Goal: Complete application form

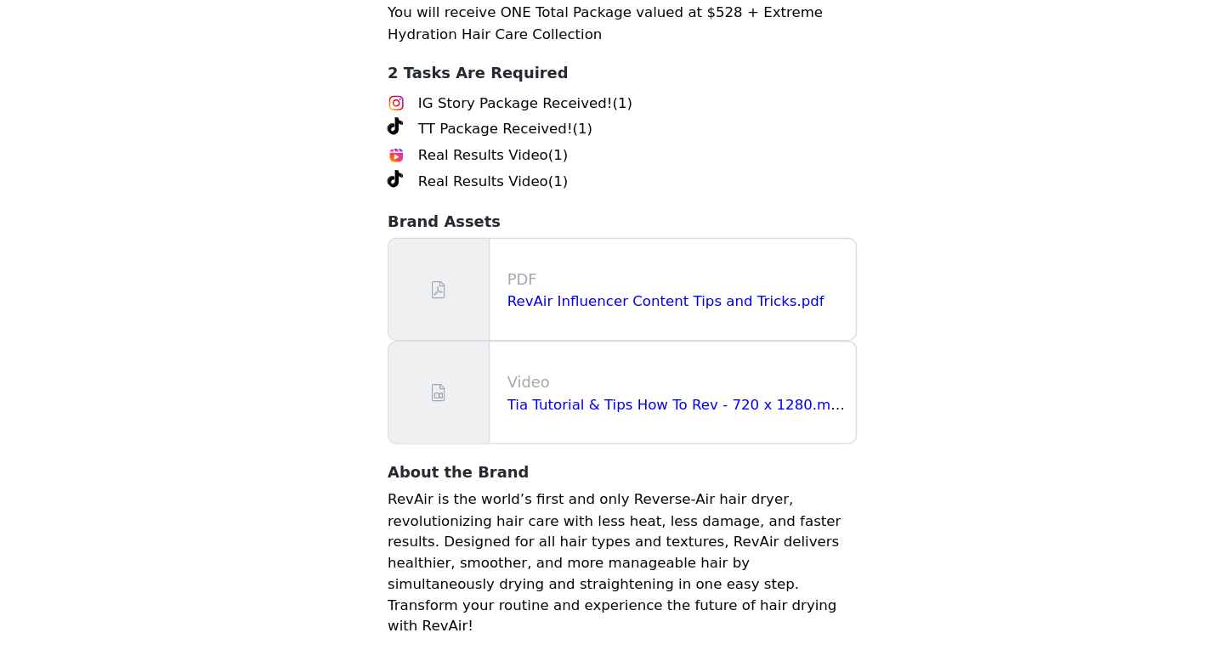
scroll to position [2136, 0]
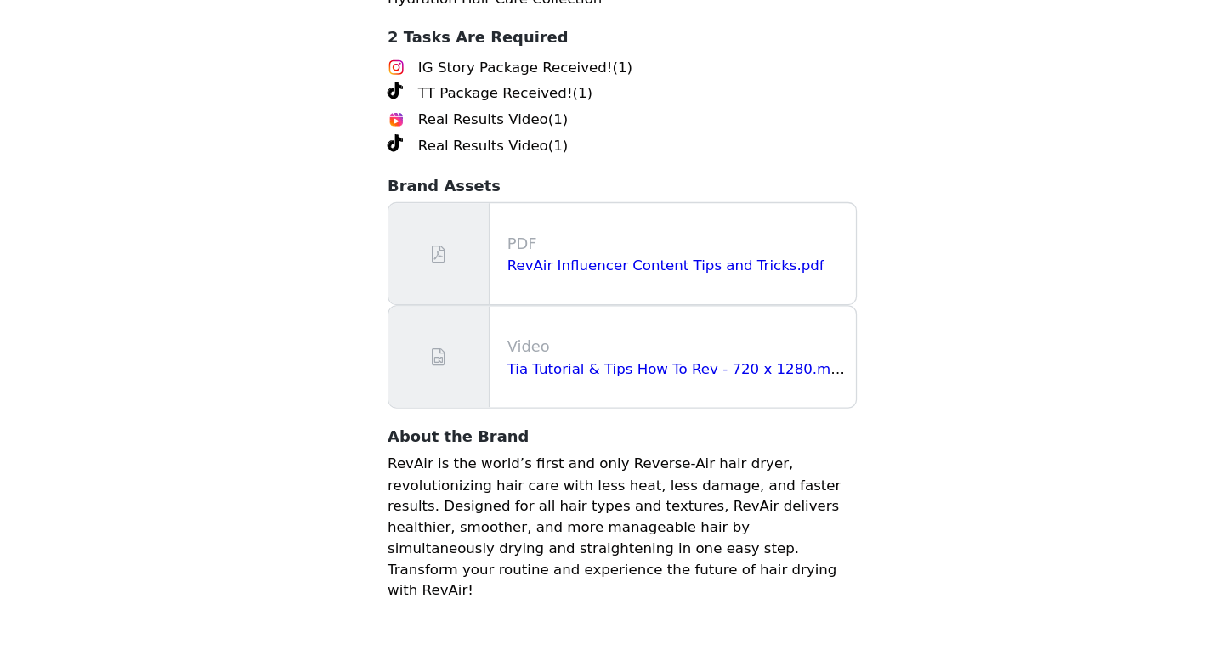
click at [574, 348] on div "PDF RevAir Influencer Content Tips and Tricks.pdf" at bounding box center [612, 342] width 366 height 79
click at [542, 358] on link "RevAir Influencer Content Tips and Tricks.pdf" at bounding box center [646, 351] width 248 height 13
click at [560, 439] on link "Tia Tutorial & Tips How To Rev - 720 x 1280.mp4" at bounding box center [655, 432] width 267 height 13
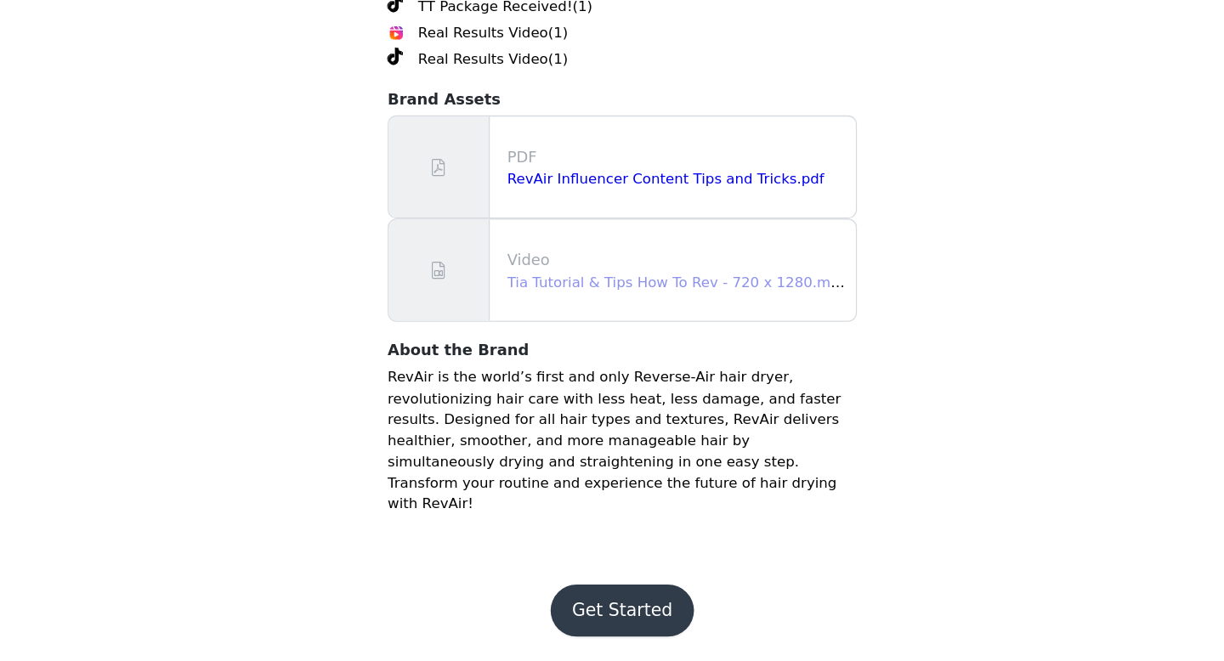
scroll to position [2220, 0]
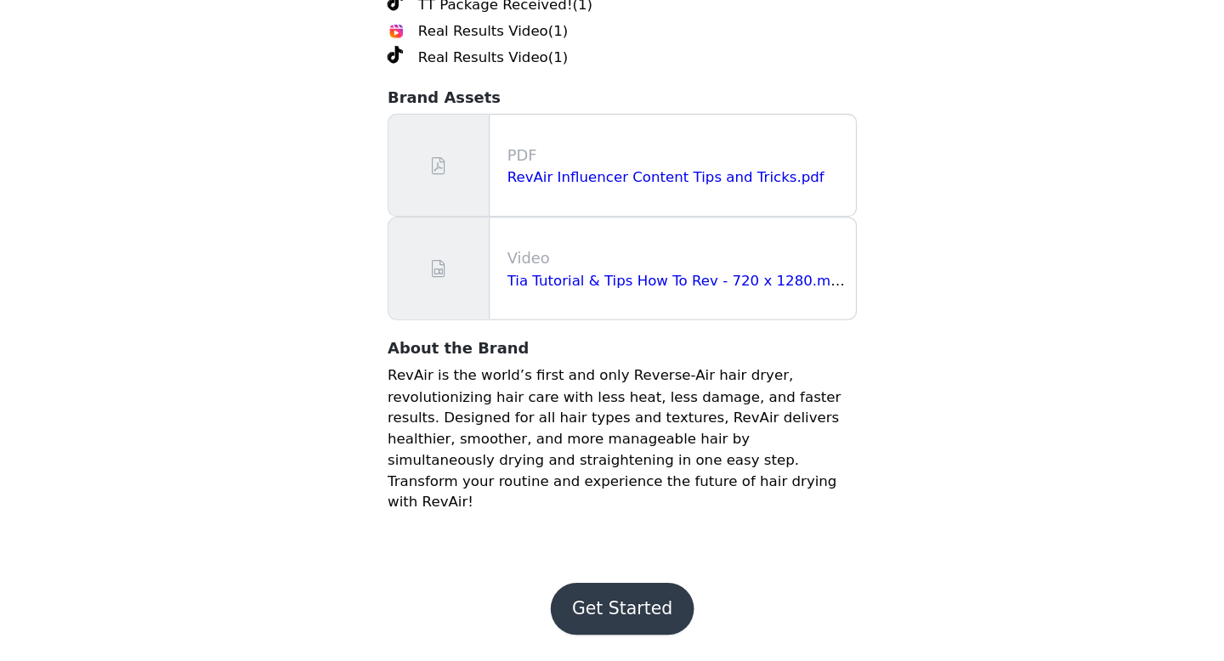
click at [590, 619] on button "Get Started" at bounding box center [612, 620] width 113 height 41
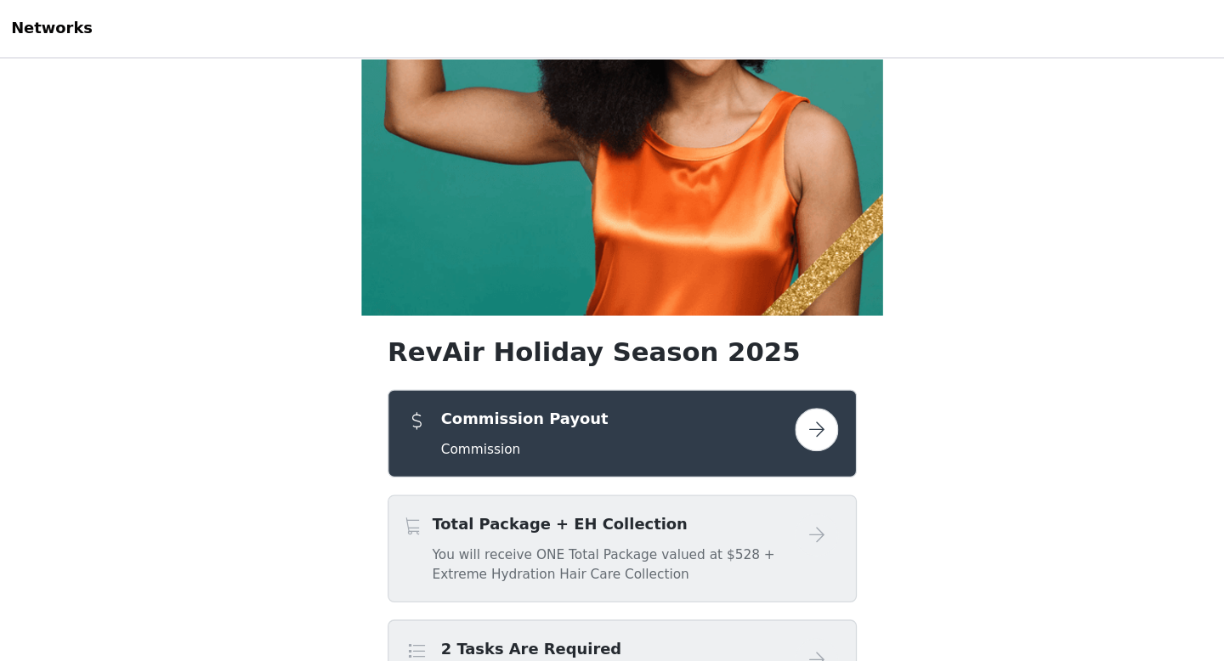
scroll to position [207, 0]
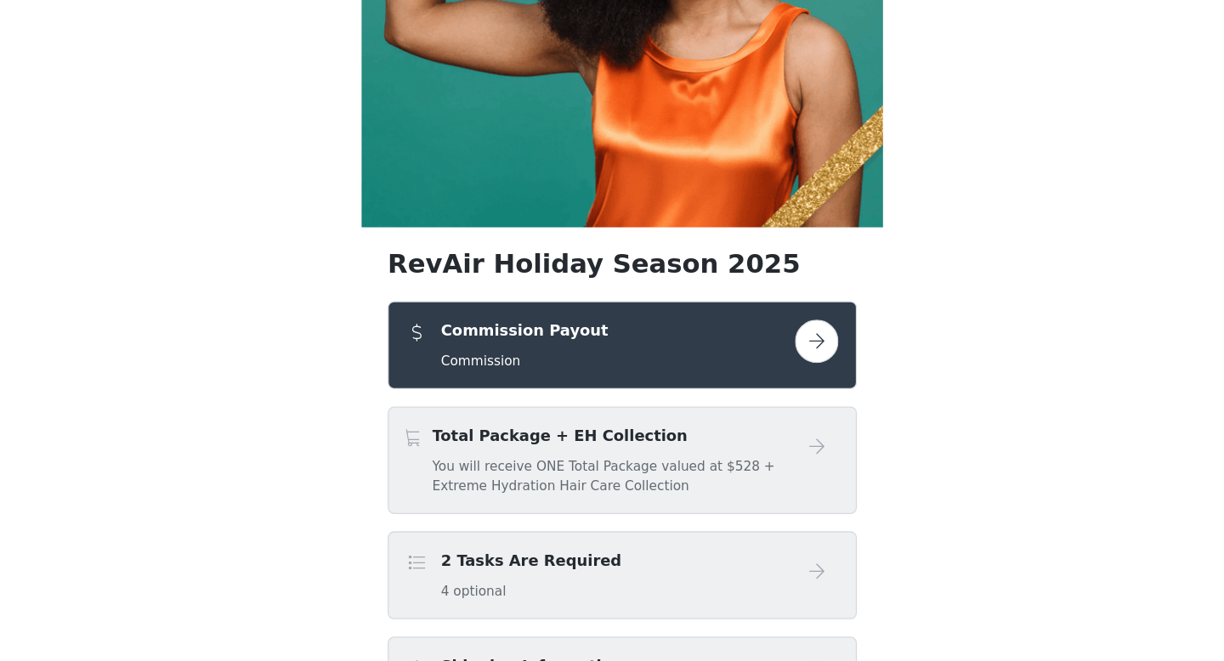
click at [764, 342] on button "button" at bounding box center [764, 340] width 34 height 34
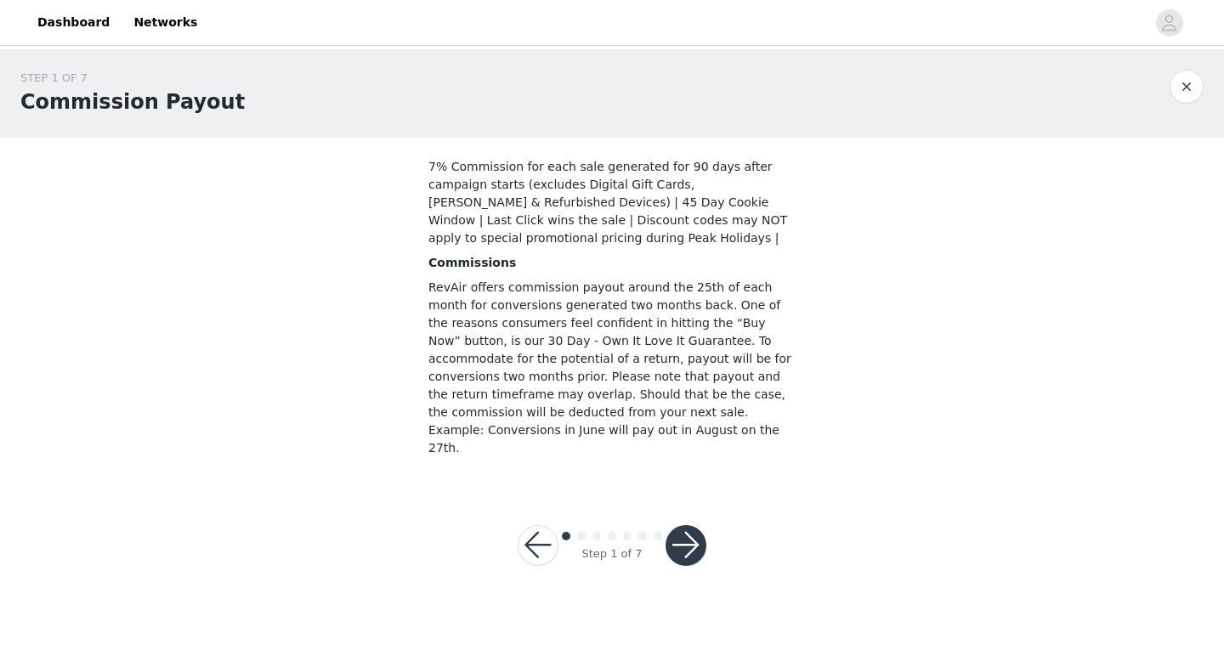
click at [1180, 88] on button "button" at bounding box center [1187, 87] width 34 height 34
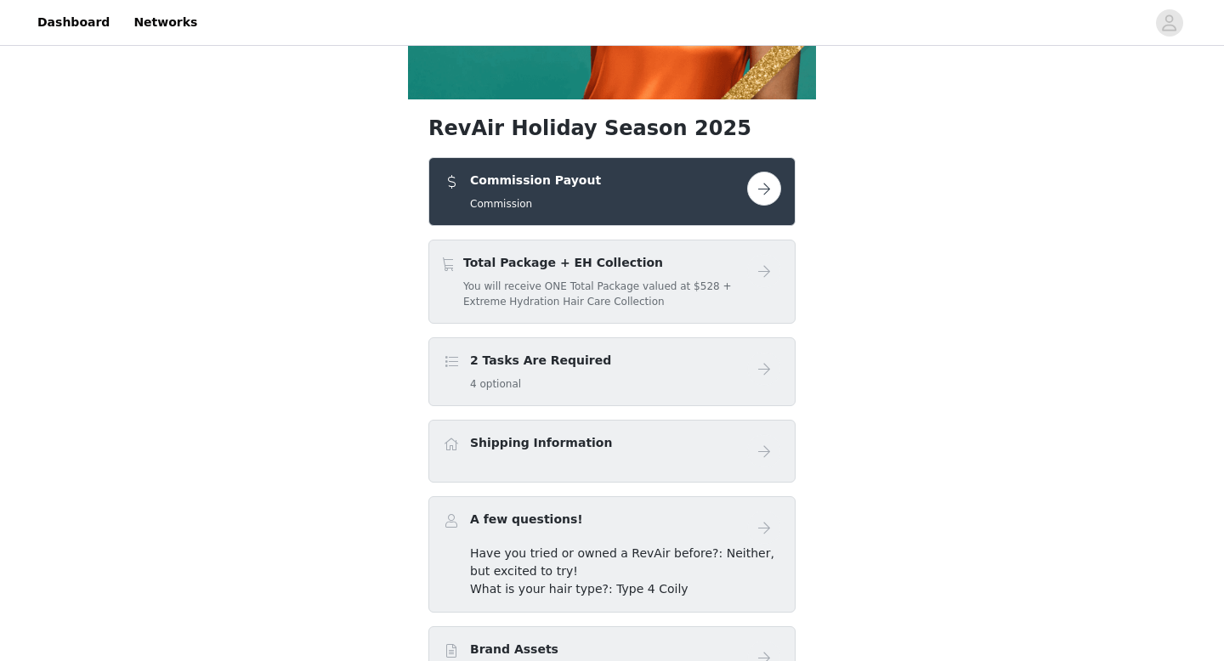
scroll to position [360, 0]
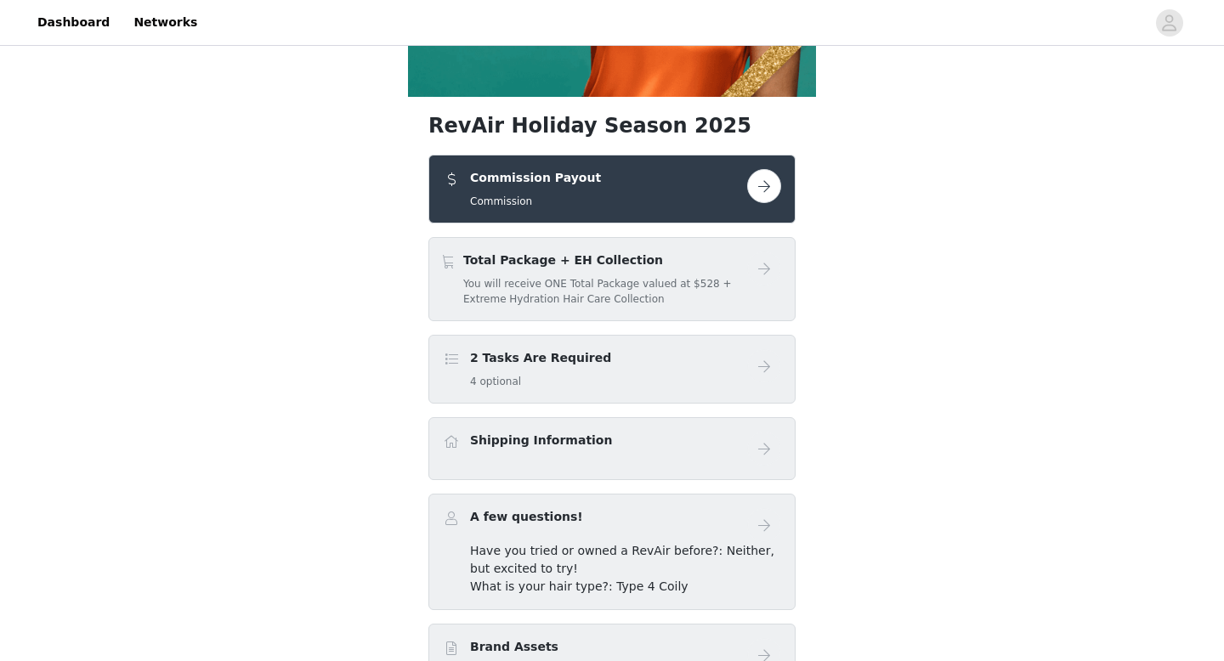
click at [725, 270] on div "Total Package + EH Collection You will receive ONE Total Package valued at $528…" at bounding box center [605, 279] width 284 height 55
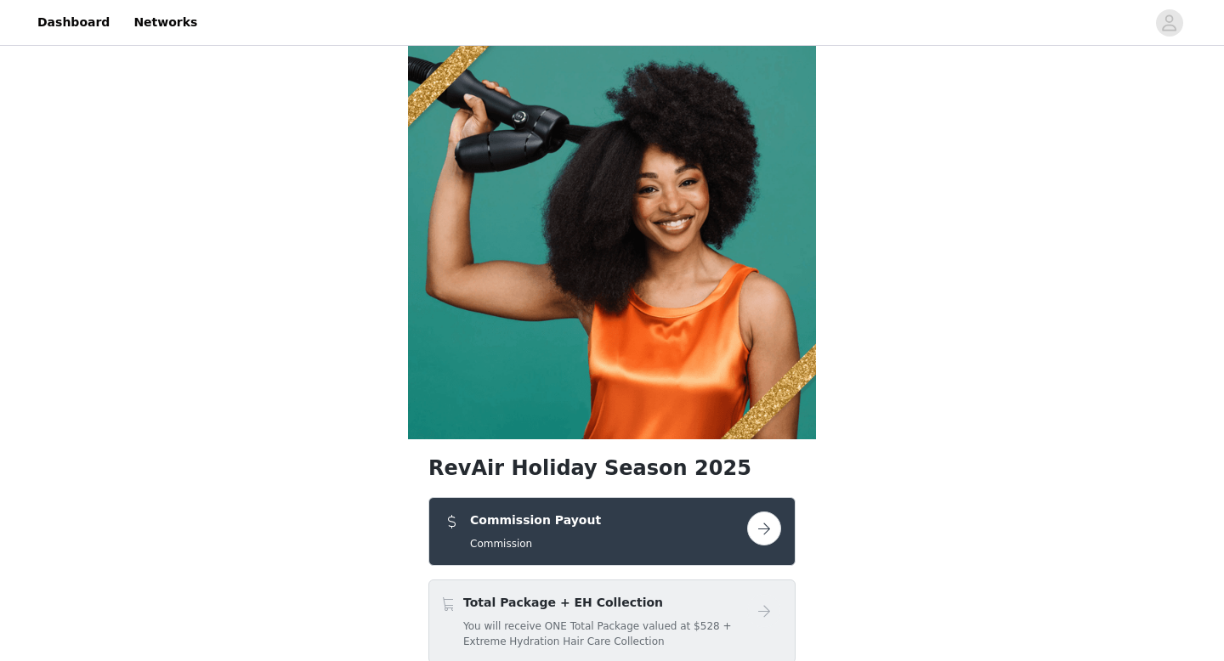
scroll to position [0, 0]
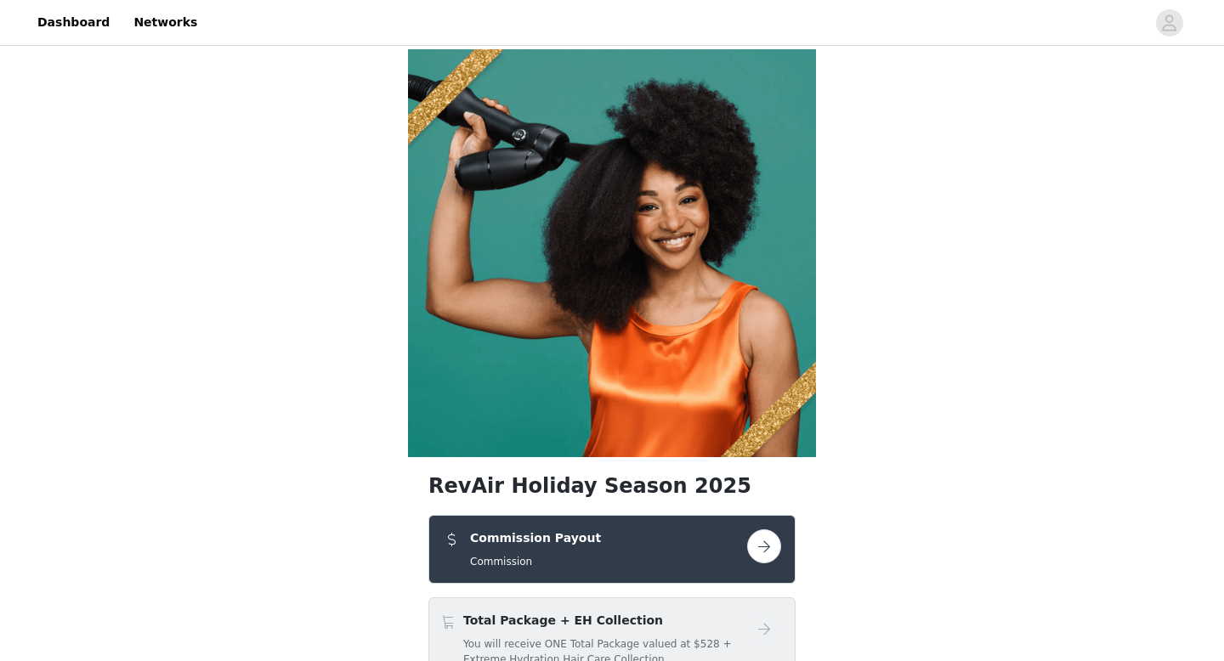
click at [757, 553] on button "button" at bounding box center [764, 547] width 34 height 34
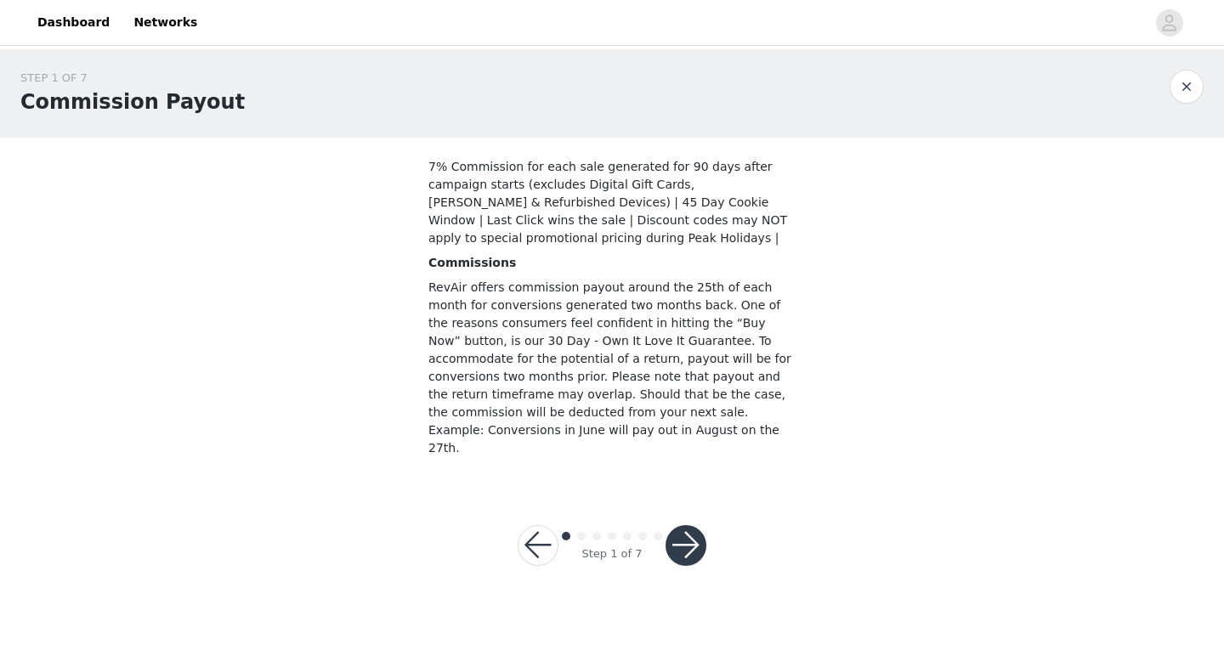
click at [684, 530] on button "button" at bounding box center [686, 545] width 41 height 41
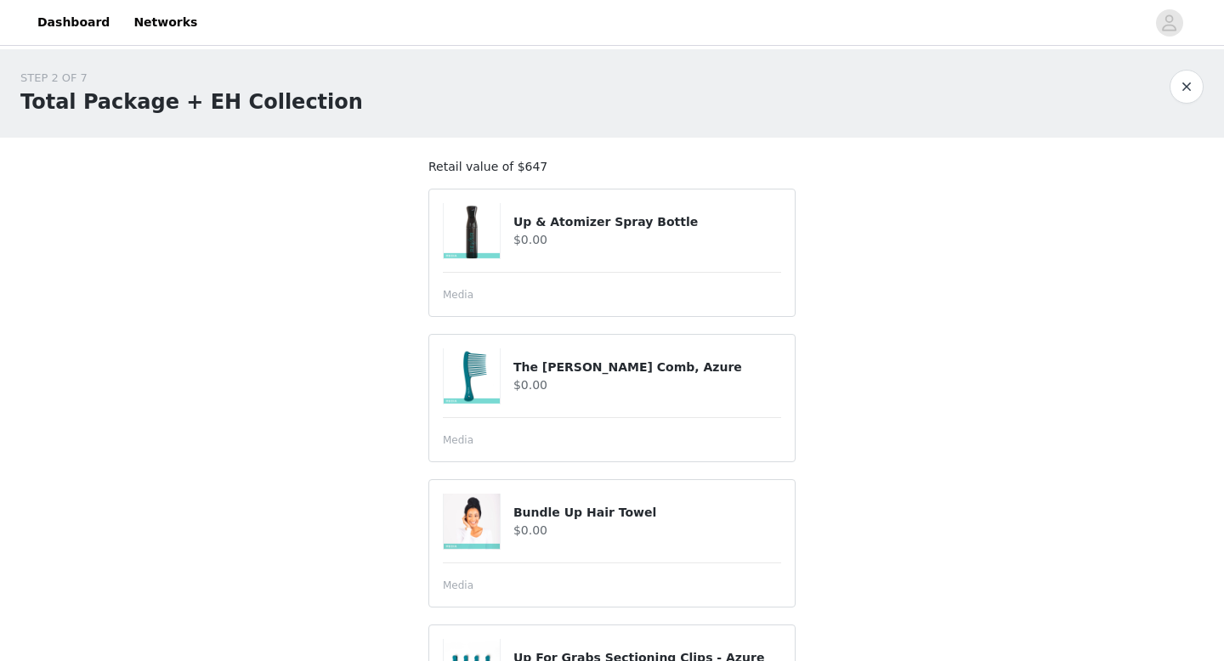
click at [703, 284] on article "Up & Atomizer Spray Bottle $0.00 Media" at bounding box center [611, 253] width 367 height 128
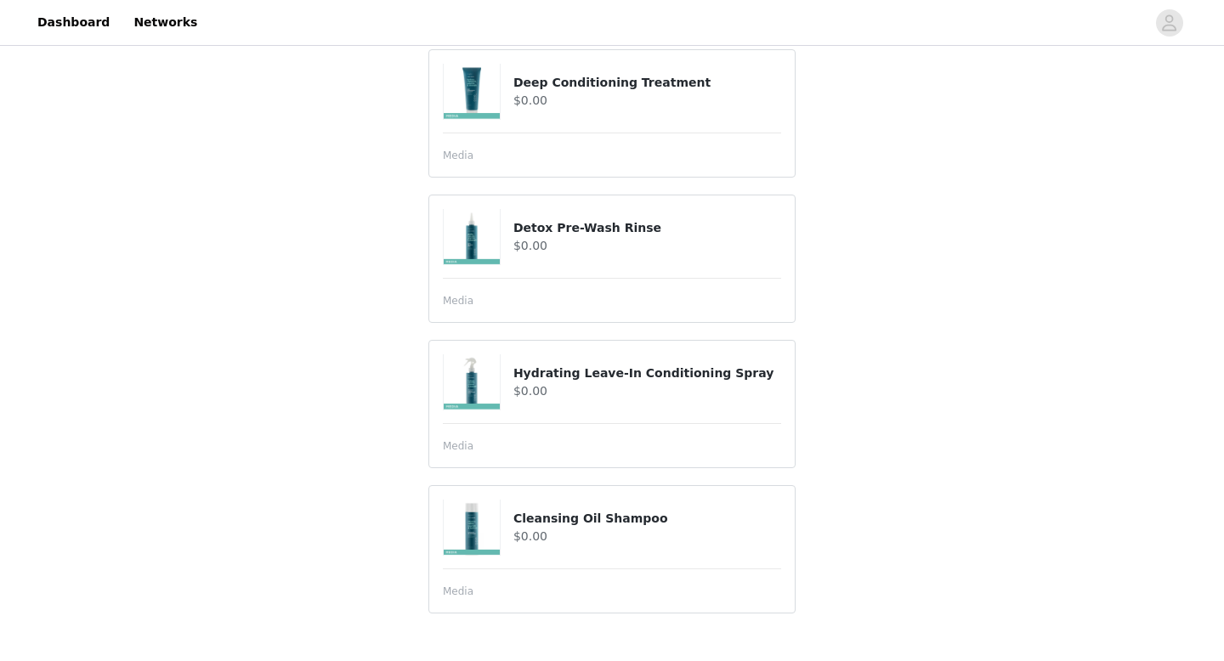
scroll to position [1268, 0]
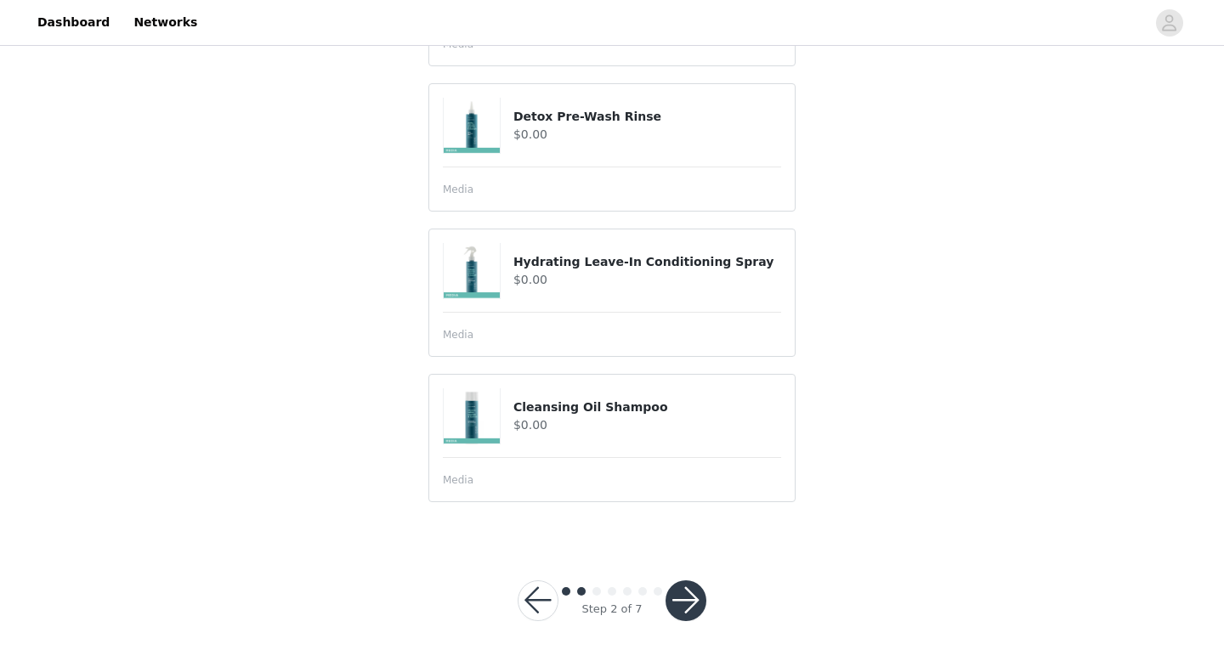
click at [685, 594] on button "button" at bounding box center [686, 601] width 41 height 41
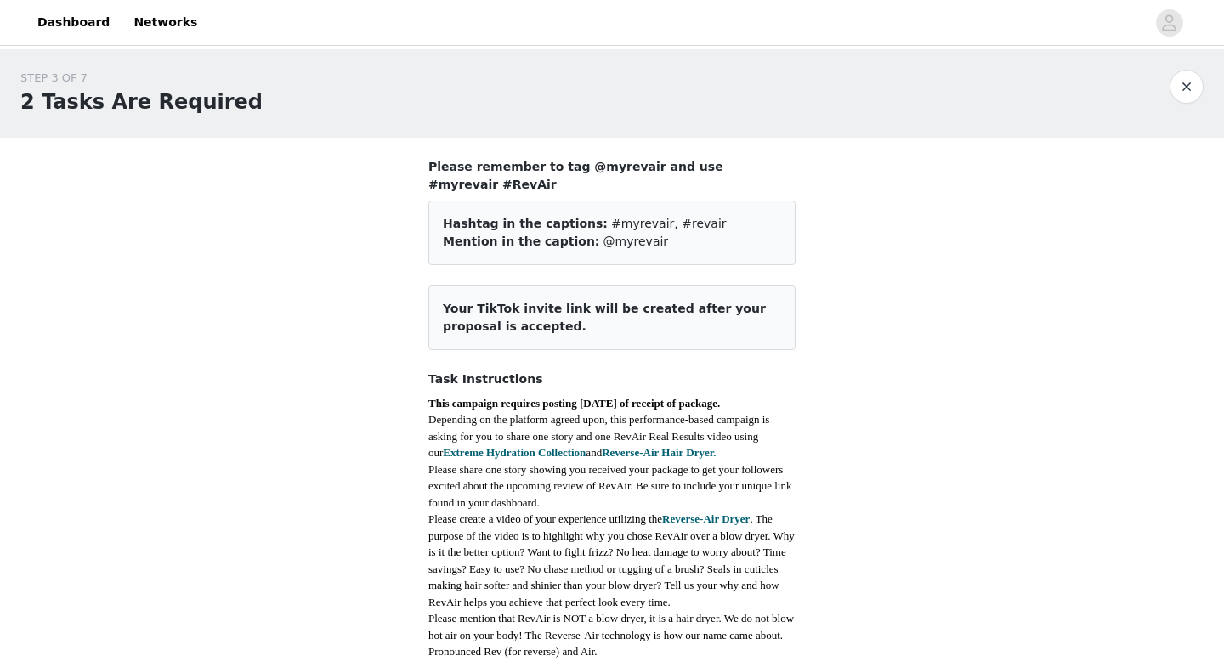
click at [536, 162] on h4 "Please remember to tag @myrevair and use #myrevair #RevAir" at bounding box center [611, 176] width 367 height 36
copy div "Please remember to tag @myrevair and use #myrevair #RevAir"
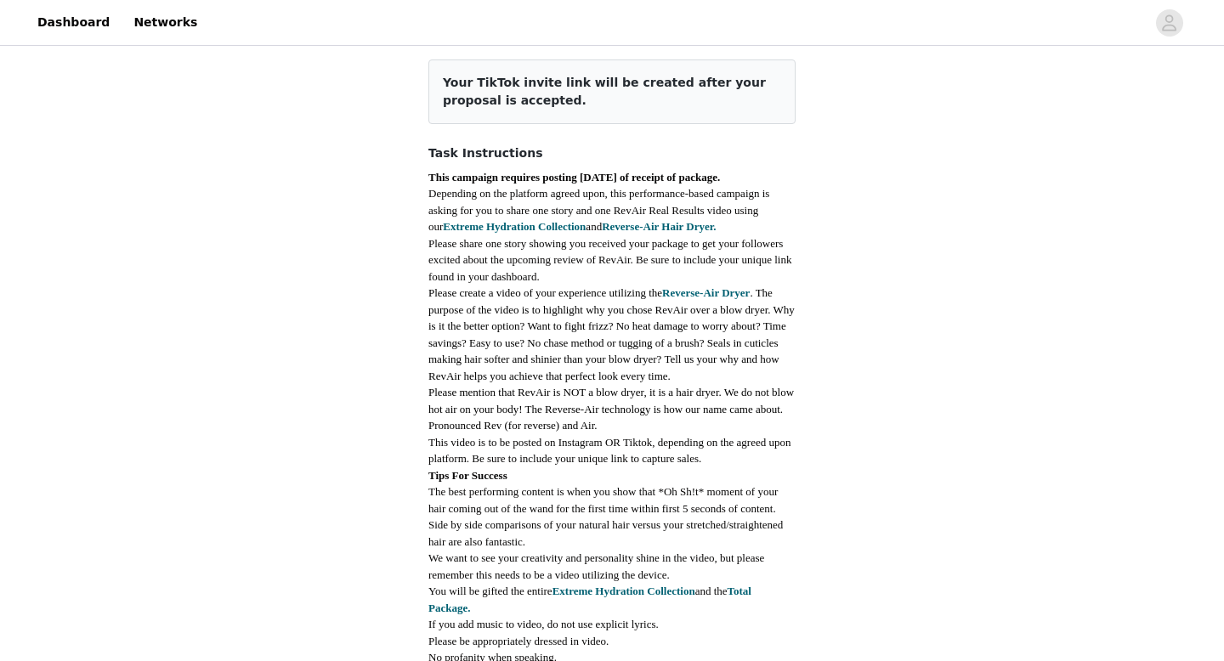
scroll to position [227, 0]
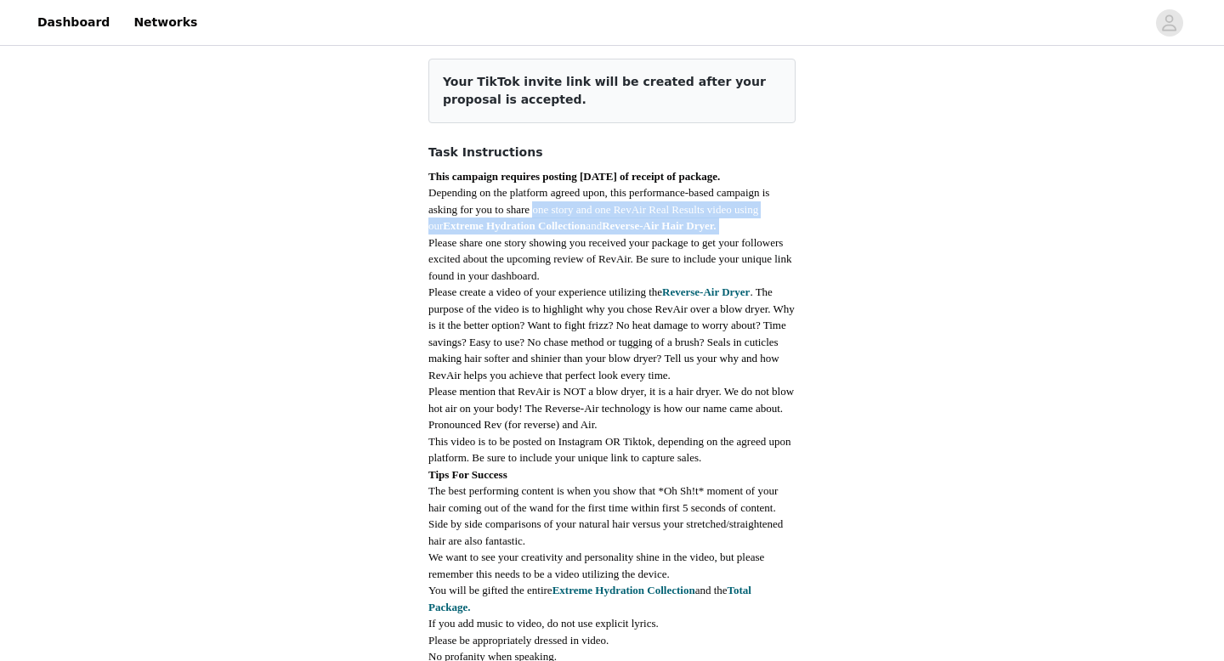
drag, startPoint x: 534, startPoint y: 190, endPoint x: 735, endPoint y: 206, distance: 202.1
click at [735, 206] on p "Depending on the platform agreed upon, this performance-based campaign is askin…" at bounding box center [611, 209] width 367 height 50
copy p "one story and one RevAir Real Results video using our Extreme Hydration Collect…"
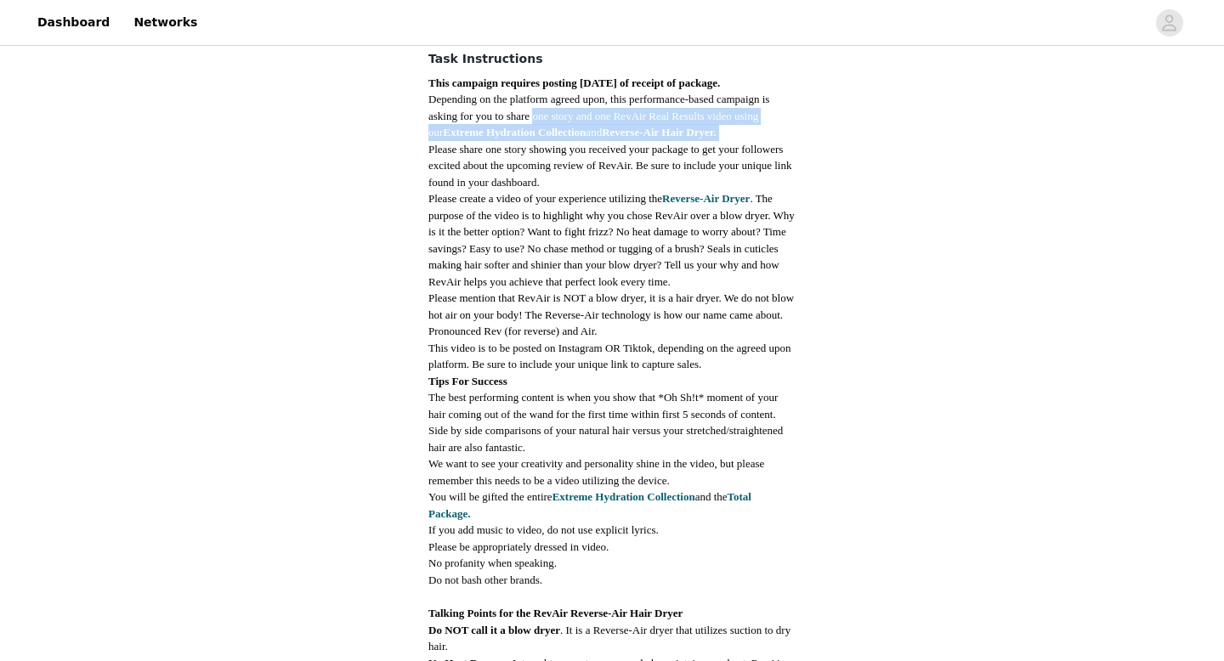
scroll to position [326, 0]
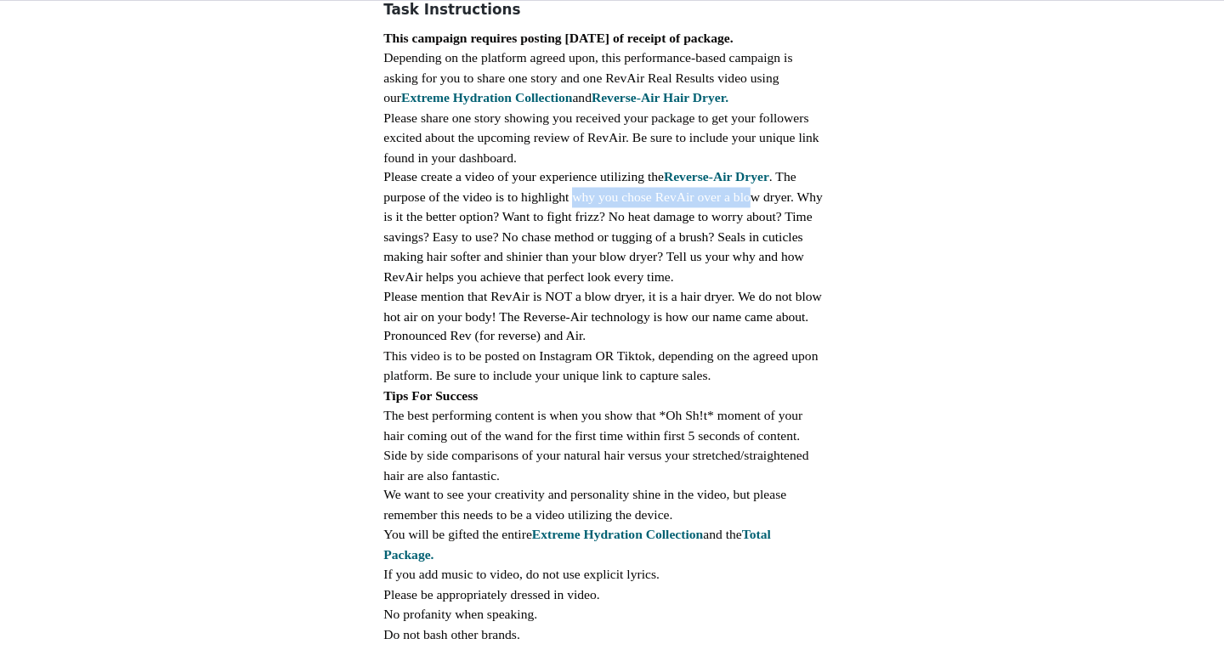
drag, startPoint x: 587, startPoint y: 196, endPoint x: 738, endPoint y: 186, distance: 151.6
click at [738, 186] on p "Please create a video of your experience utilizing the Reverse-Air Dryer . The …" at bounding box center [611, 233] width 367 height 99
click at [552, 201] on p "Please create a video of your experience utilizing the Reverse-Air Dryer . The …" at bounding box center [611, 233] width 367 height 99
drag, startPoint x: 543, startPoint y: 193, endPoint x: 772, endPoint y: 193, distance: 228.7
click at [772, 193] on span "Please create a video of your experience utilizing the Reverse-Air Dryer . The …" at bounding box center [611, 234] width 366 height 96
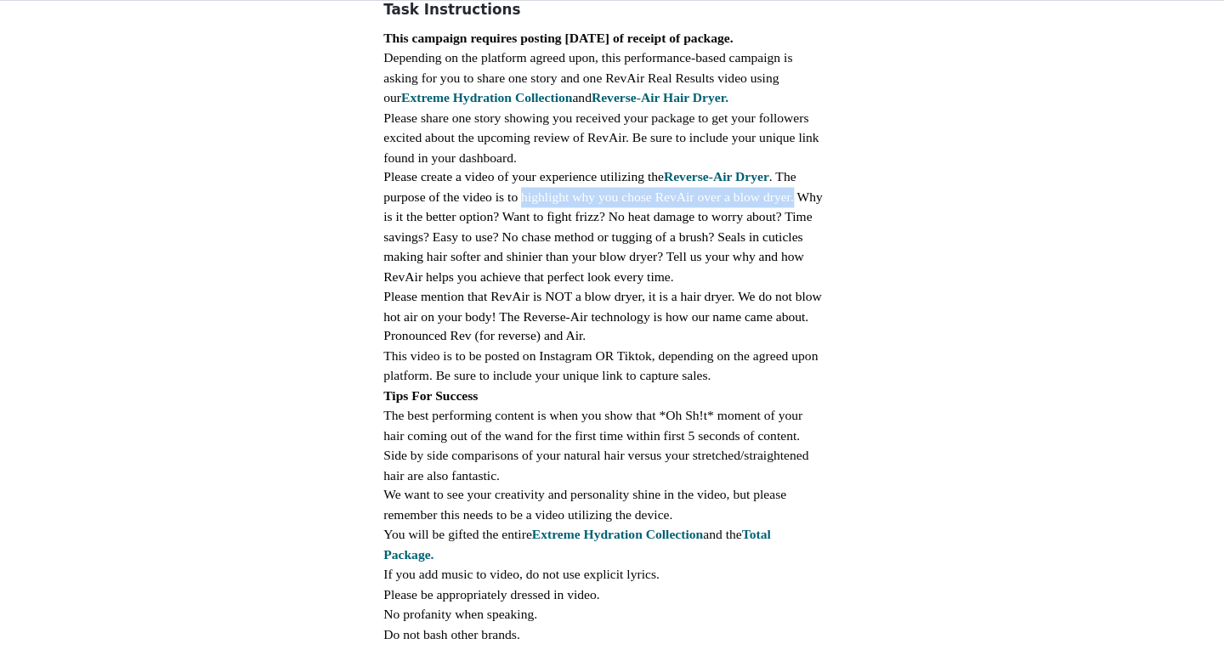
copy span "highlight why you chose RevAir over a blow dryer."
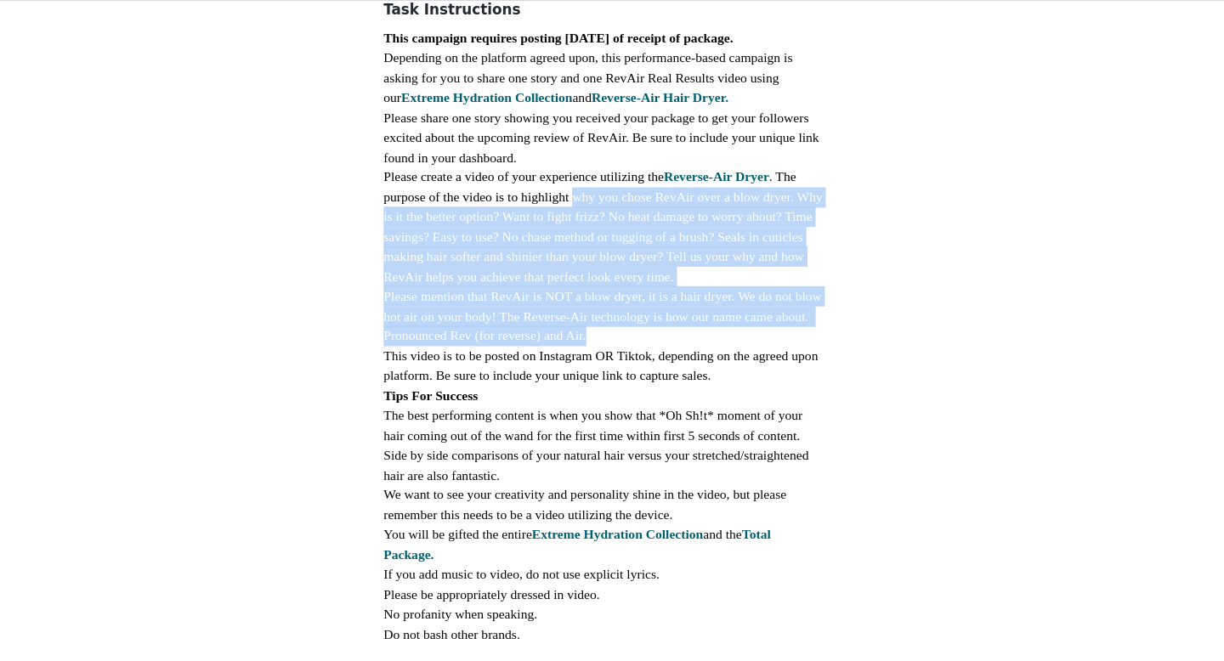
drag, startPoint x: 585, startPoint y: 193, endPoint x: 676, endPoint y: 316, distance: 153.2
click at [676, 316] on div "This campaign requires posting [DATE] of receipt of package. Depending on the p…" at bounding box center [611, 525] width 367 height 912
copy div "why you chose RevAir over a blow dryer. Why is it the better option? Want to fi…"
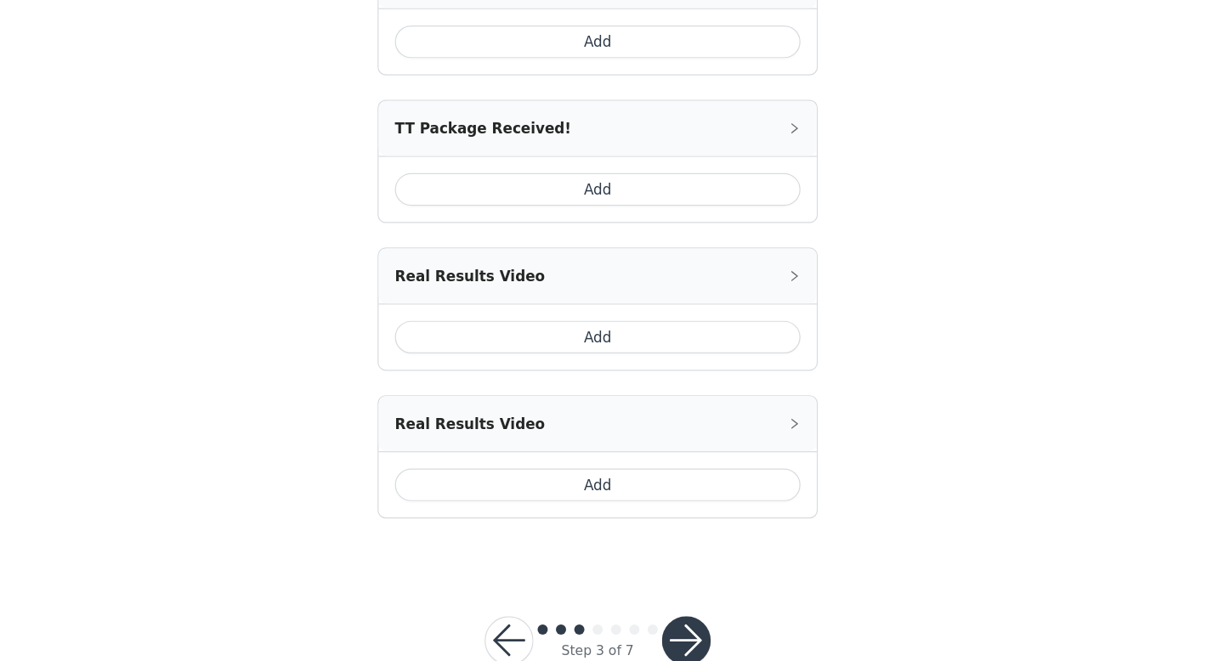
scroll to position [1492, 0]
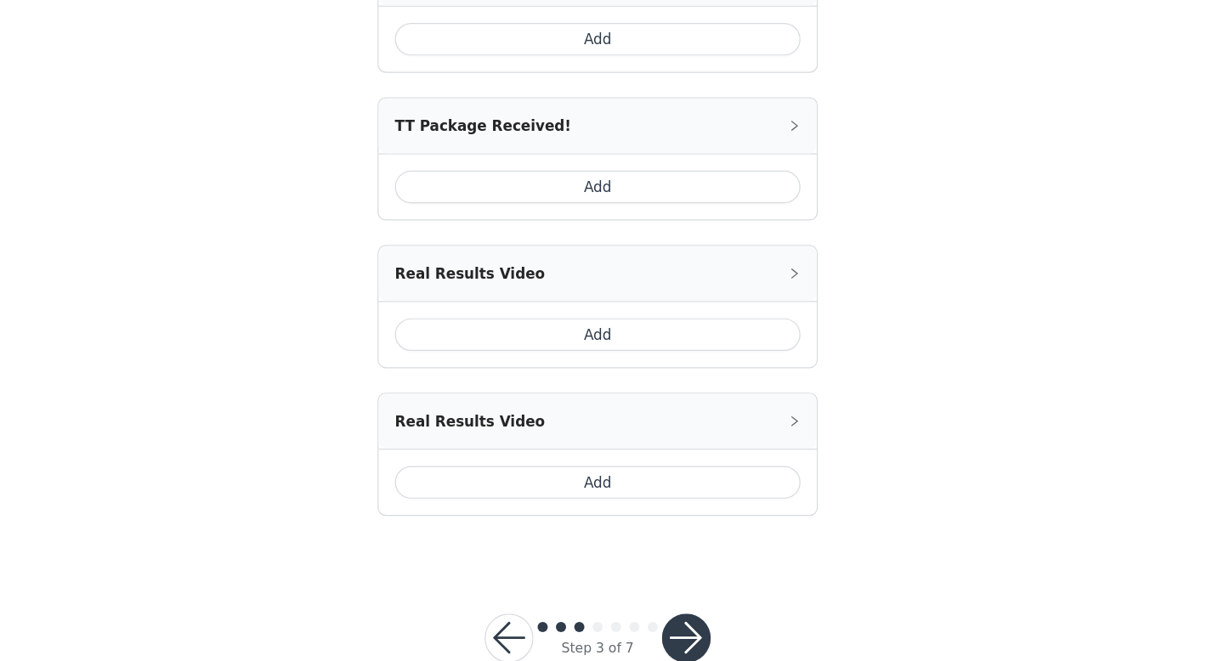
click at [748, 375] on button "Add" at bounding box center [612, 388] width 338 height 27
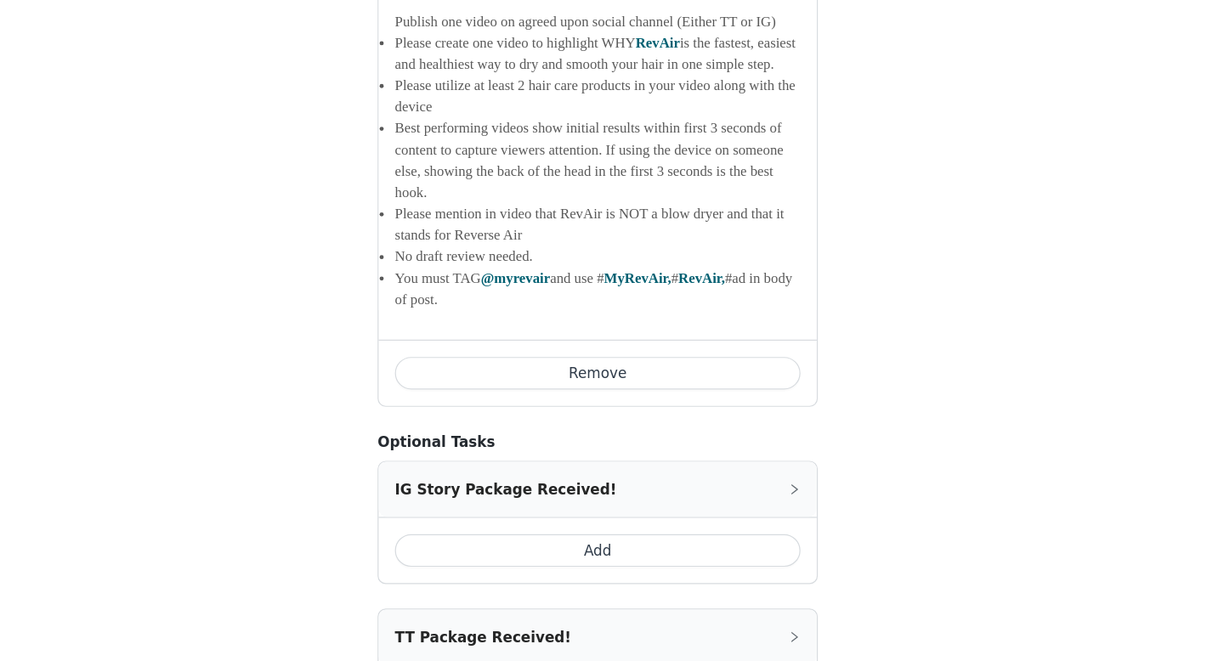
scroll to position [1883, 0]
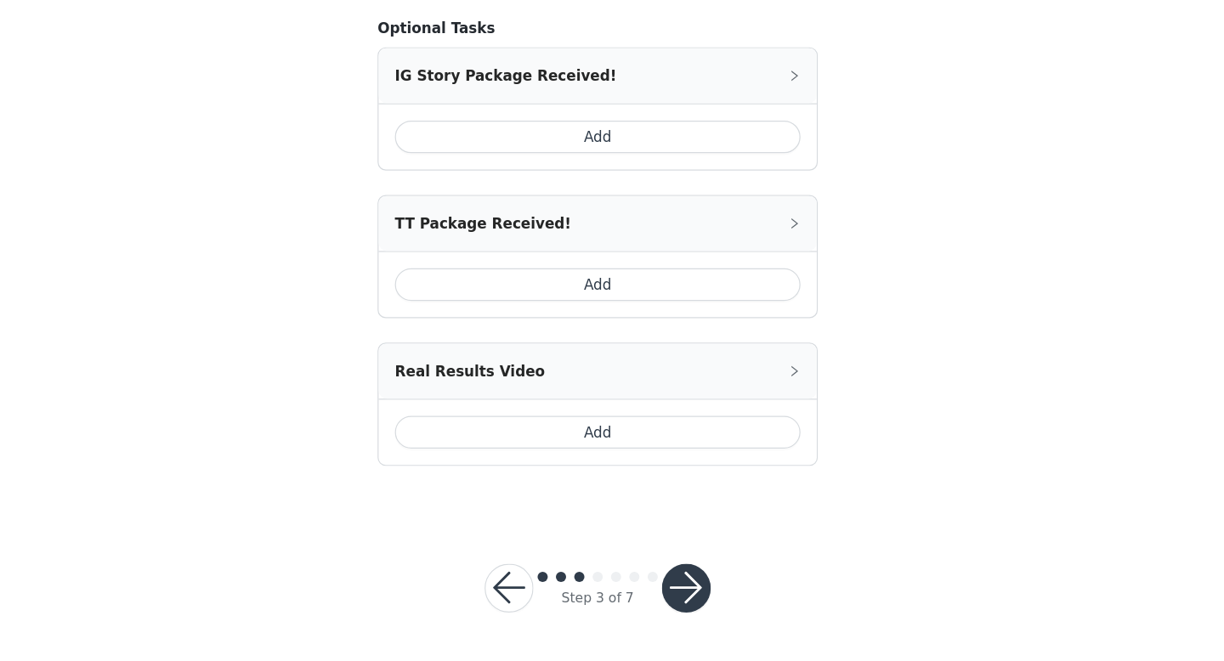
click at [742, 355] on button "Add" at bounding box center [612, 346] width 338 height 27
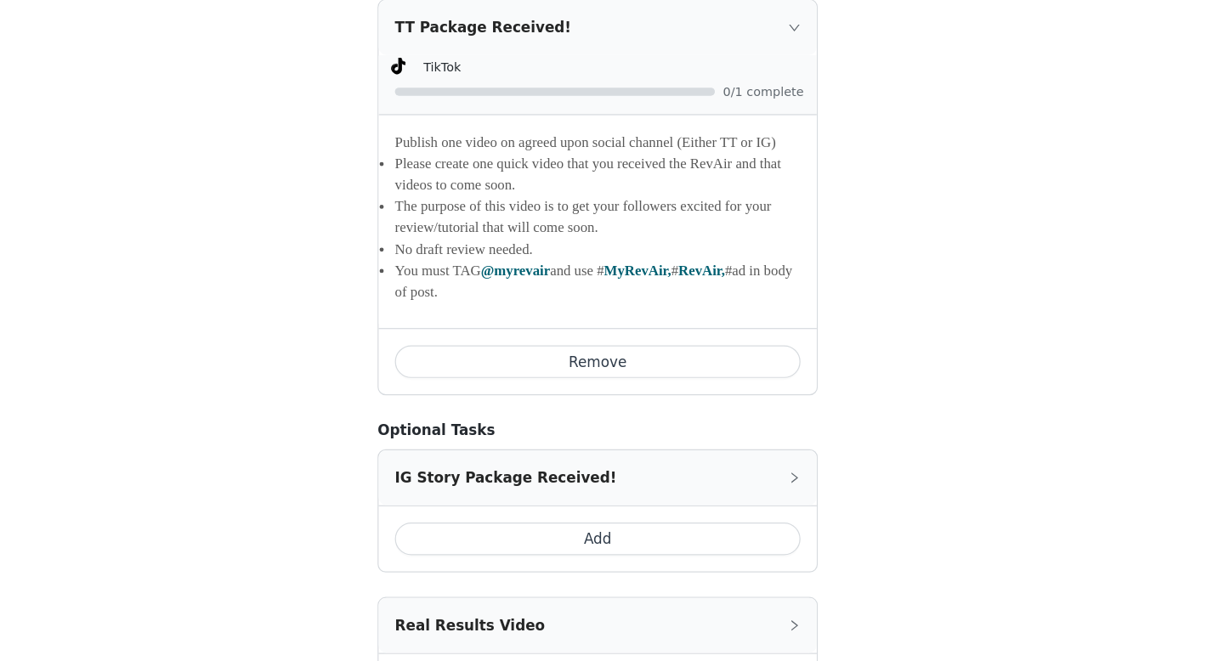
scroll to position [2111, 0]
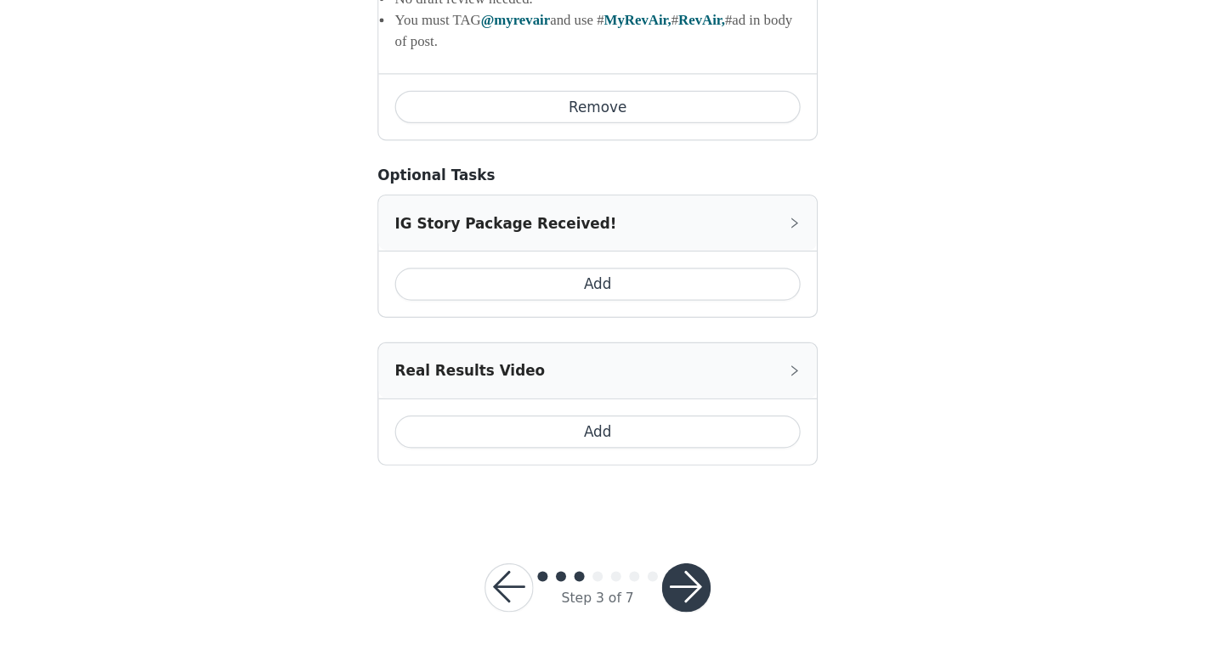
click at [774, 303] on div "IG Story Package Received!" at bounding box center [612, 296] width 366 height 46
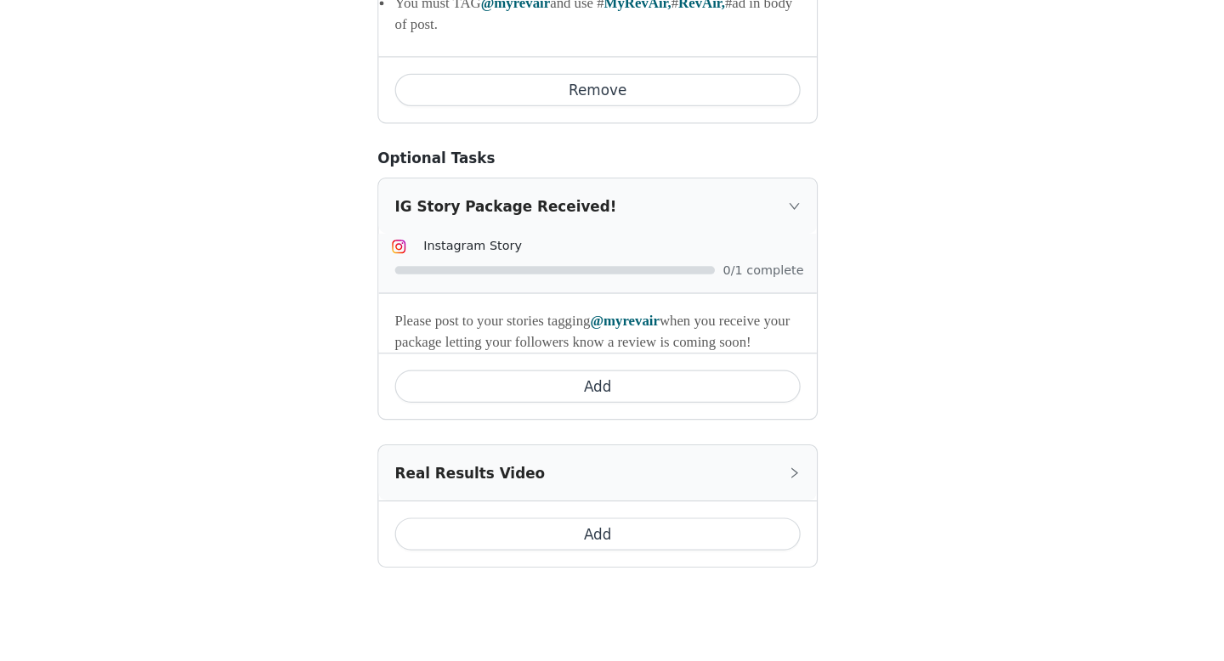
click at [774, 304] on div "IG Story Package Received!" at bounding box center [612, 281] width 366 height 46
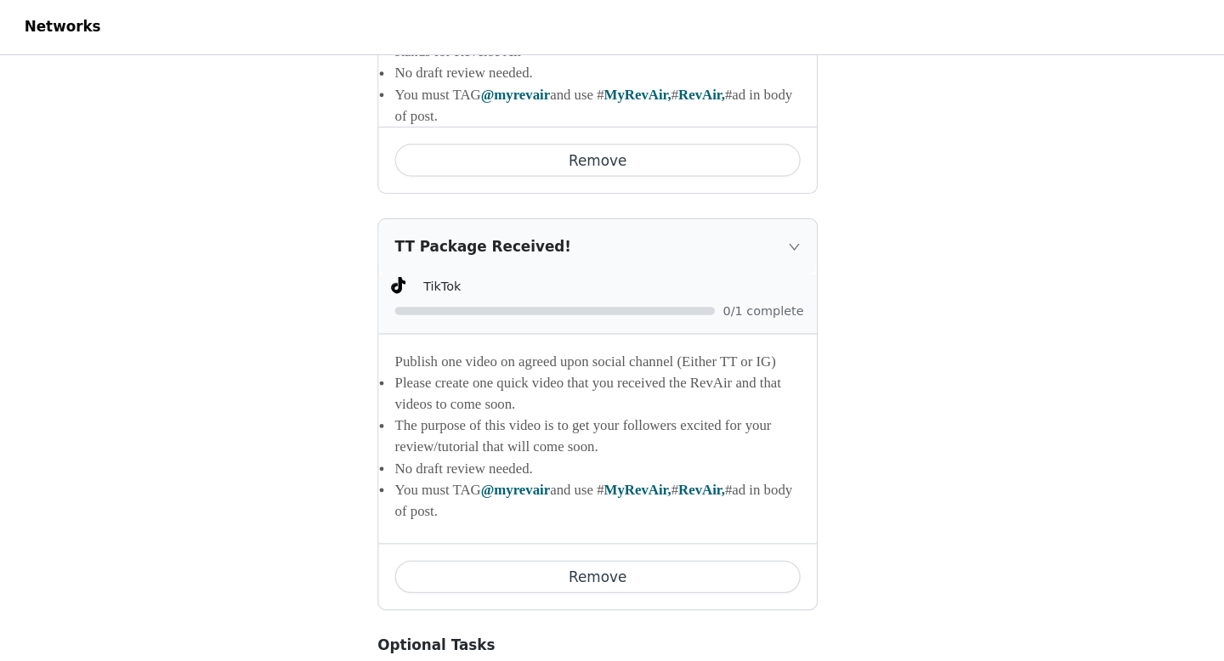
scroll to position [1805, 0]
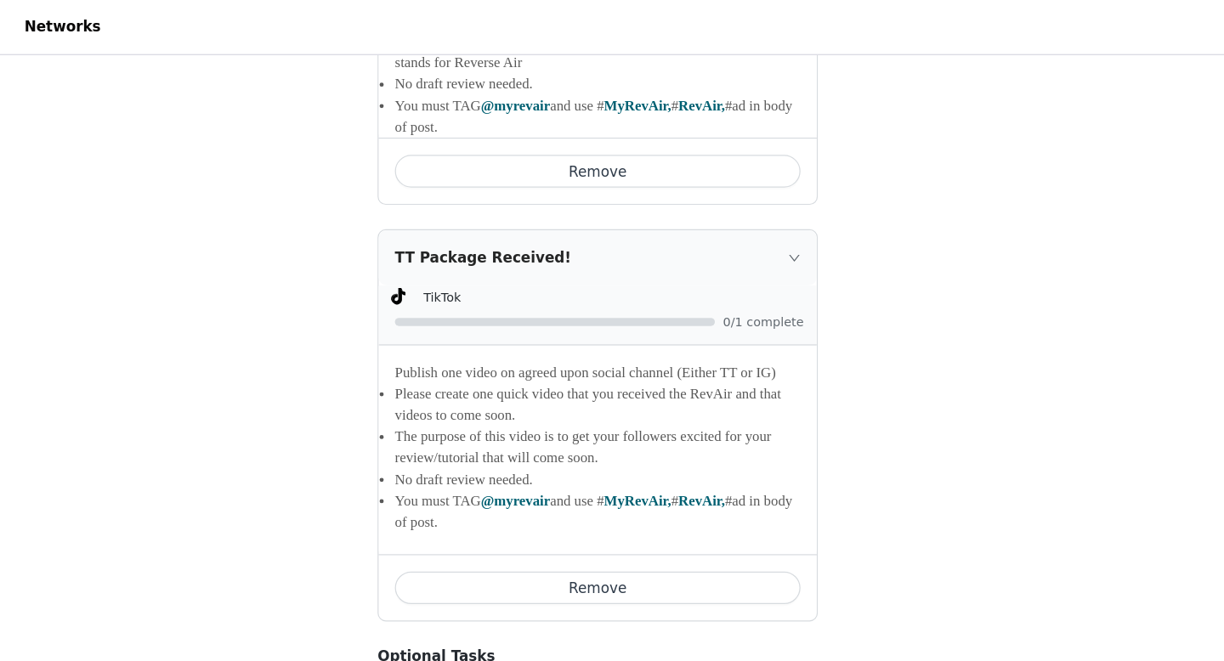
click at [718, 502] on button "Remove" at bounding box center [612, 490] width 338 height 27
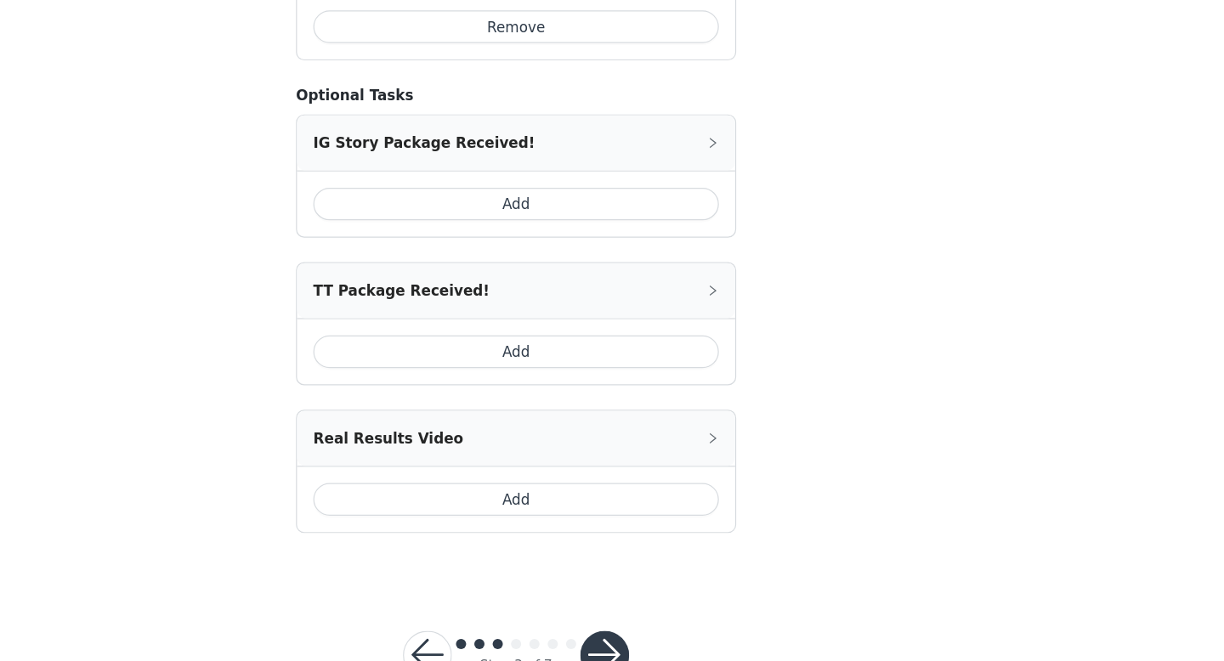
scroll to position [1829, 0]
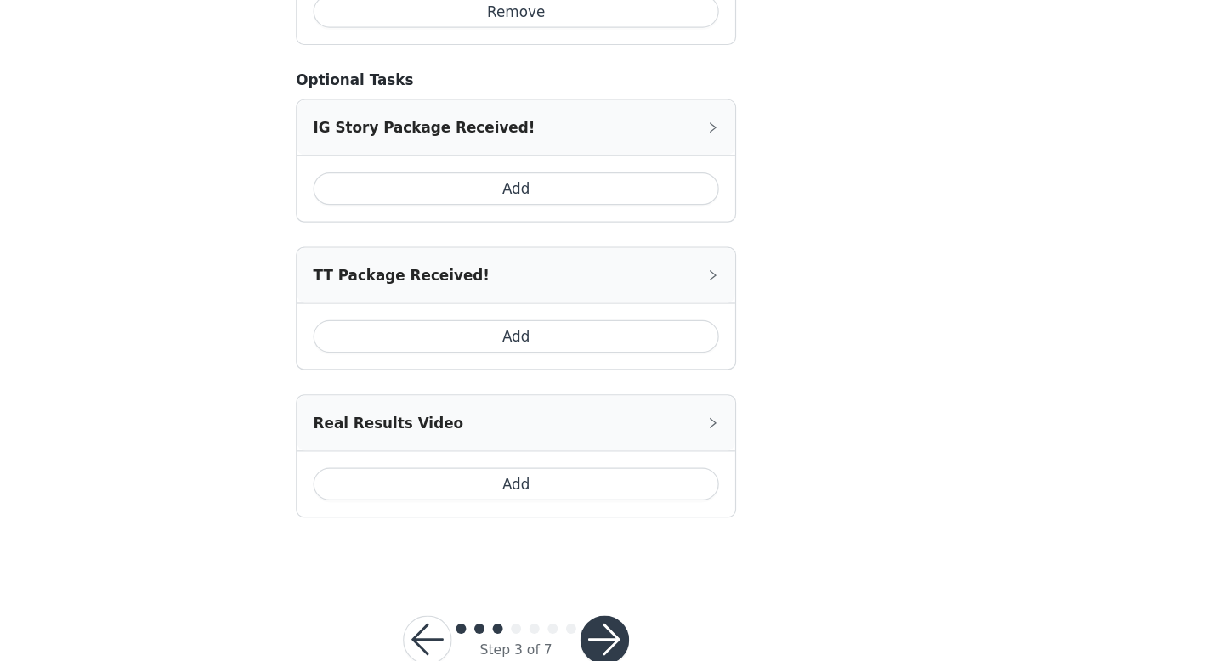
click at [665, 281] on button "Add" at bounding box center [612, 266] width 338 height 27
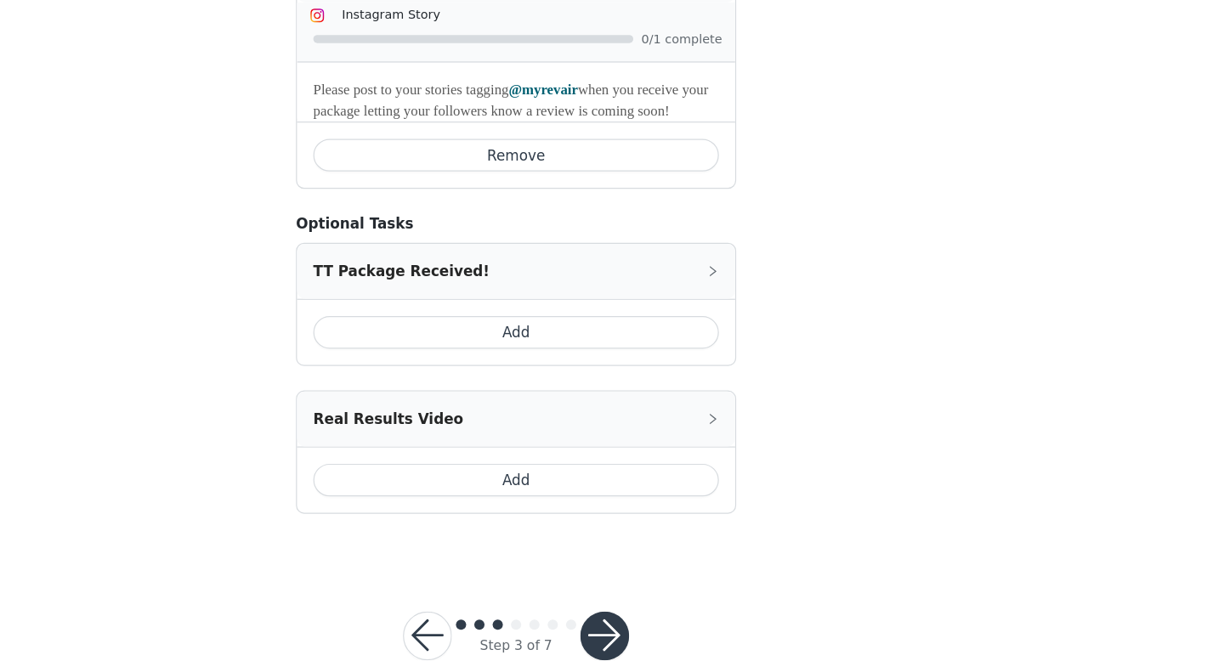
scroll to position [1983, 0]
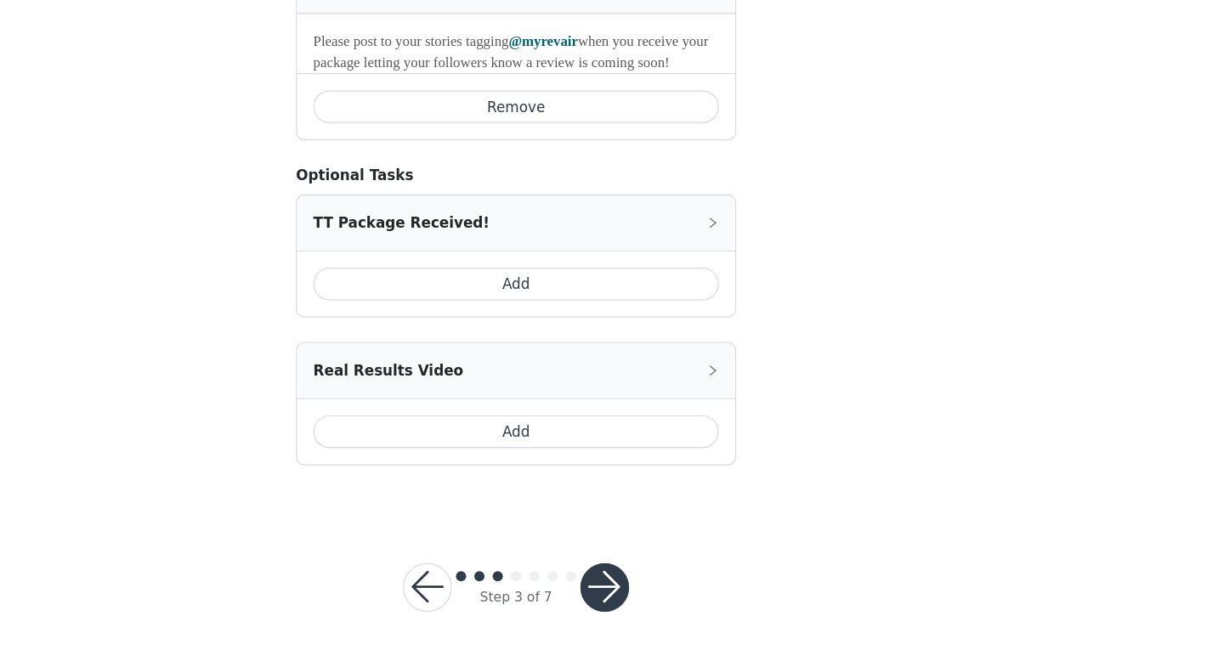
click at [744, 421] on div "Real Results Video" at bounding box center [612, 419] width 366 height 46
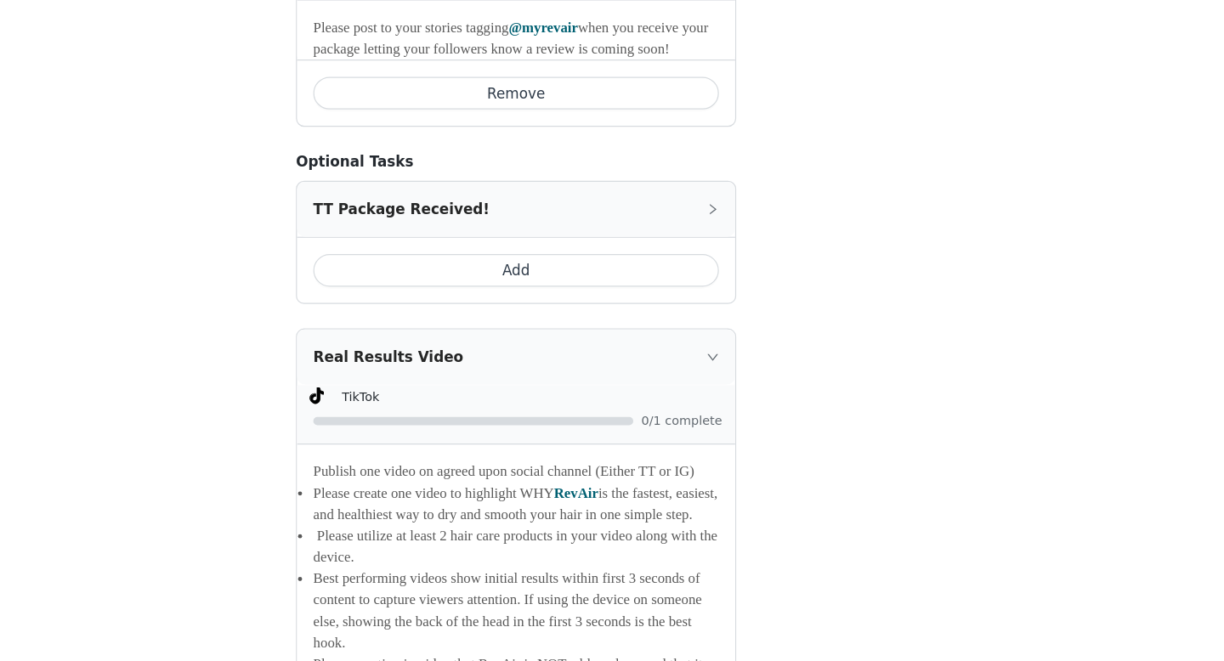
click at [744, 421] on div "Real Results Video" at bounding box center [612, 407] width 366 height 46
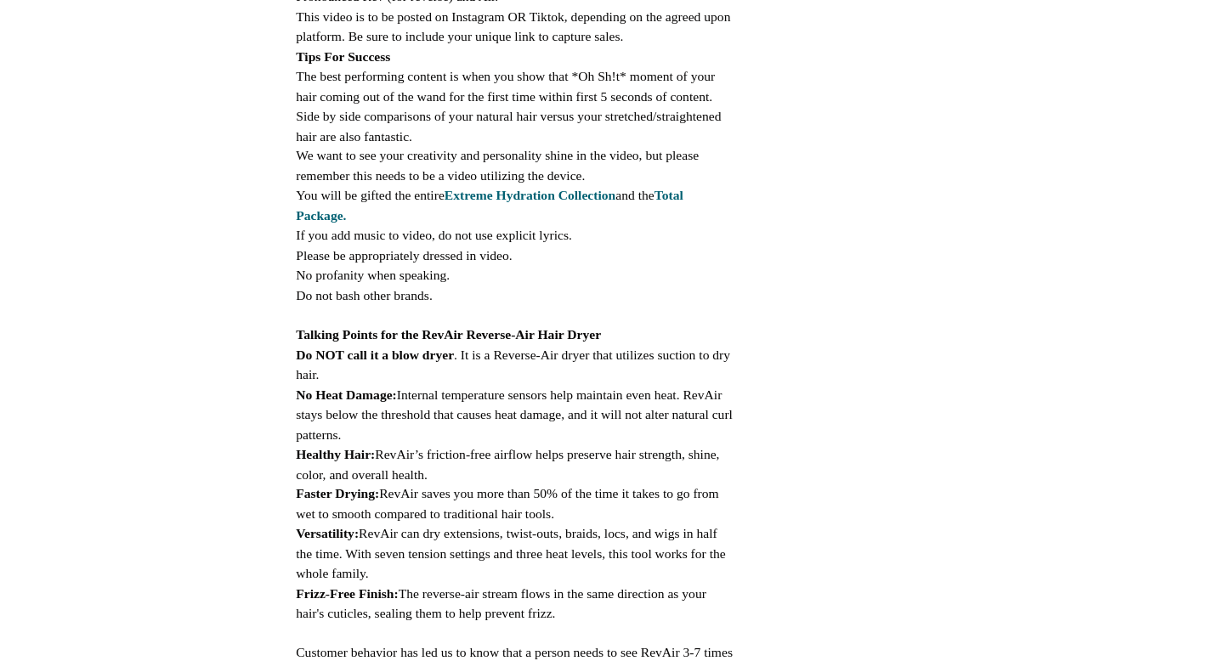
scroll to position [546, 0]
drag, startPoint x: 428, startPoint y: 162, endPoint x: 685, endPoint y: 255, distance: 273.2
click at [685, 255] on div "This campaign requires posting [DATE] of receipt of package. Depending on the p…" at bounding box center [611, 306] width 367 height 912
copy div "The best performing content is when you show that *Oh Sh!t* moment of your hair…"
click at [663, 267] on strong "Extreme Hydration Collection" at bounding box center [624, 271] width 143 height 13
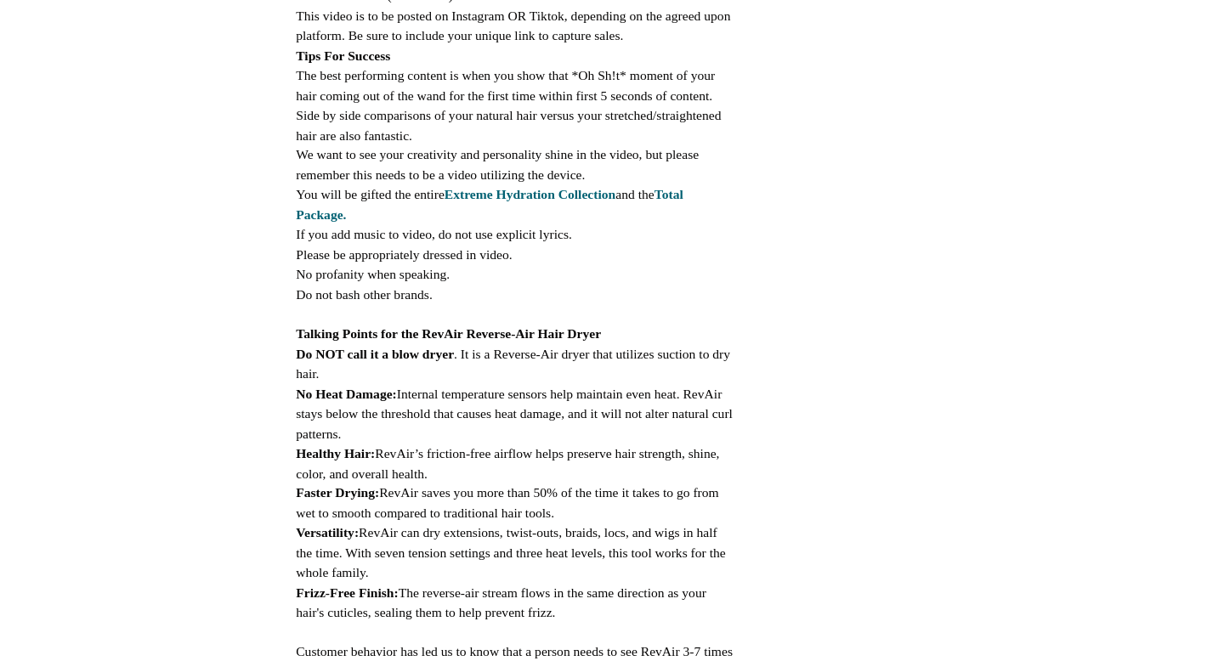
click at [661, 267] on strong "Extreme Hydration Collection" at bounding box center [624, 271] width 143 height 13
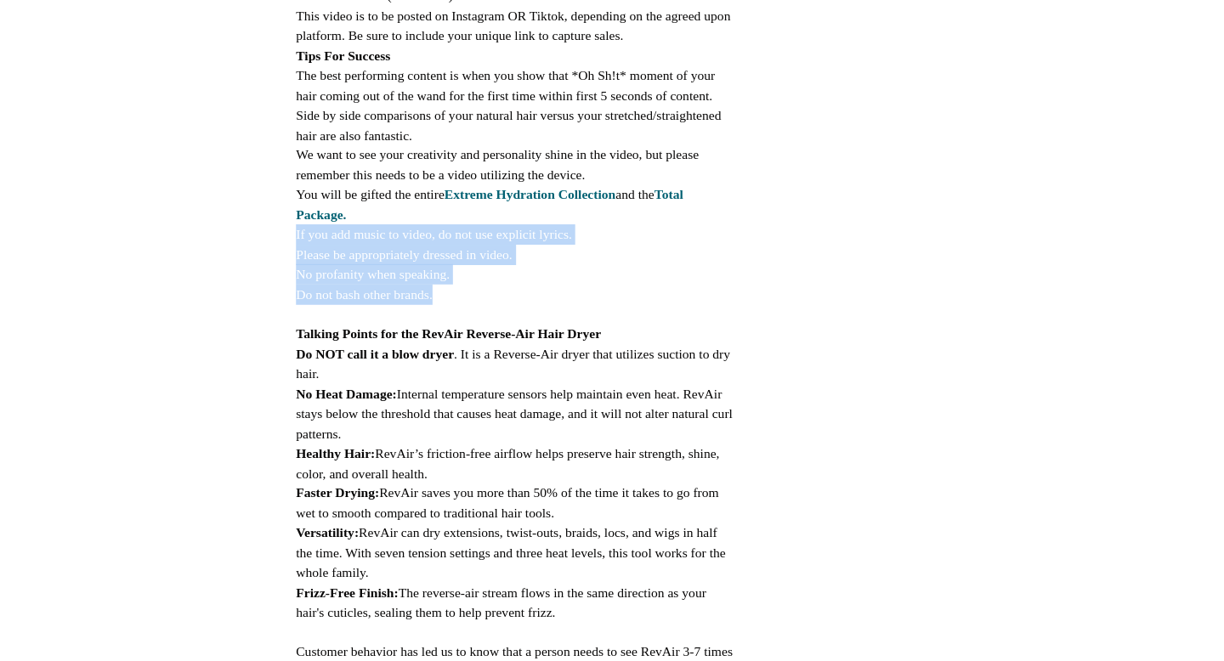
drag, startPoint x: 428, startPoint y: 296, endPoint x: 574, endPoint y: 357, distance: 157.7
click at [574, 357] on div "This campaign requires posting [DATE] of receipt of package. Depending on the p…" at bounding box center [611, 306] width 367 height 912
copy div "If you add music to video, do not use explicit lyrics. Please be appropriately …"
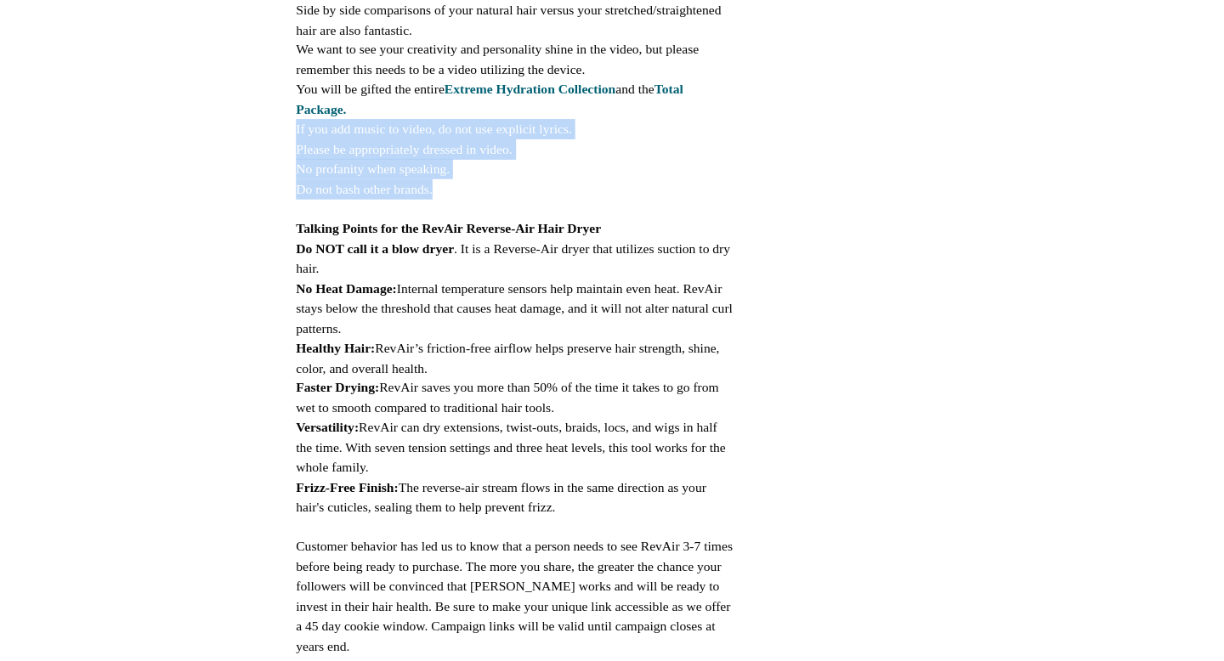
scroll to position [635, 0]
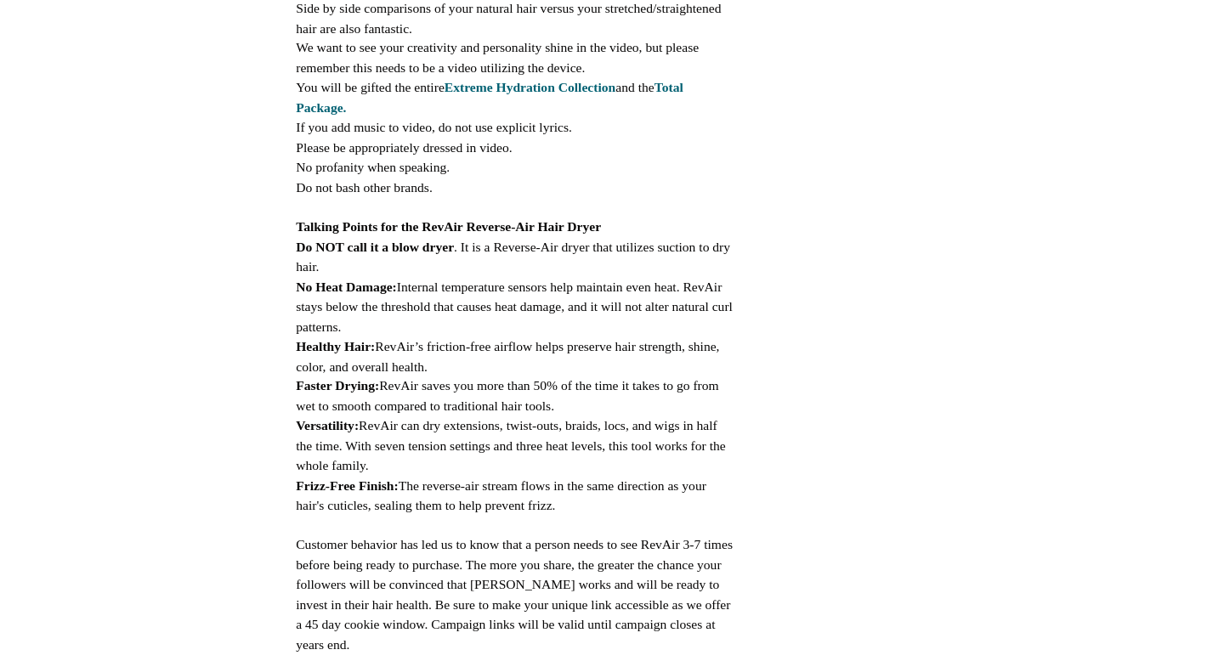
click at [868, 303] on div "STEP 3 OF 7 2 Tasks Are Required Please remember to tag @myrevair and use #myre…" at bounding box center [612, 644] width 1224 height 2461
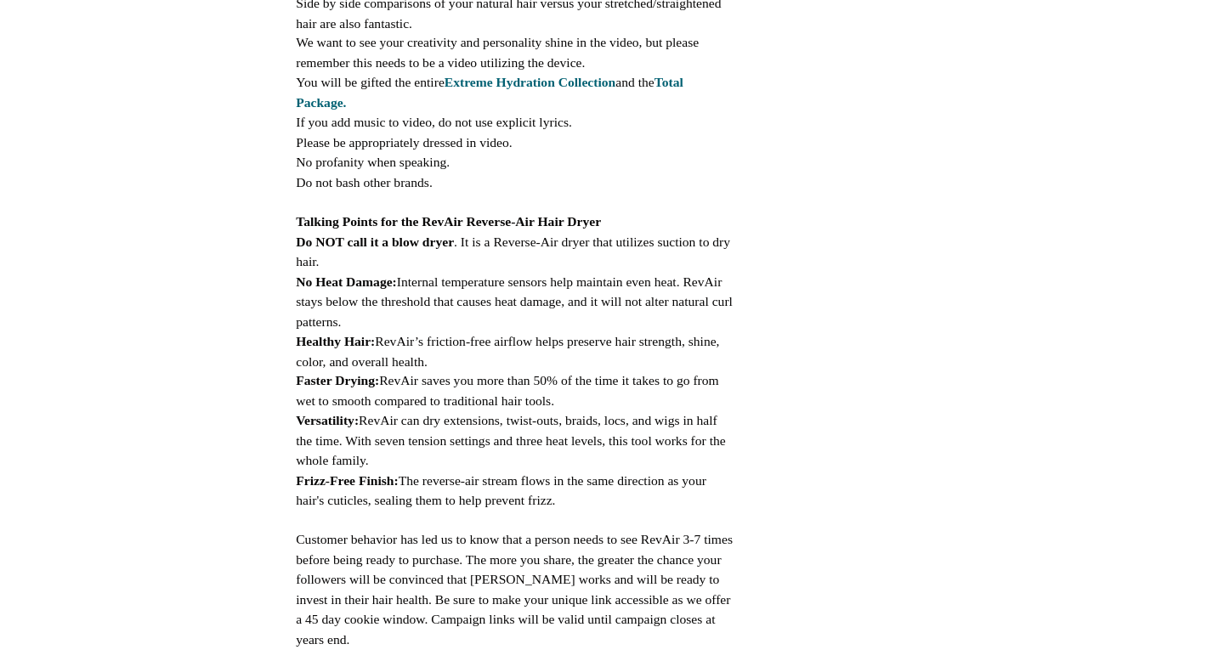
scroll to position [644, 0]
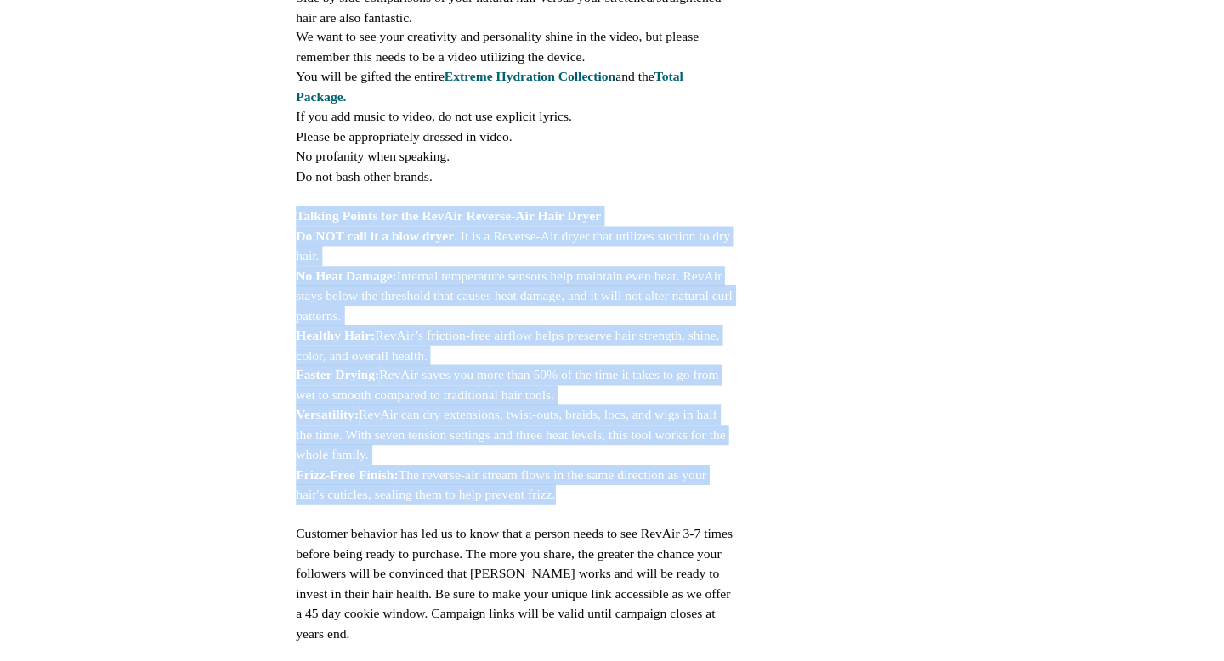
drag, startPoint x: 429, startPoint y: 287, endPoint x: 659, endPoint y: 518, distance: 325.2
click at [659, 518] on div "This campaign requires posting [DATE] of receipt of package. Depending on the p…" at bounding box center [611, 207] width 367 height 912
copy div "Talking Points for the RevAir Reverse-Air Hair Dryer Do NOT call it a blow drye…"
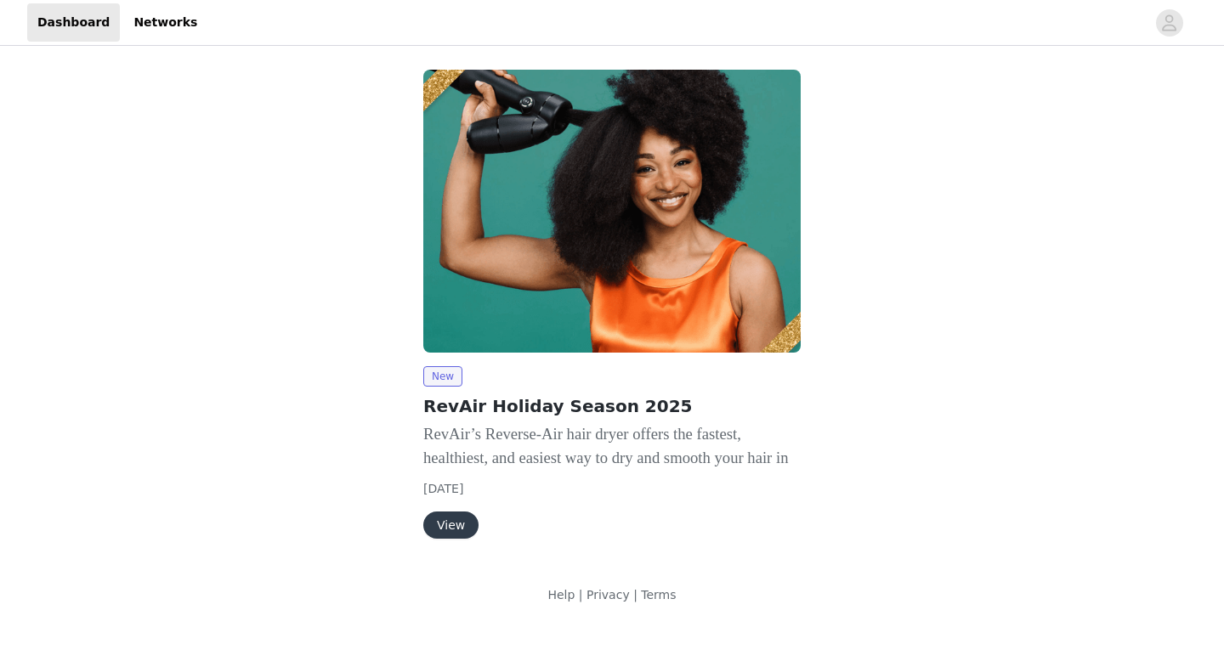
click at [445, 533] on button "View" at bounding box center [450, 525] width 55 height 27
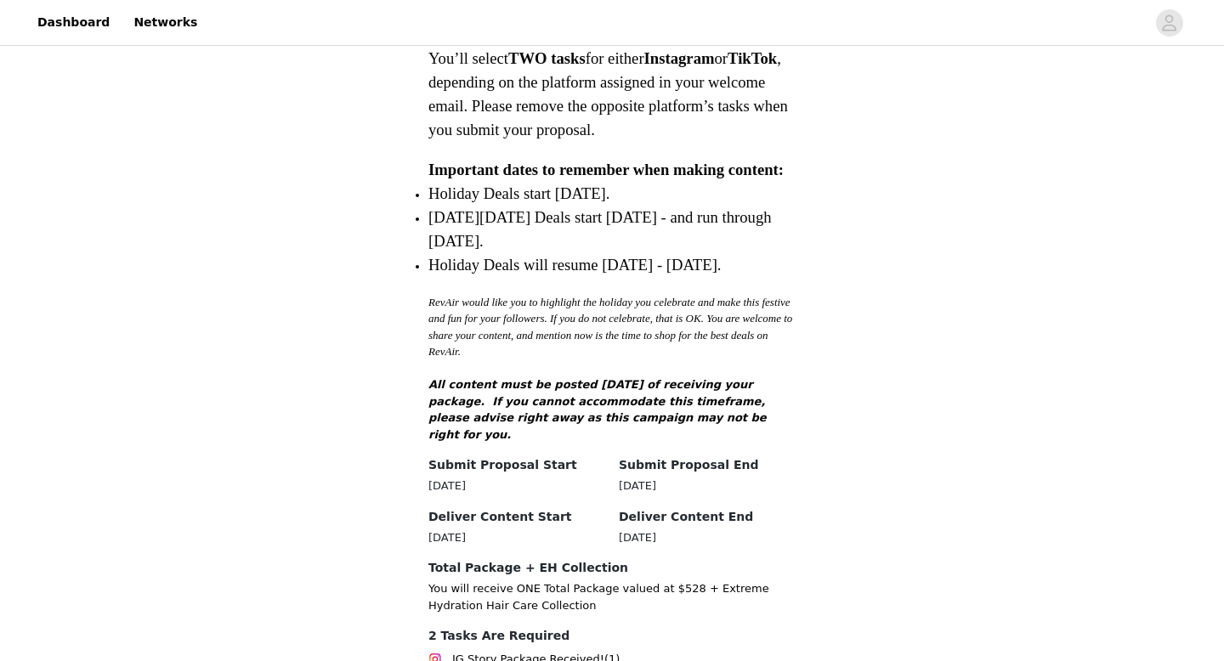
scroll to position [2220, 0]
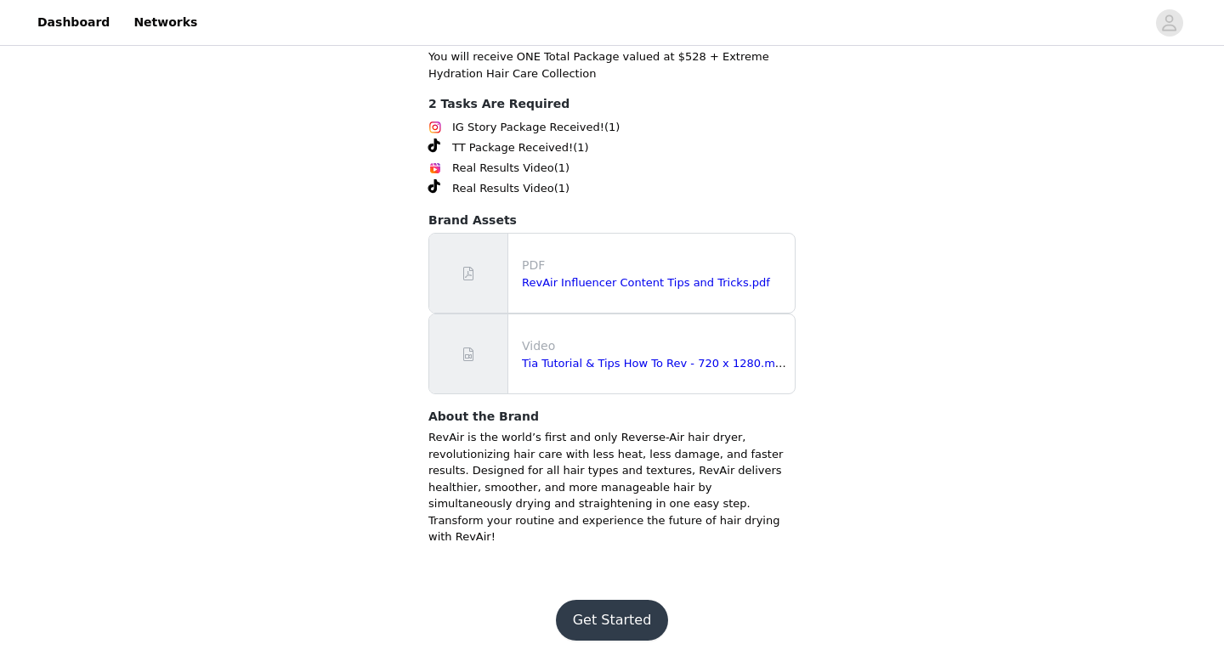
click at [590, 620] on button "Get Started" at bounding box center [612, 620] width 113 height 41
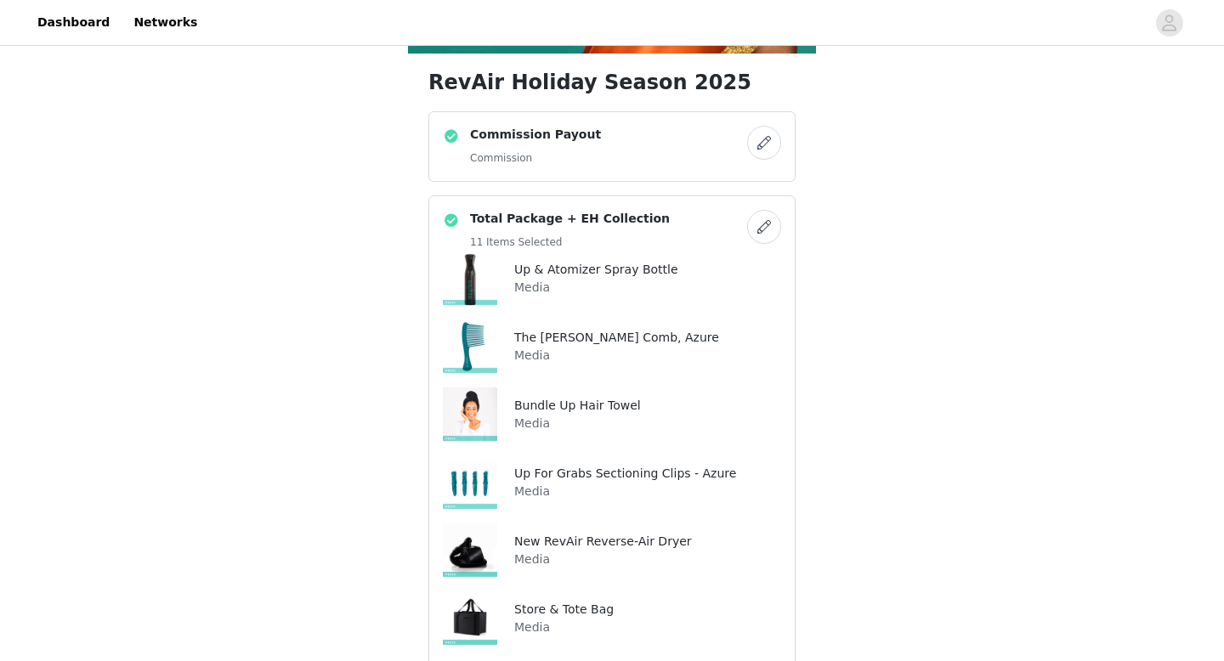
scroll to position [402, 0]
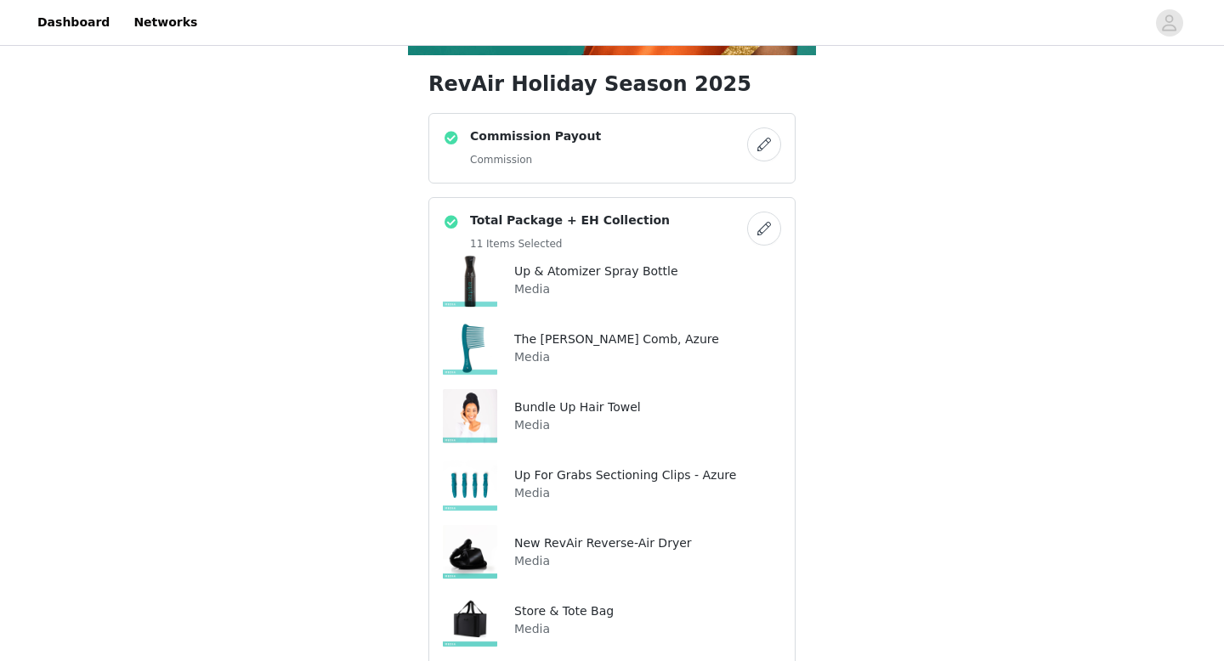
click at [760, 142] on button "button" at bounding box center [764, 145] width 34 height 34
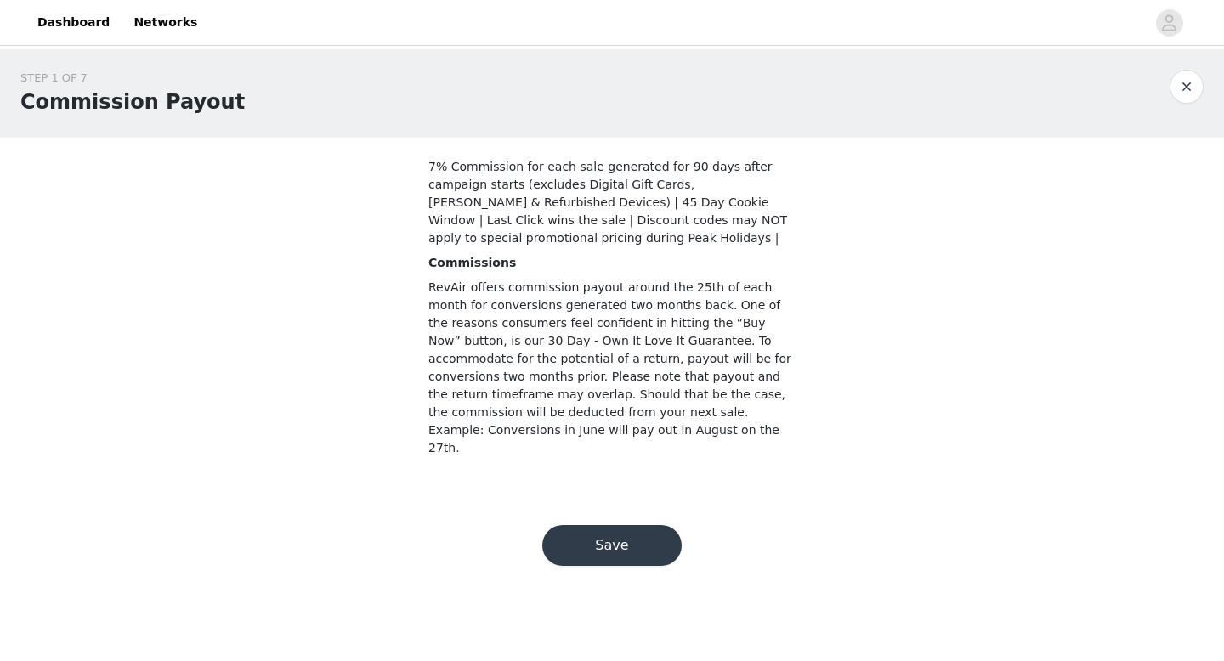
click at [616, 525] on button "Save" at bounding box center [611, 545] width 139 height 41
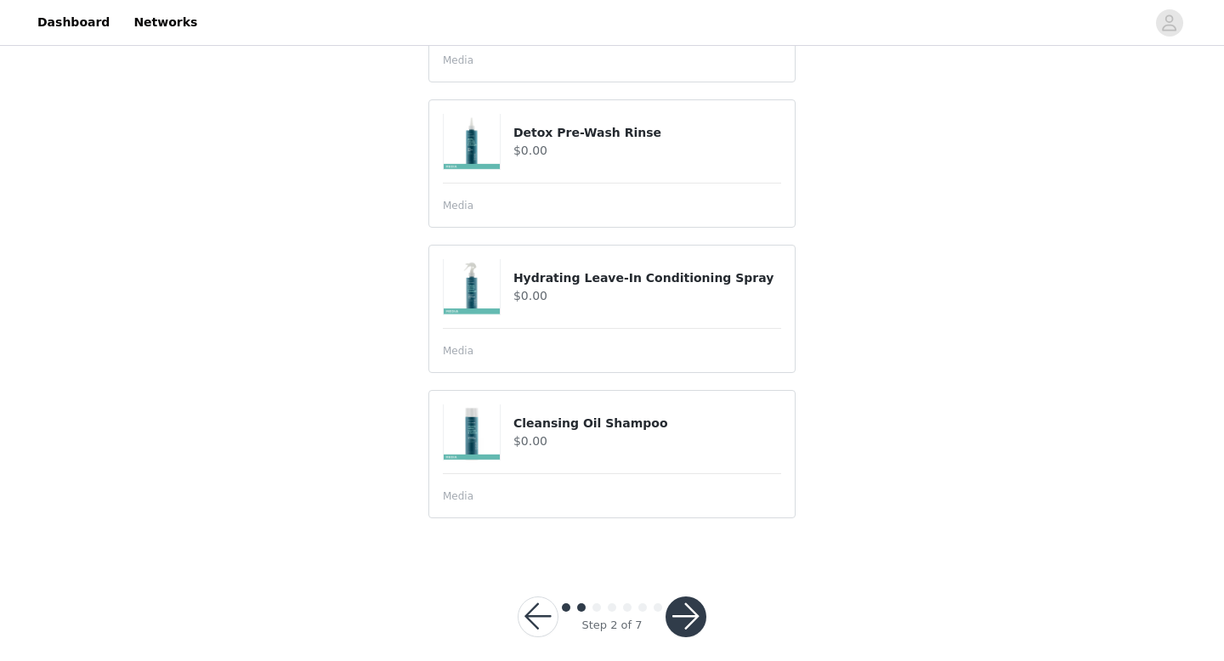
scroll to position [1286, 0]
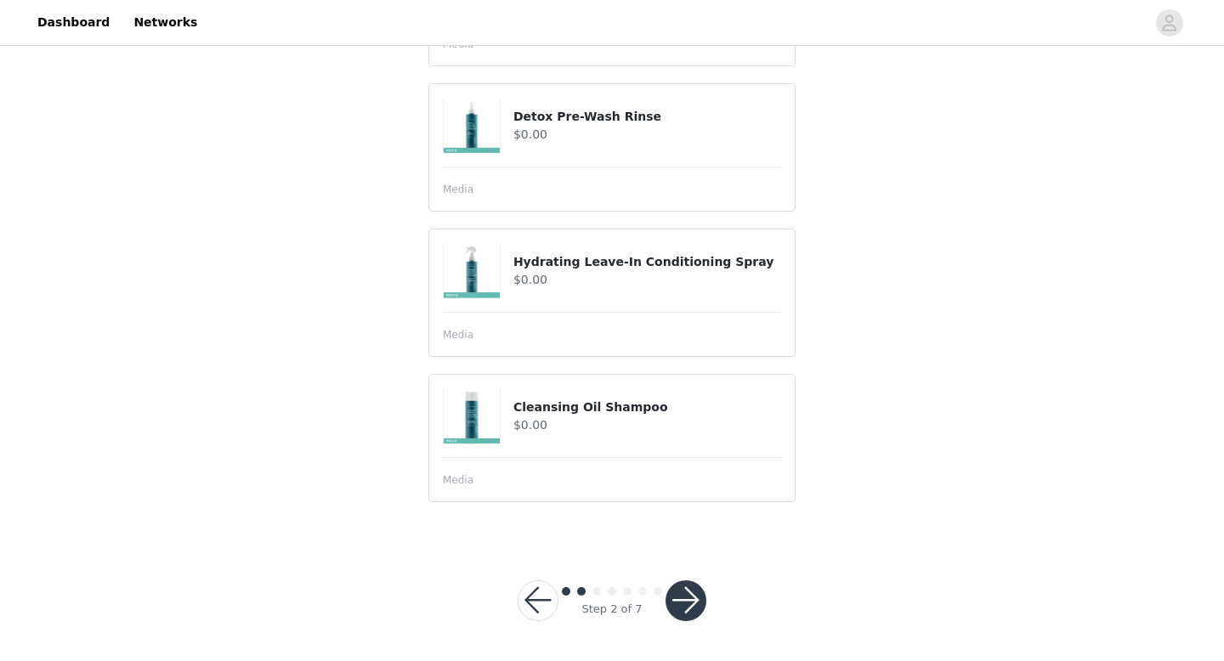
click at [679, 593] on button "button" at bounding box center [686, 601] width 41 height 41
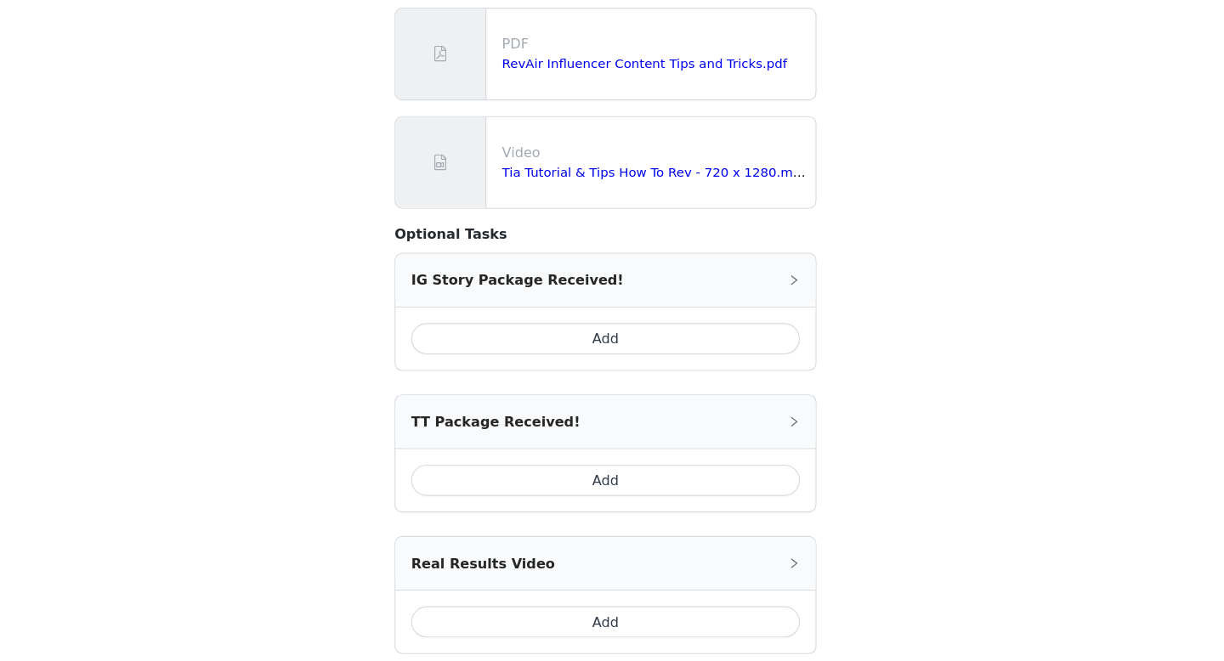
scroll to position [1257, 0]
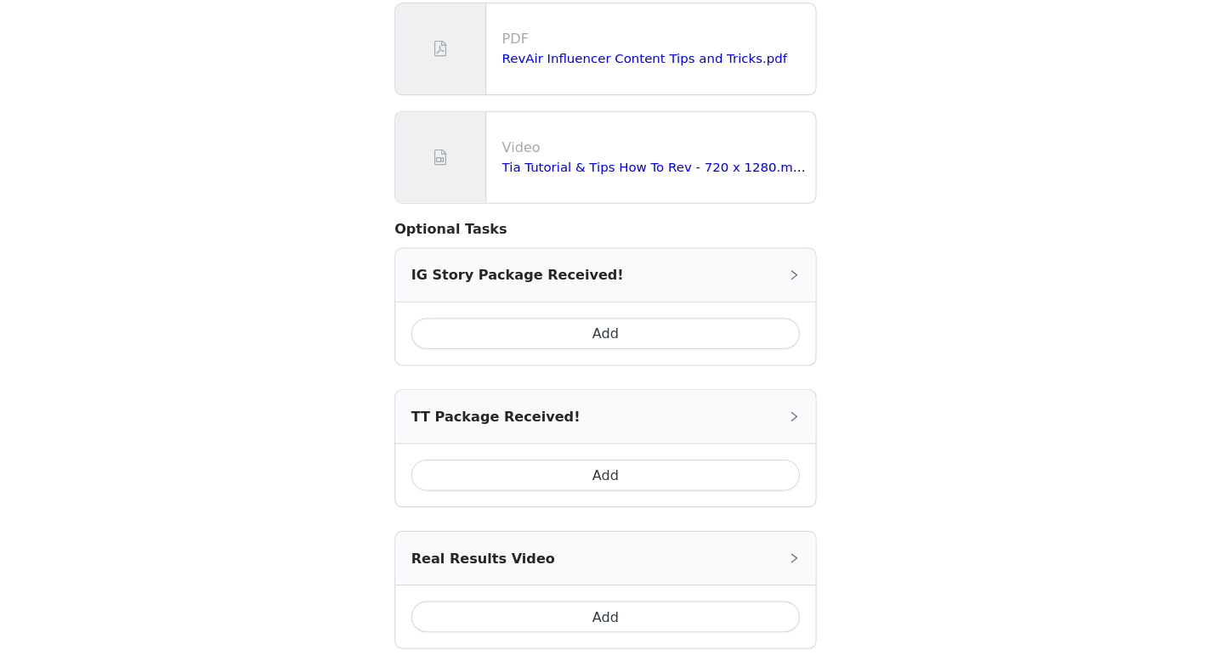
click at [541, 363] on button "Add" at bounding box center [612, 376] width 338 height 27
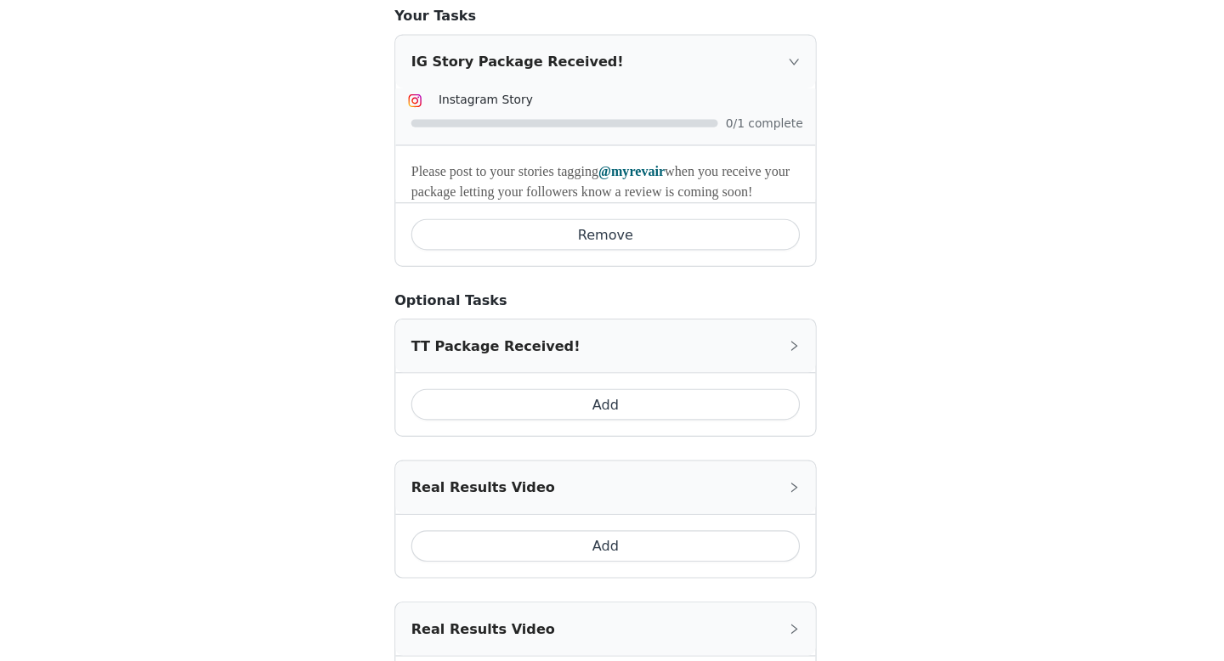
scroll to position [1463, 0]
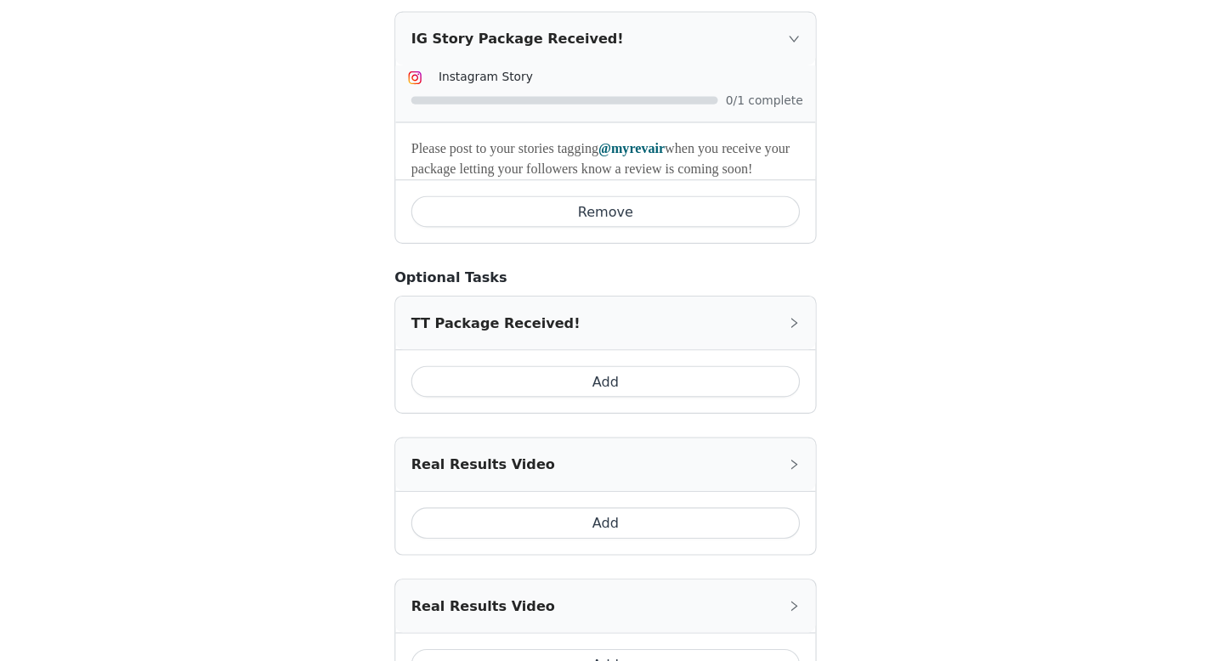
click at [661, 474] on div "Real Results Video" at bounding box center [612, 491] width 366 height 46
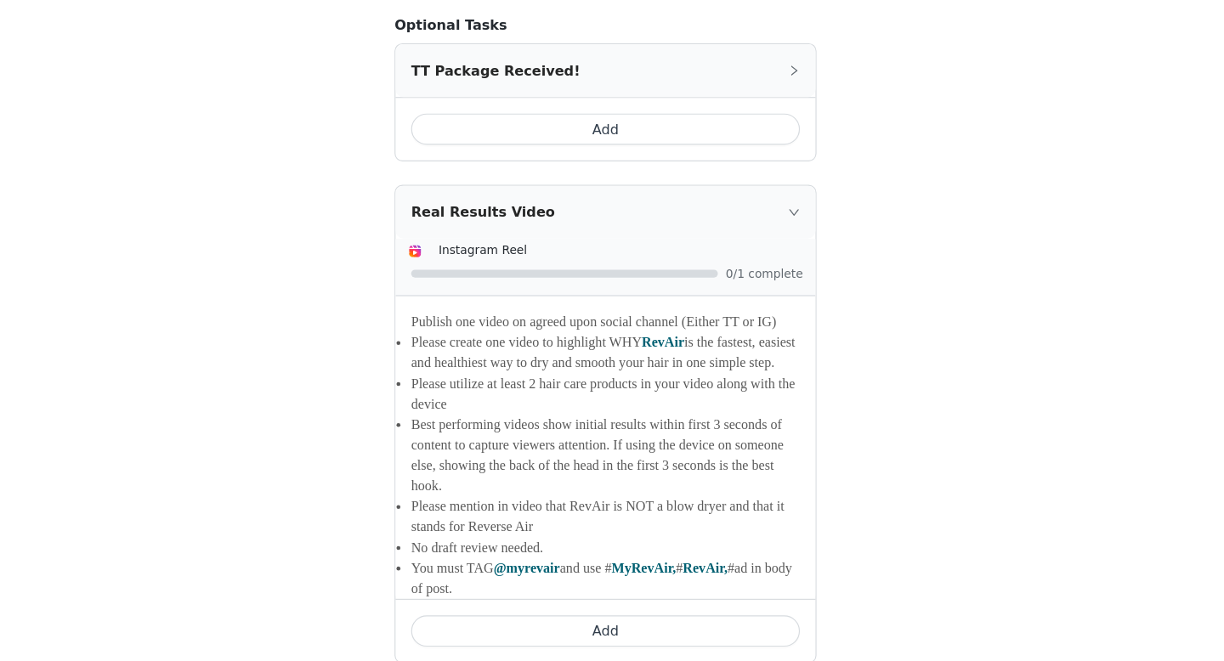
scroll to position [1824, 0]
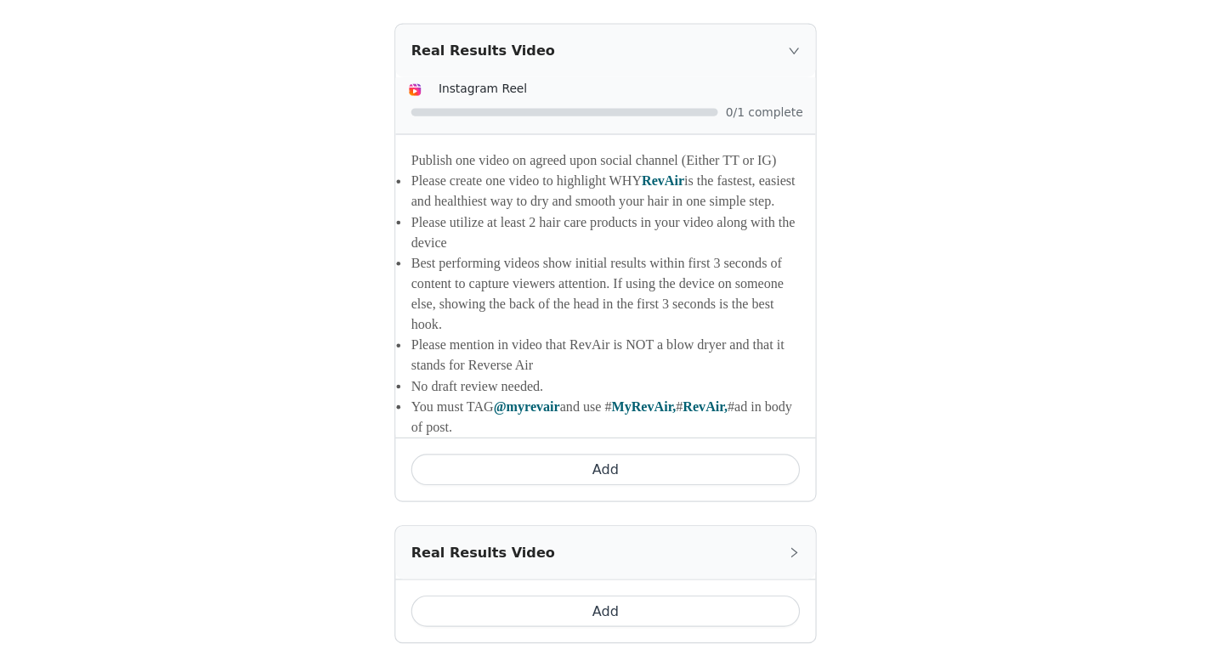
click at [613, 507] on button "Add" at bounding box center [612, 494] width 338 height 27
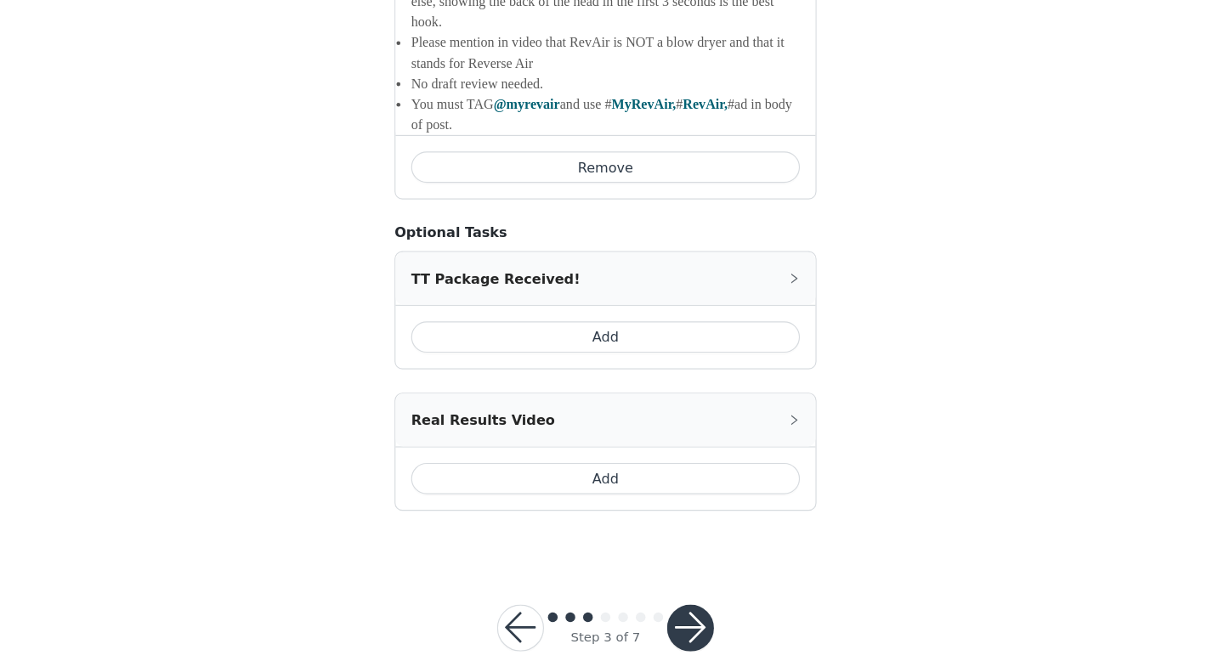
scroll to position [1983, 0]
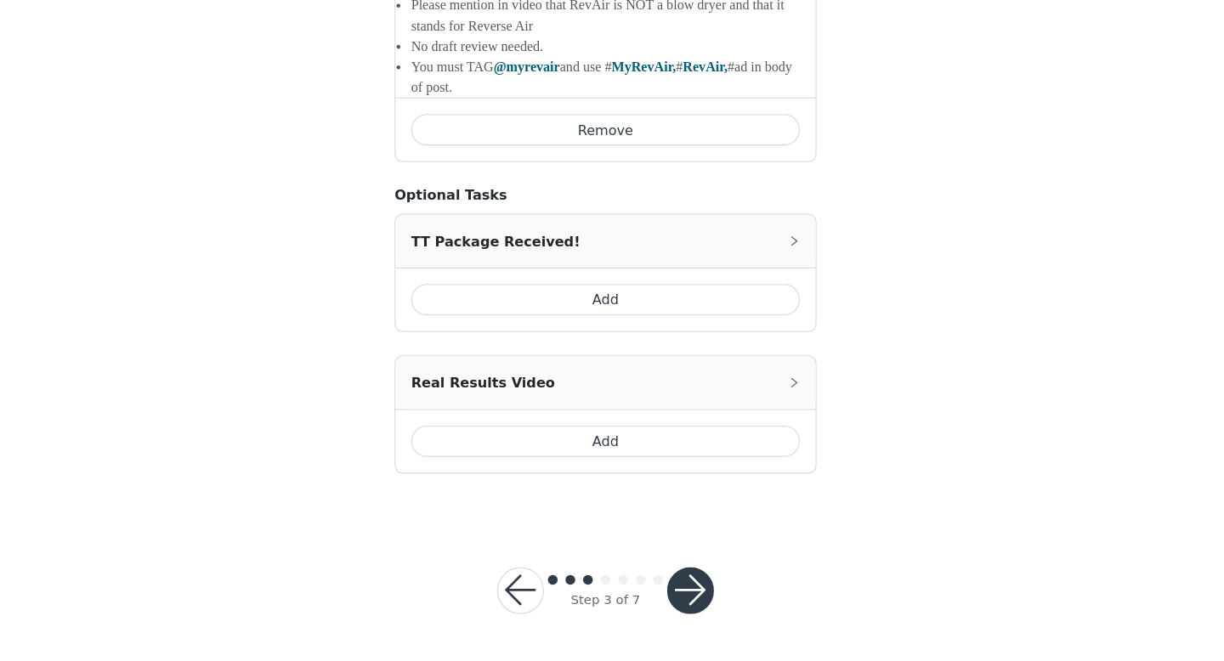
click at [691, 602] on button "button" at bounding box center [686, 600] width 41 height 41
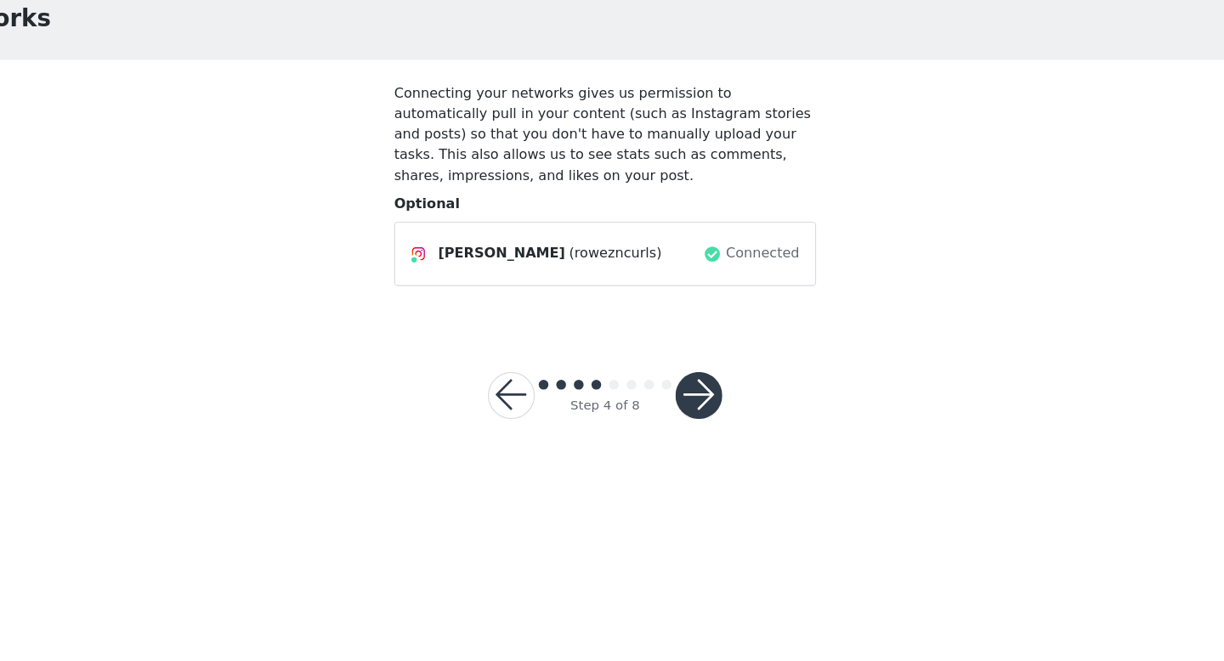
click at [655, 313] on div "Deidra Rowe (rowezncurls)" at bounding box center [570, 307] width 254 height 20
click at [701, 429] on button "button" at bounding box center [693, 430] width 41 height 41
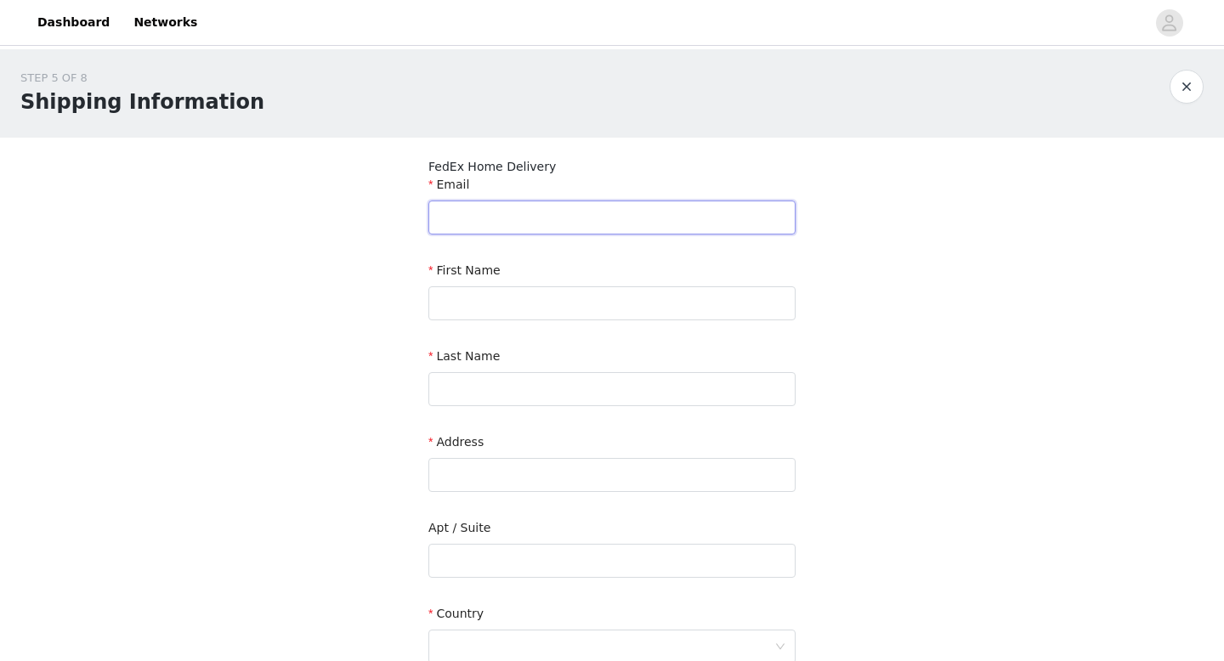
click at [492, 211] on input "text" at bounding box center [611, 218] width 367 height 34
type input "rowezncurls@gmail.comq"
type input "Deidra"
type input "Rowe"
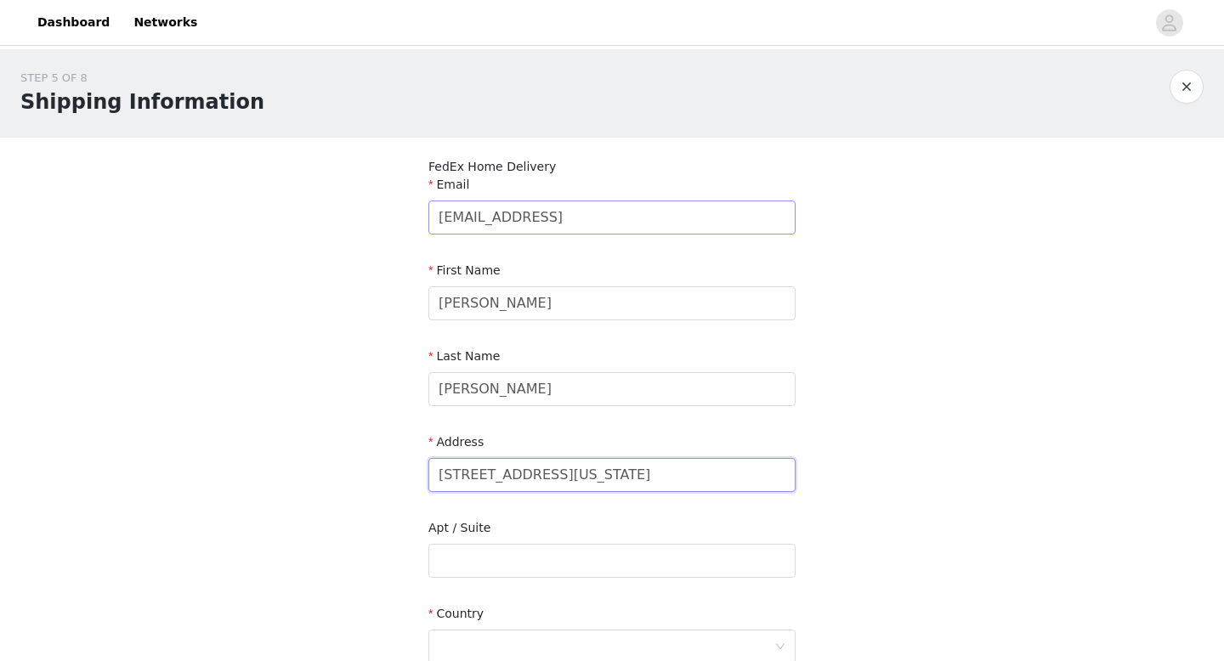
type input "8250 Georgia Ave"
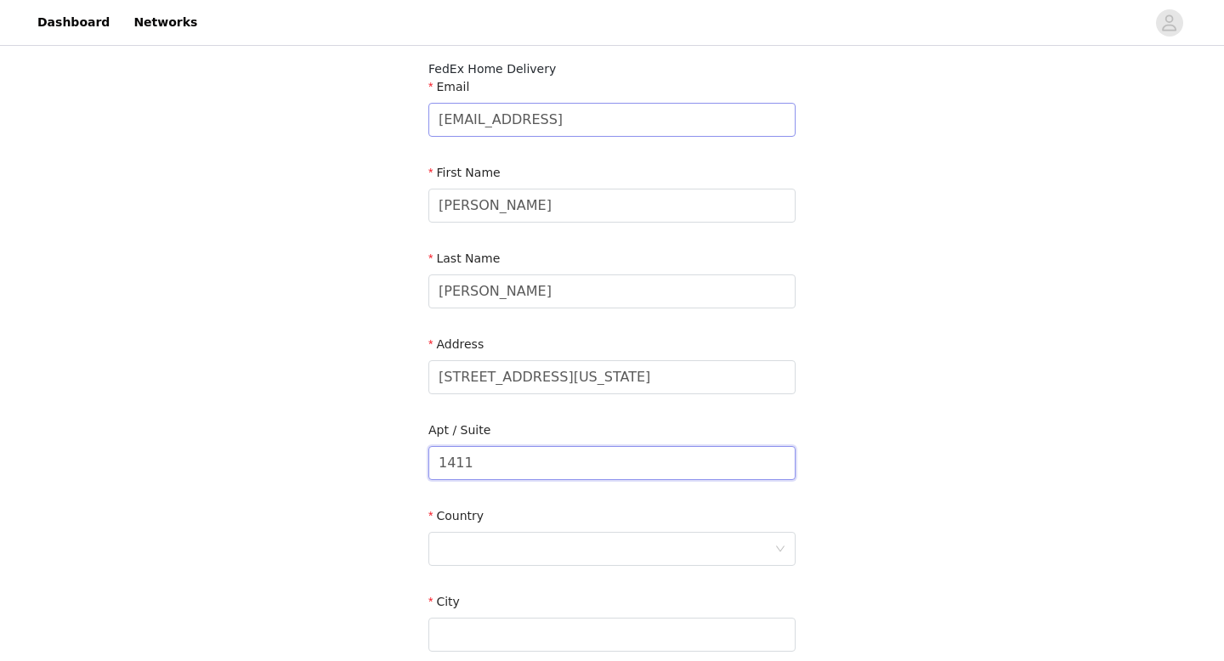
scroll to position [99, 0]
type input "1411"
click at [464, 540] on div at bounding box center [607, 548] width 336 height 32
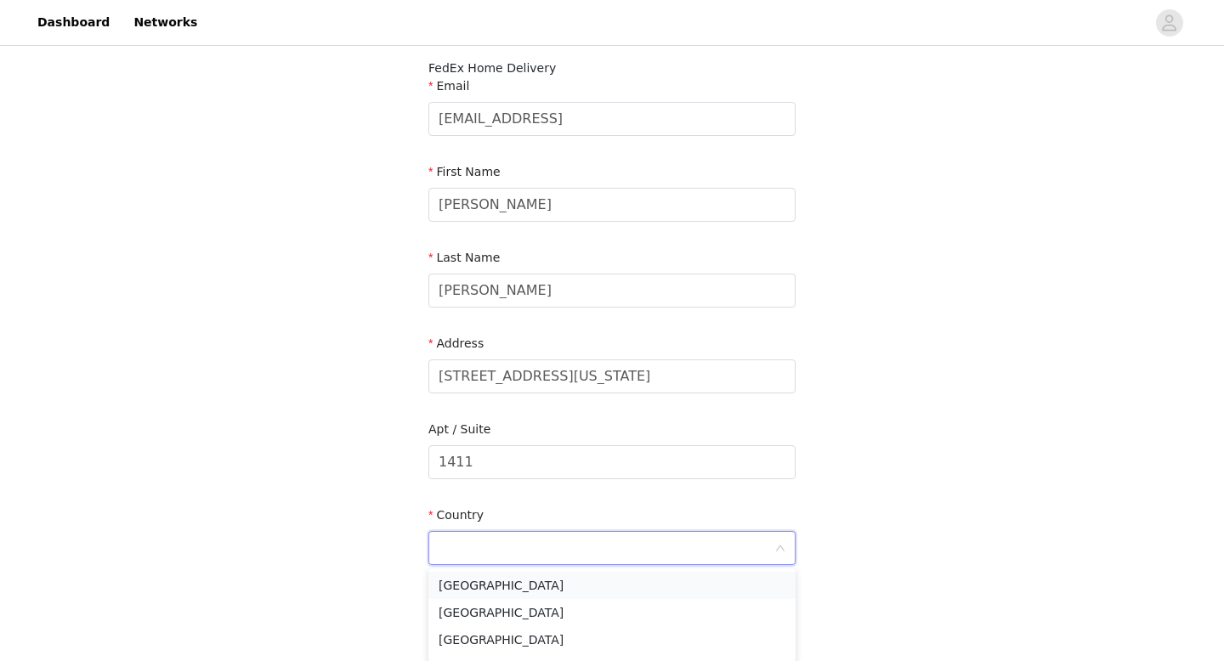
click at [464, 583] on li "United States" at bounding box center [611, 585] width 367 height 27
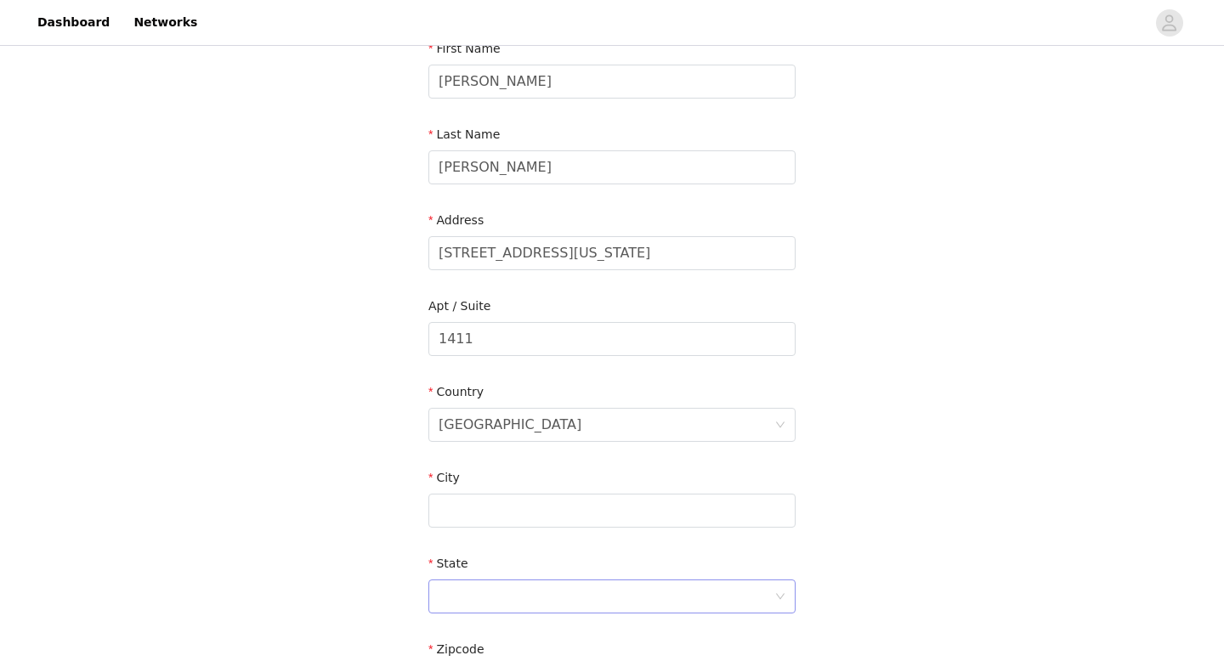
scroll to position [224, 0]
click at [482, 505] on input "text" at bounding box center [611, 508] width 367 height 34
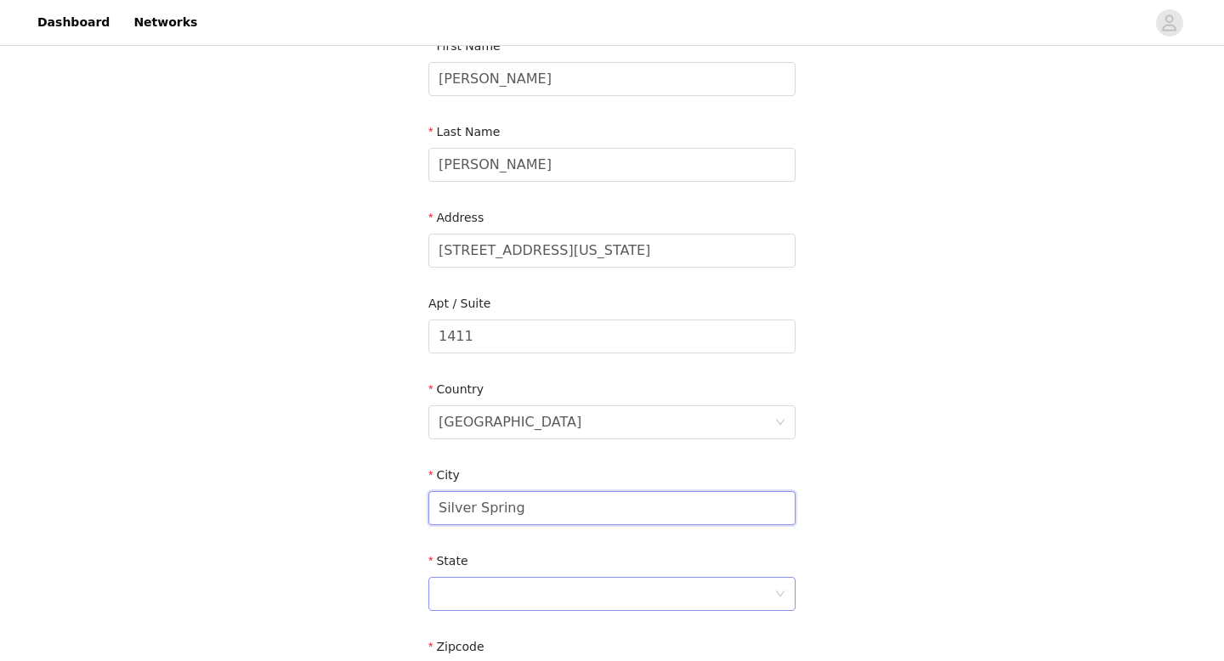
type input "Silver Spring"
click at [471, 585] on div at bounding box center [607, 594] width 336 height 32
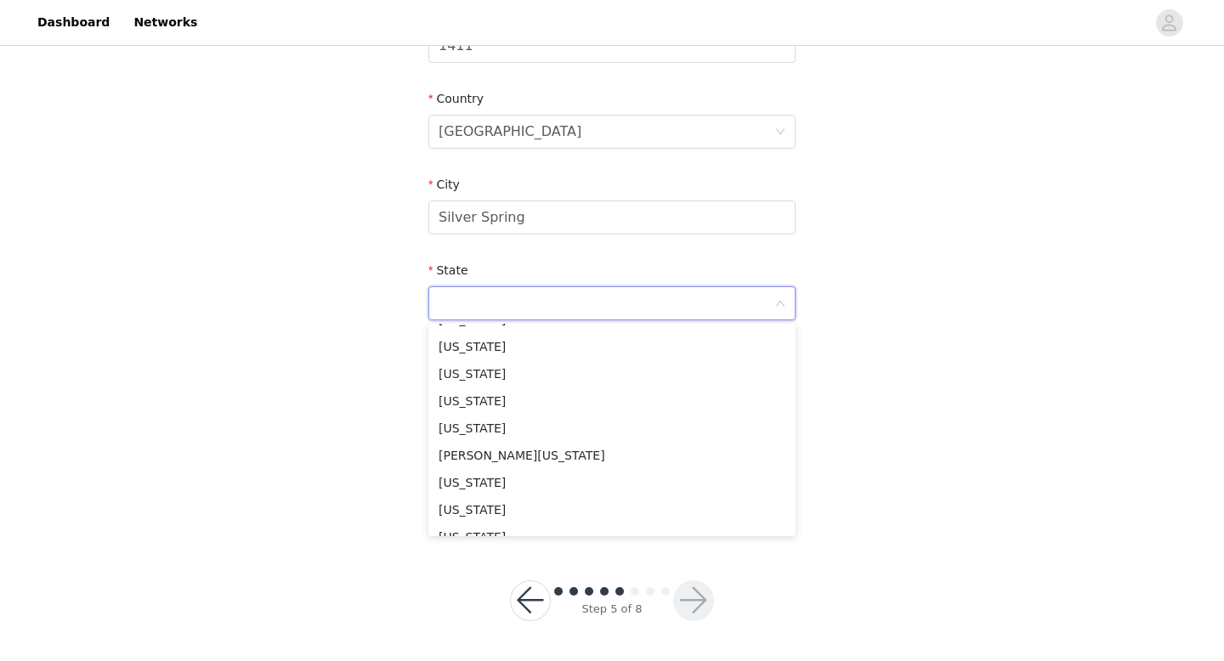
scroll to position [581, 0]
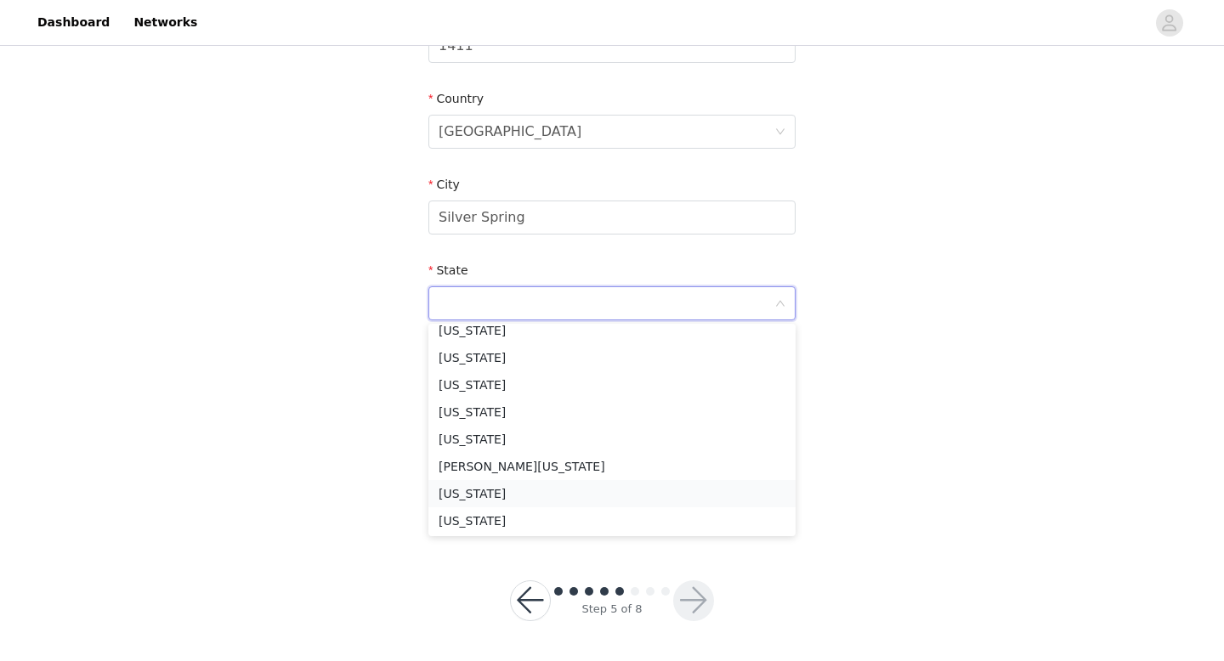
click at [475, 495] on li "Maryland" at bounding box center [611, 493] width 367 height 27
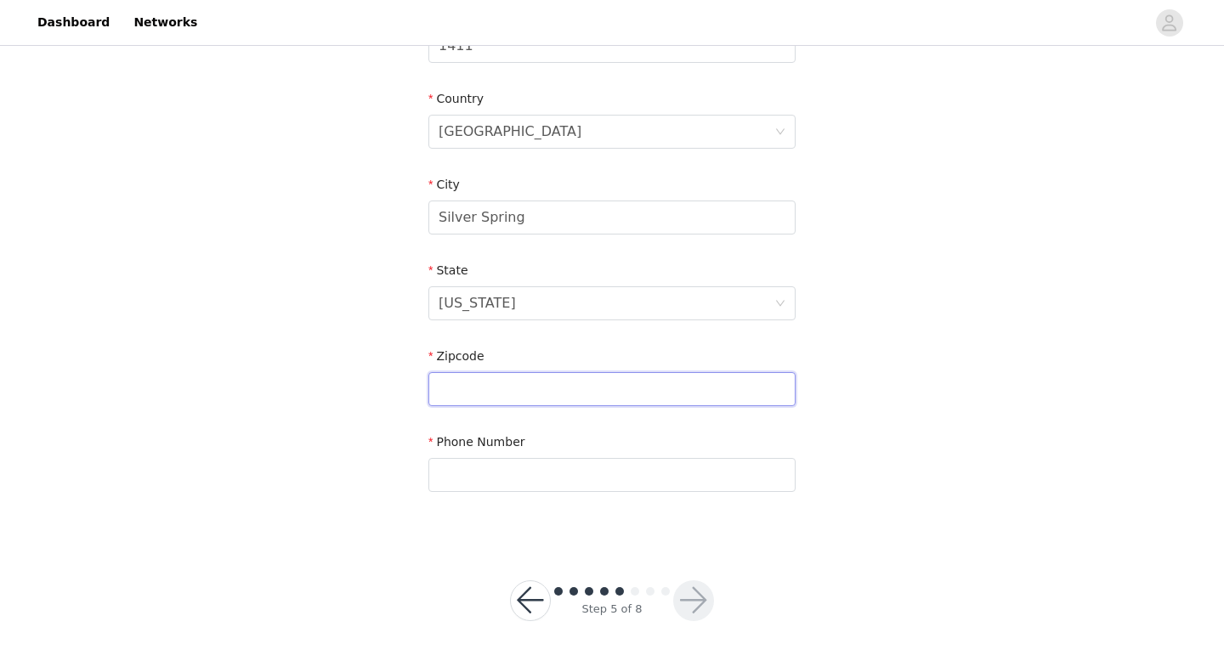
click at [500, 373] on input "text" at bounding box center [611, 389] width 367 height 34
type input "20910"
click at [464, 487] on input "text" at bounding box center [611, 475] width 367 height 34
type input "3013265906"
click at [910, 372] on div "STEP 5 OF 8 Shipping Information FedEx Home Delivery Email rowezncurls@gmail.co…" at bounding box center [612, 37] width 1224 height 1006
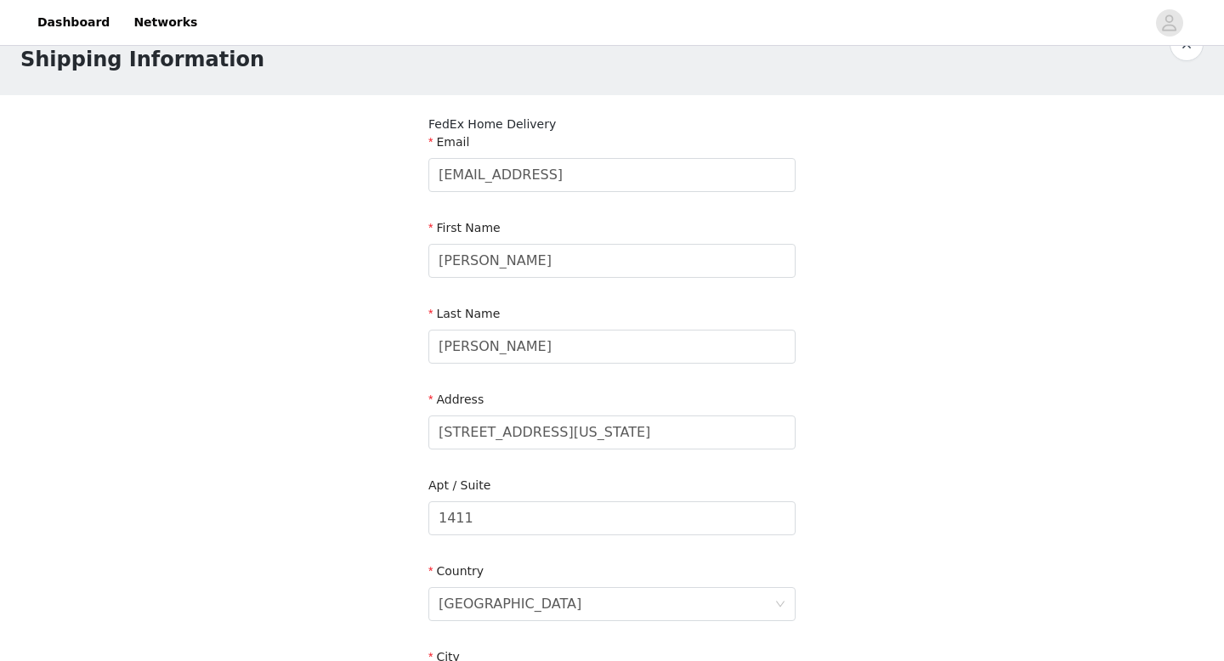
scroll to position [0, 0]
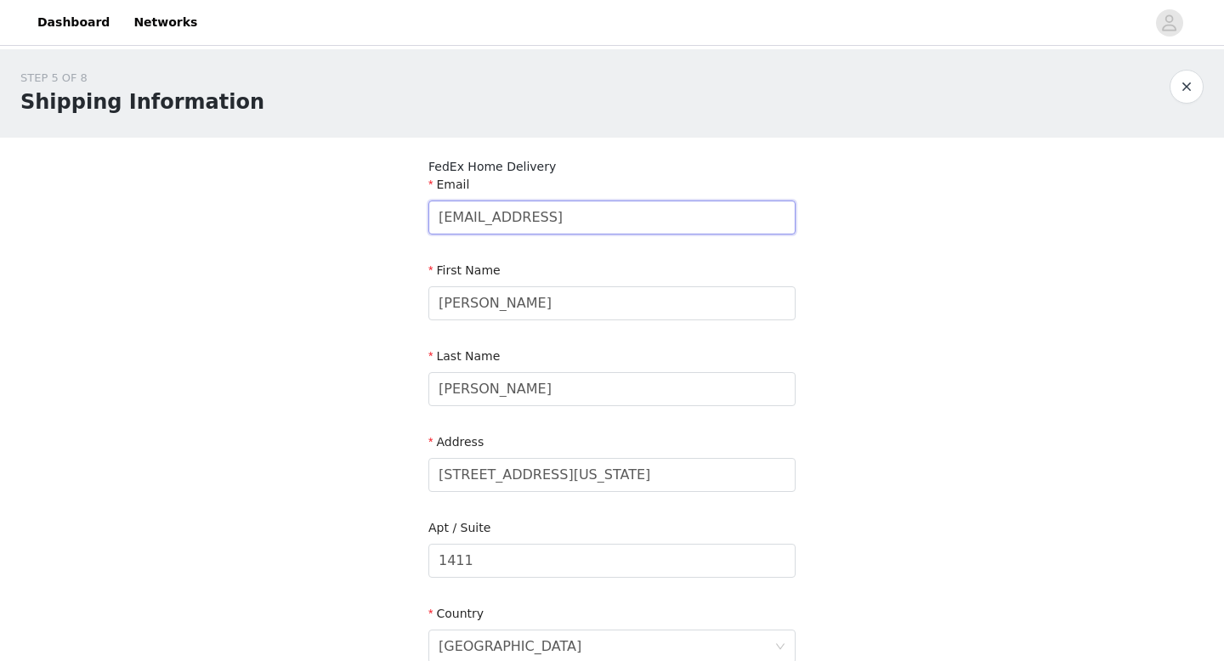
click at [678, 224] on input "rowezncurls@gmail.comq" at bounding box center [611, 218] width 367 height 34
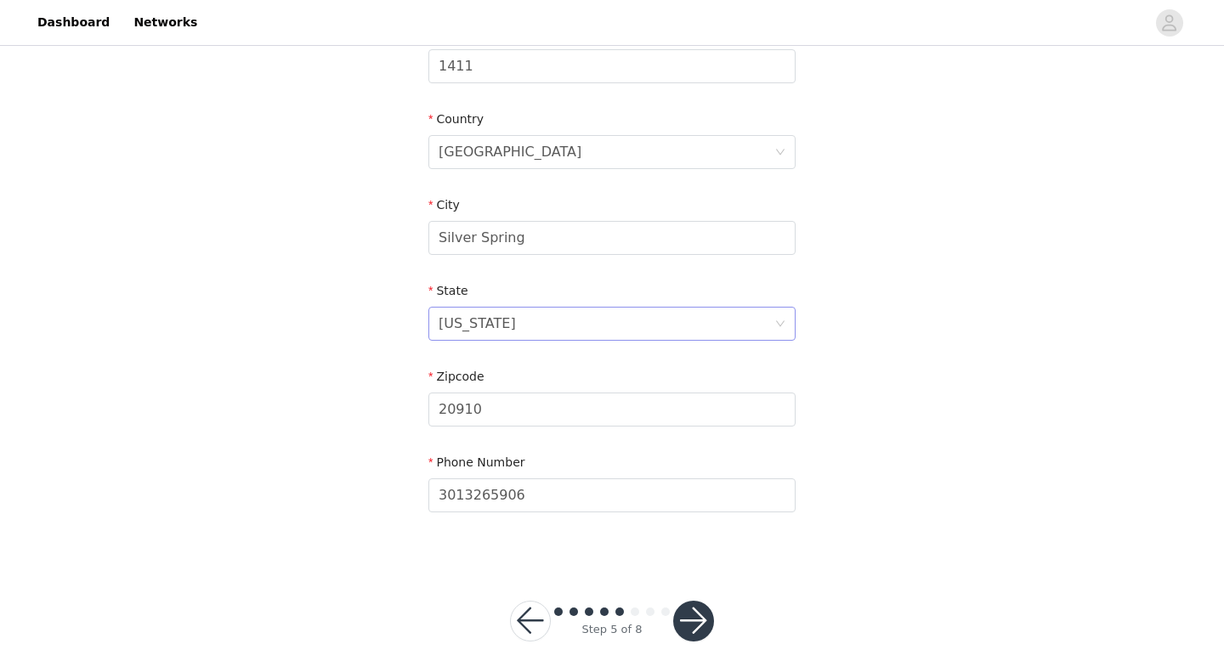
scroll to position [515, 0]
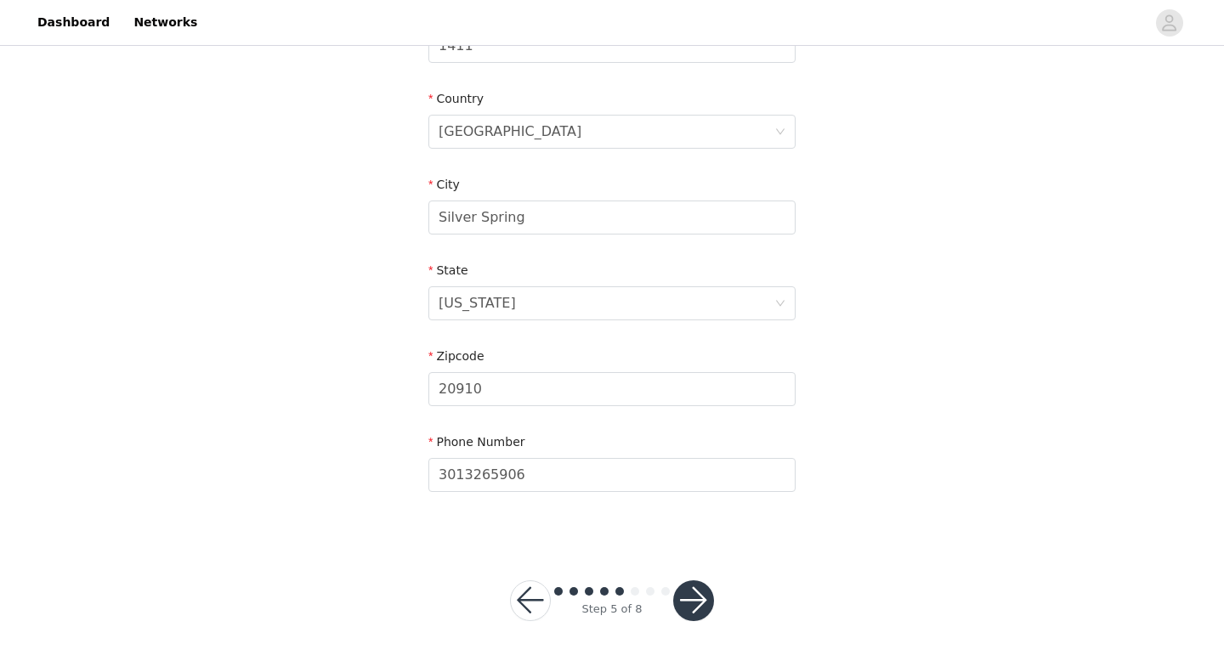
type input "rowezncurls@gmail.com"
click at [701, 598] on button "button" at bounding box center [693, 601] width 41 height 41
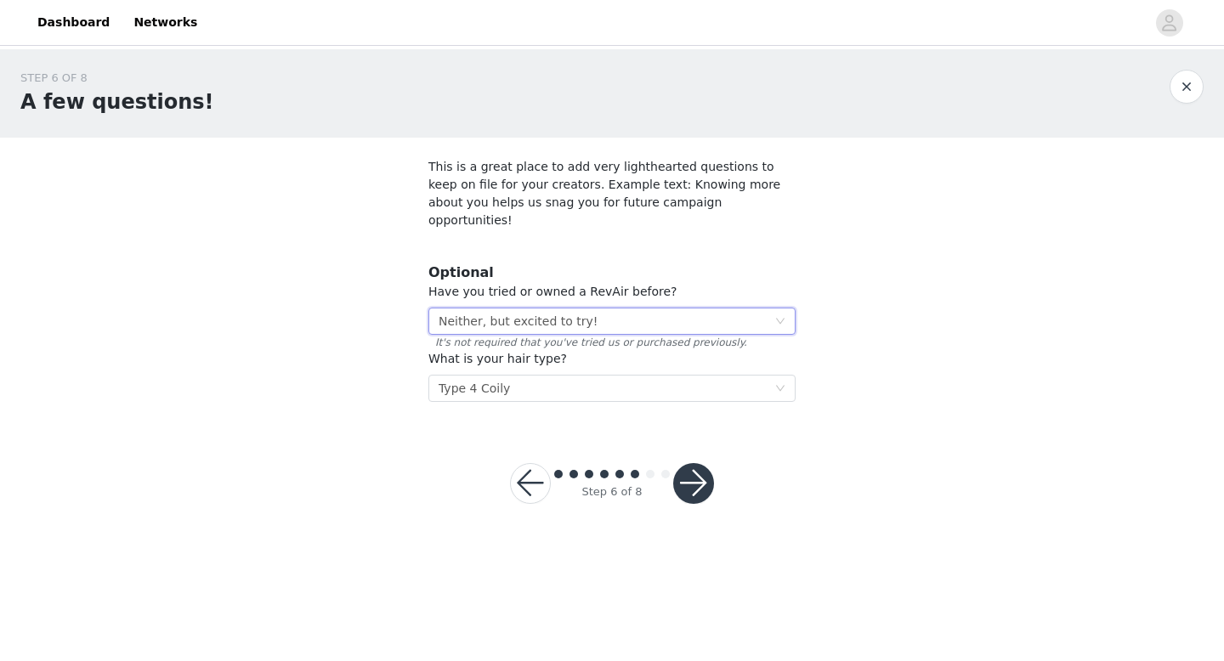
click at [593, 309] on div "Select Neither, but excited to try!" at bounding box center [607, 322] width 336 height 26
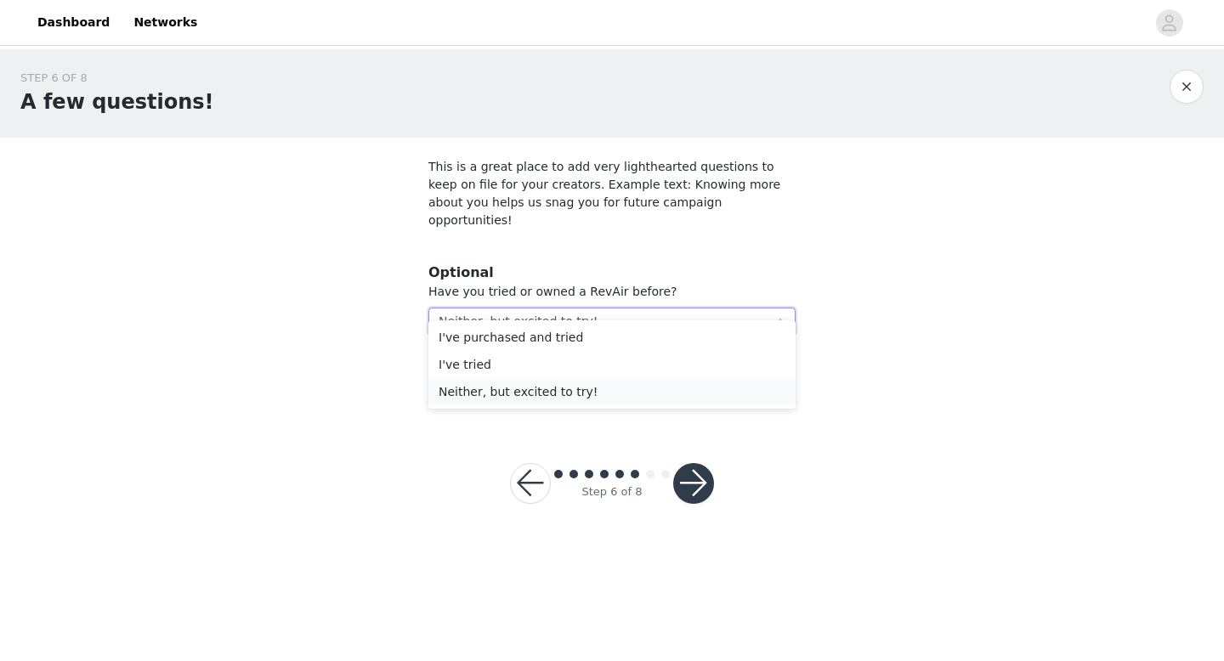
click at [586, 390] on li "Neither, but excited to try!" at bounding box center [611, 391] width 367 height 27
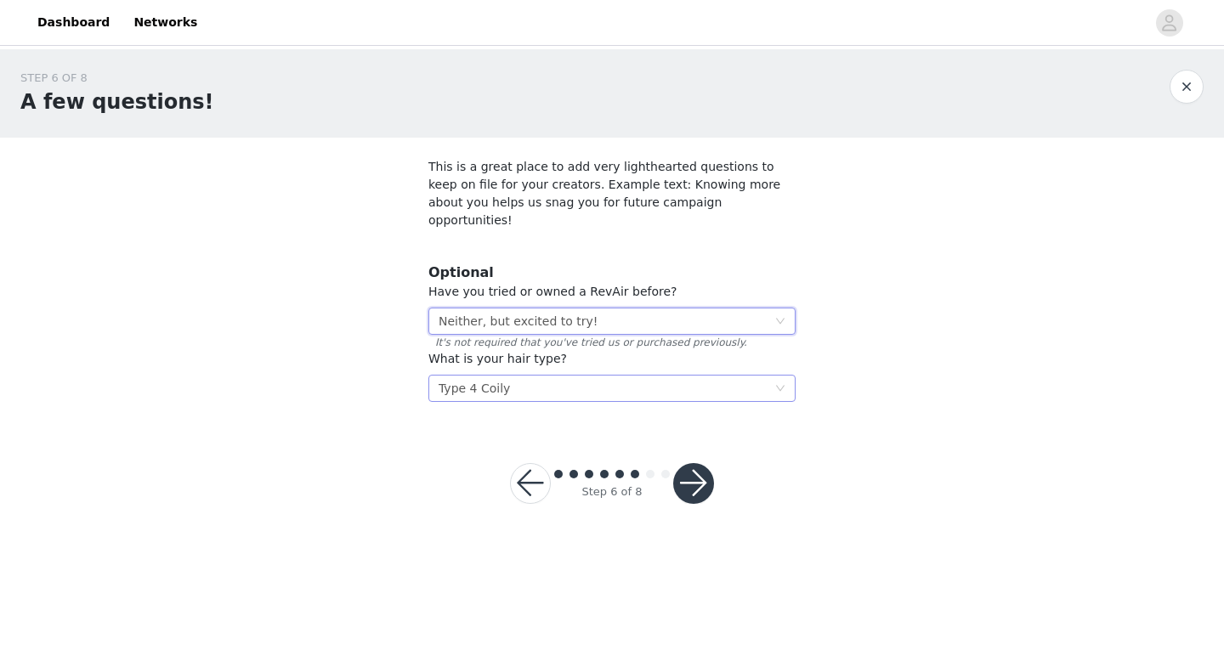
click at [584, 376] on div "Select Type 4 Coily" at bounding box center [607, 389] width 336 height 26
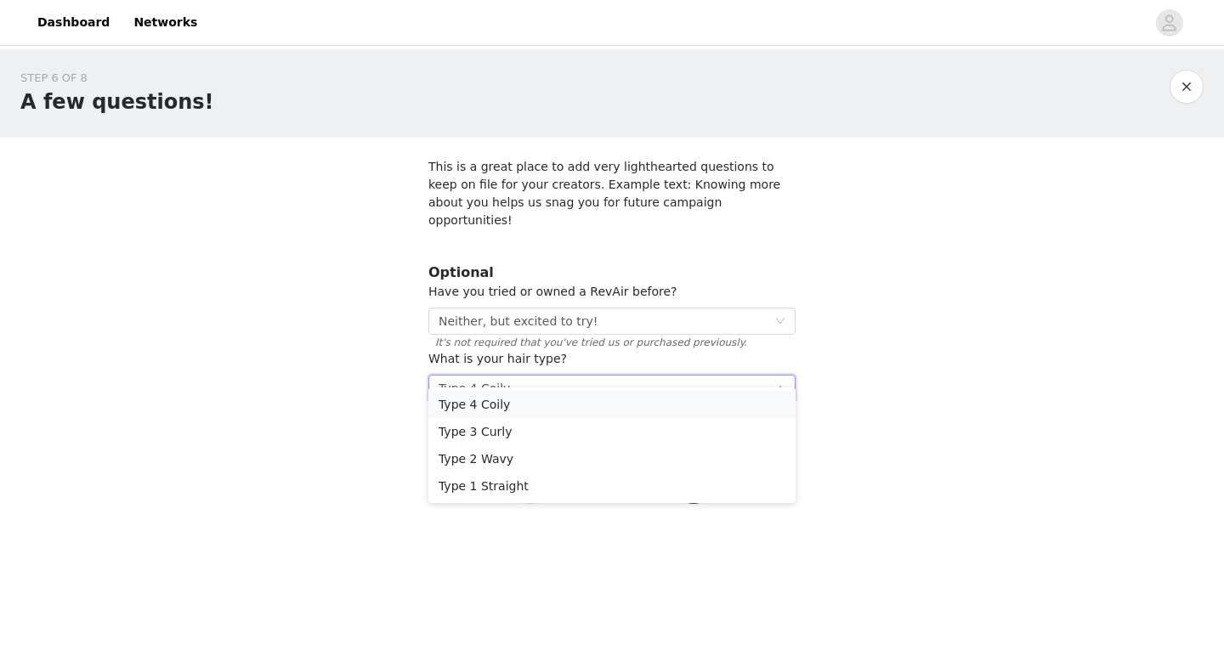
click at [571, 403] on li "Type 4 Coily" at bounding box center [611, 404] width 367 height 27
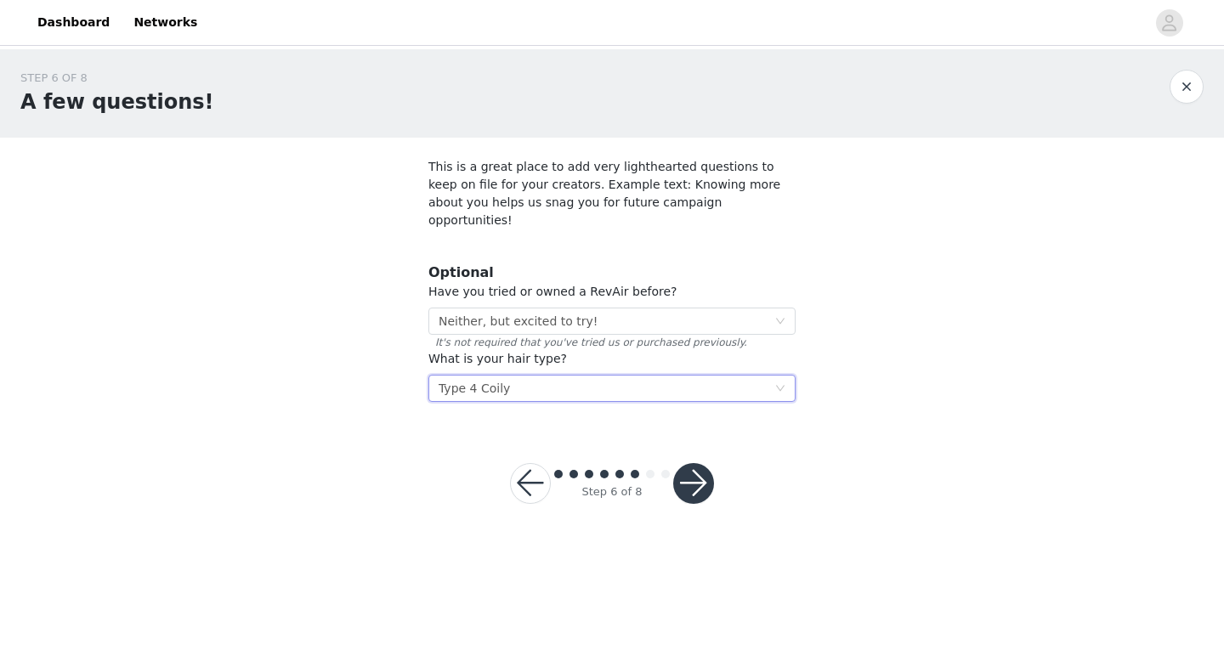
click at [696, 472] on button "button" at bounding box center [693, 483] width 41 height 41
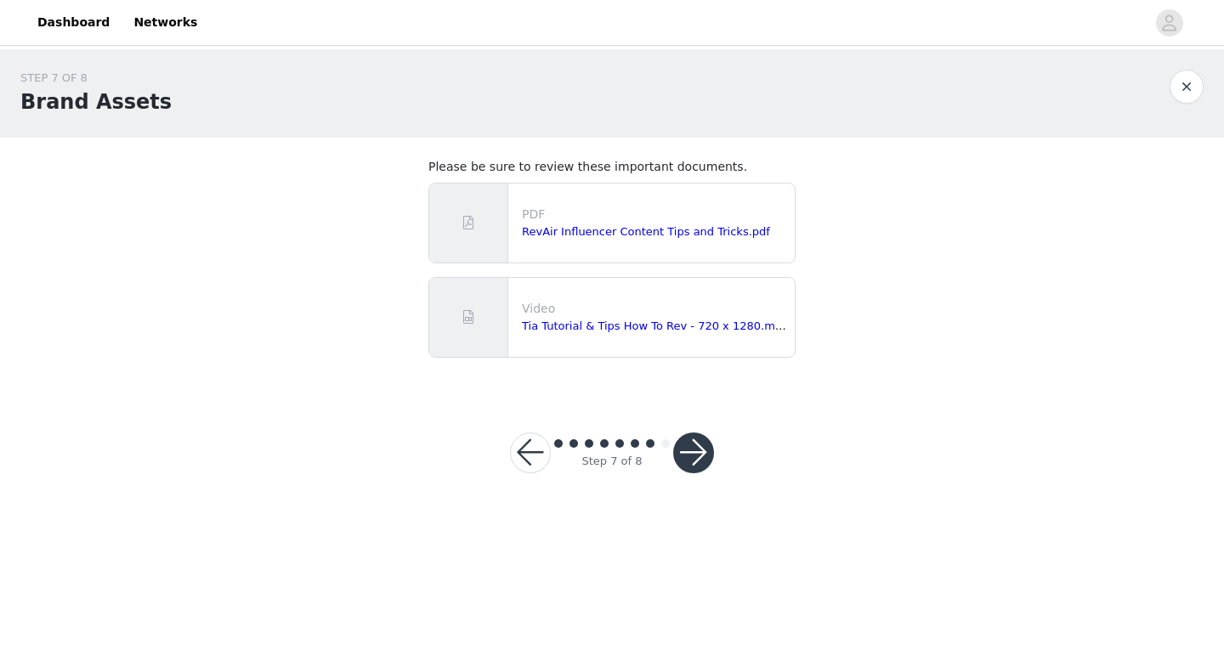
click at [685, 458] on button "button" at bounding box center [693, 453] width 41 height 41
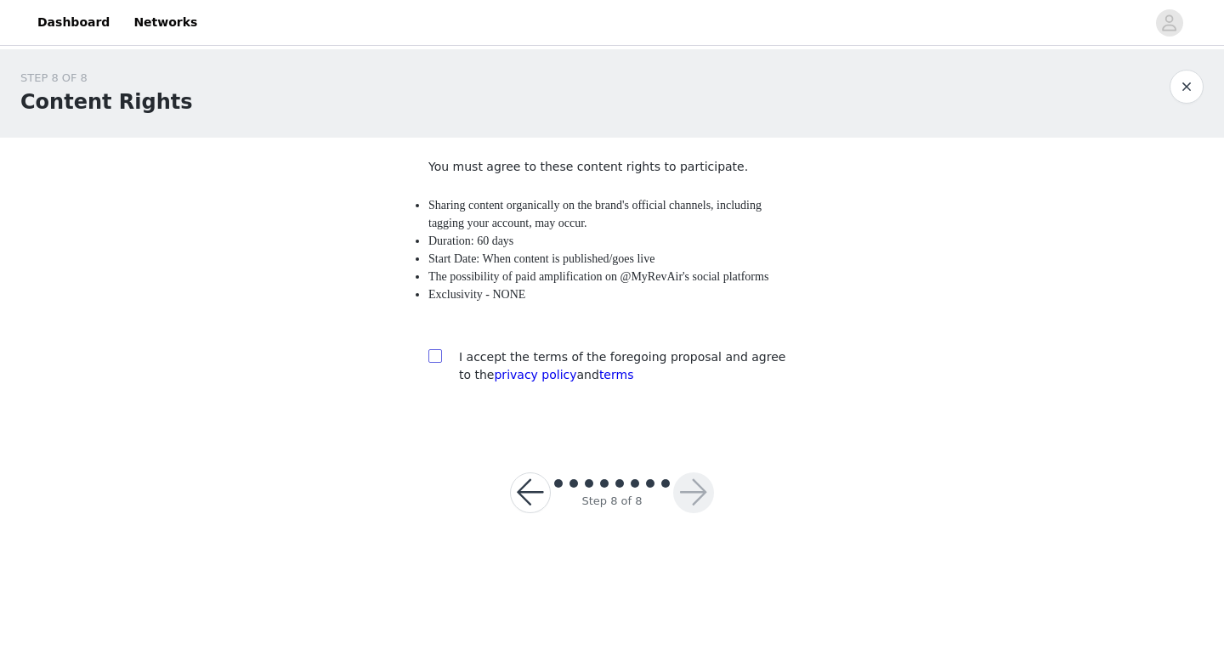
click at [434, 361] on input "checkbox" at bounding box center [434, 355] width 12 height 12
checkbox input "true"
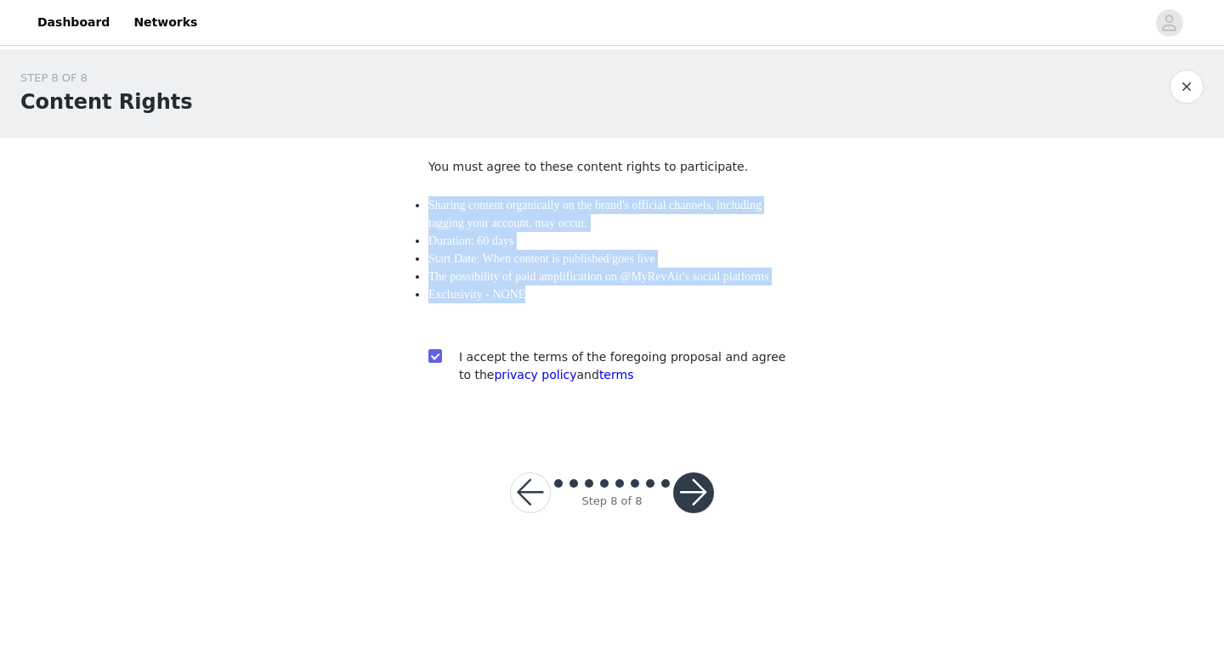
drag, startPoint x: 428, startPoint y: 201, endPoint x: 542, endPoint y: 293, distance: 146.2
click at [542, 293] on ul "Sharing content organically on the brand's official channels, including tagging…" at bounding box center [611, 249] width 367 height 107
copy ul "Sharing content organically on the brand's official channels, including tagging…"
click at [706, 491] on button "button" at bounding box center [693, 493] width 41 height 41
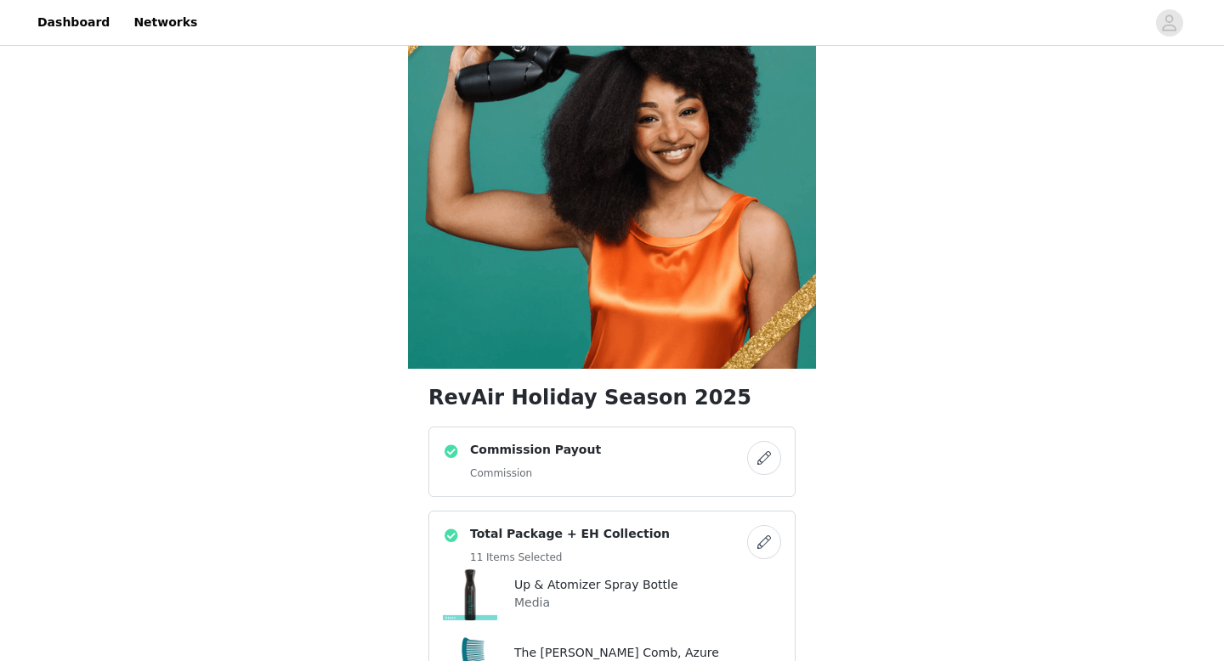
scroll to position [93, 0]
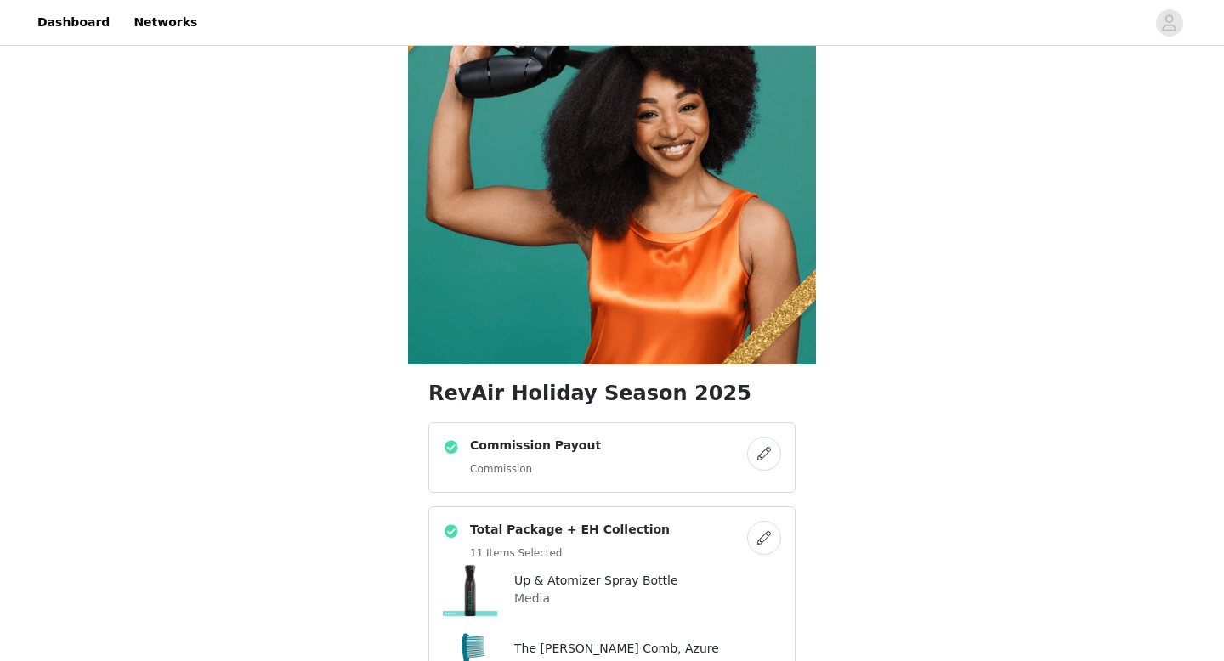
click at [761, 454] on button "button" at bounding box center [764, 454] width 34 height 34
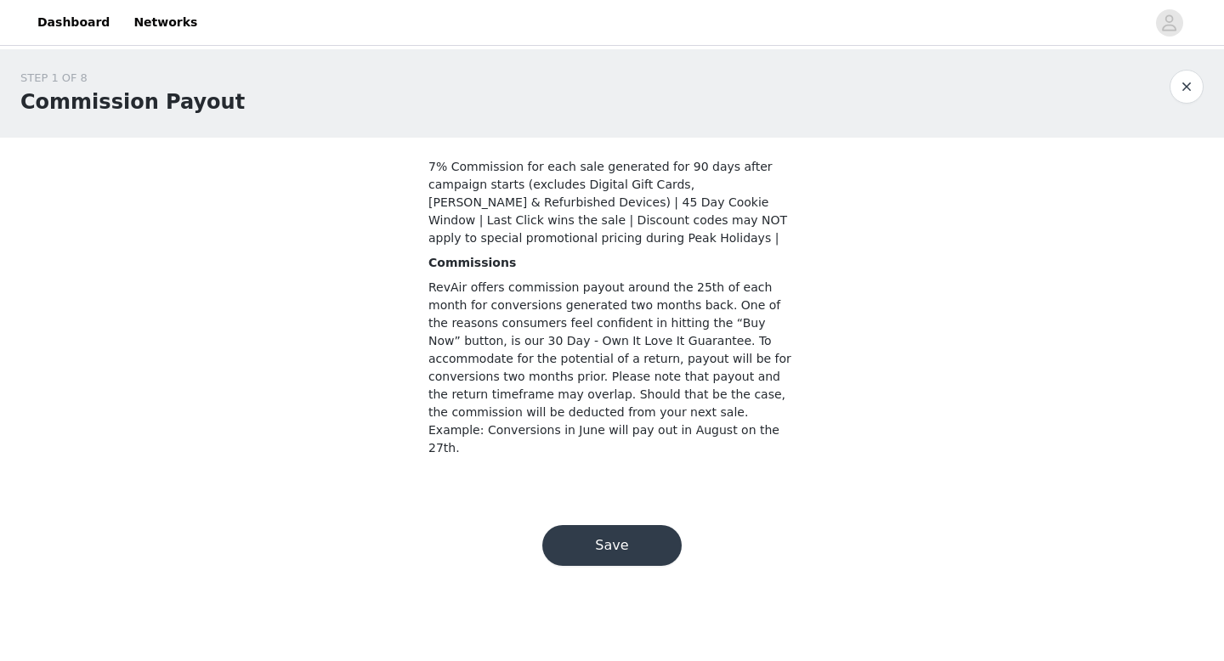
click at [663, 525] on button "Save" at bounding box center [611, 545] width 139 height 41
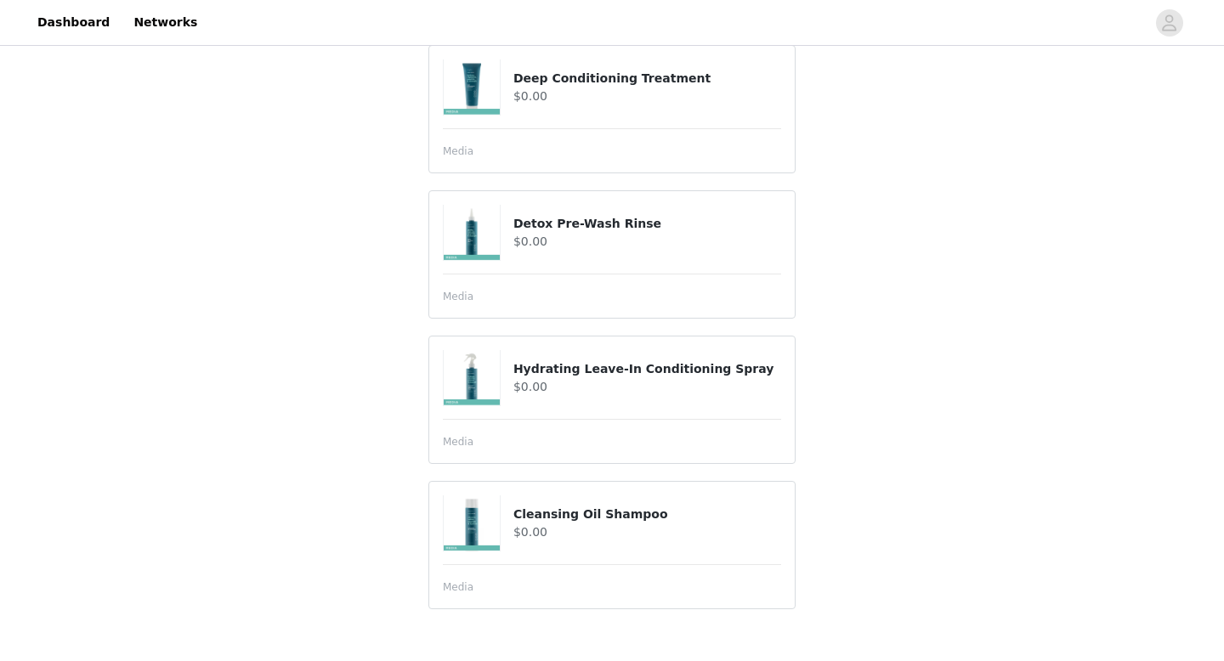
scroll to position [1396, 0]
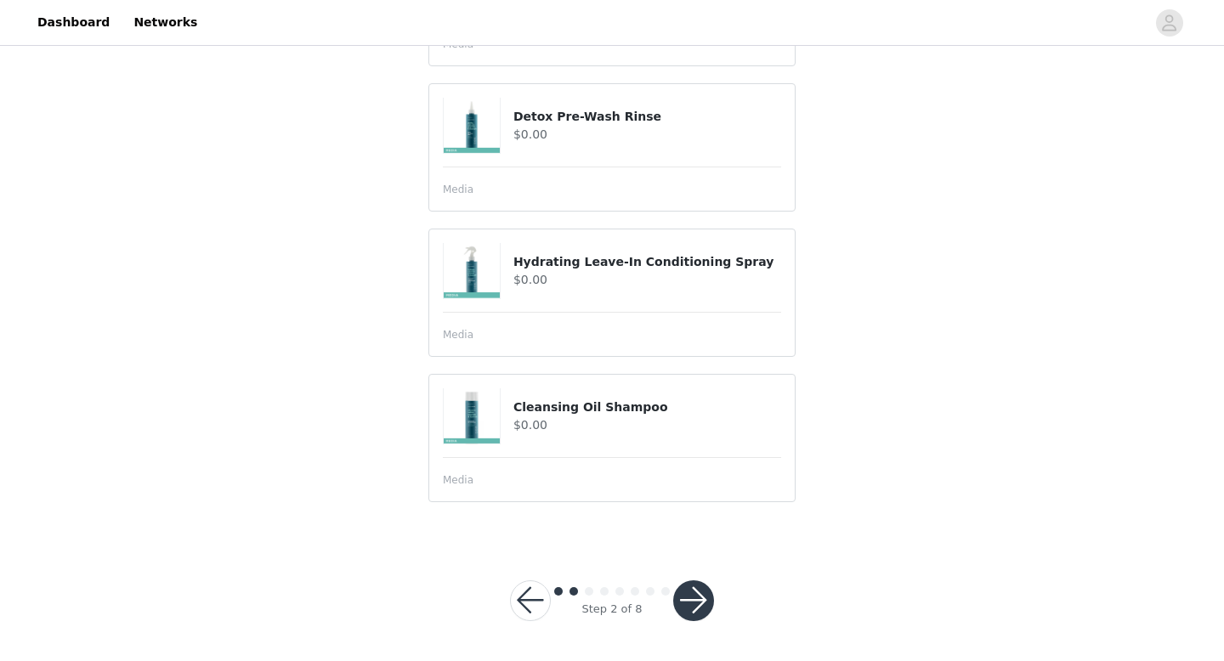
click at [706, 593] on button "button" at bounding box center [693, 601] width 41 height 41
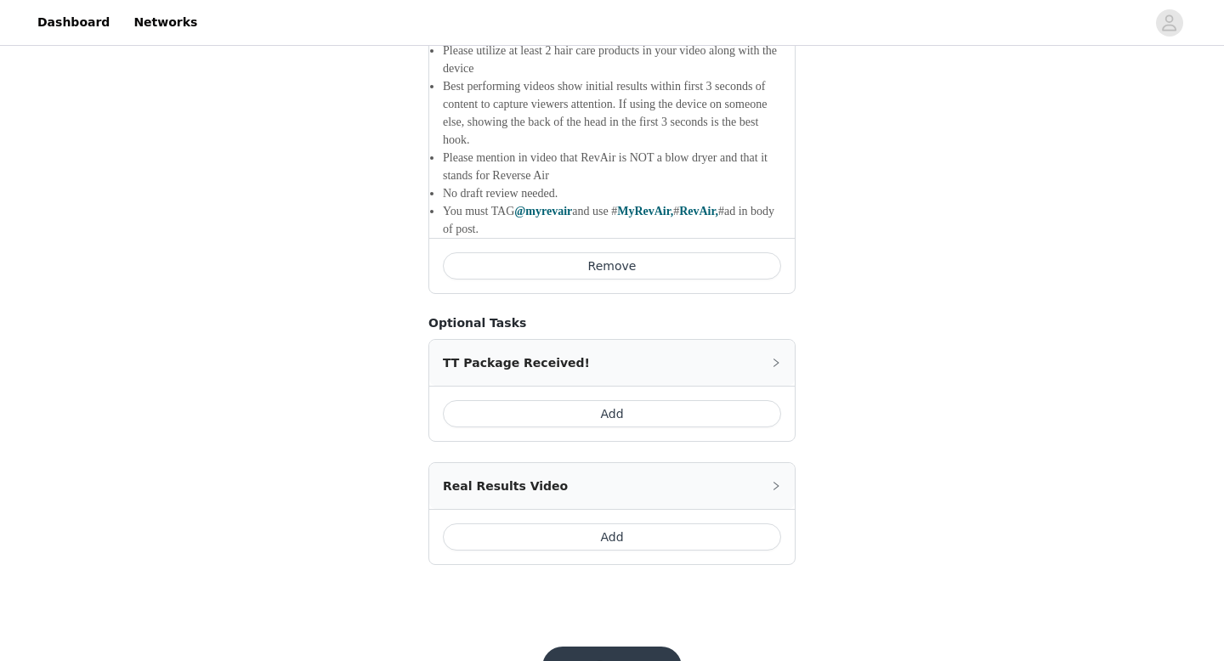
scroll to position [1983, 0]
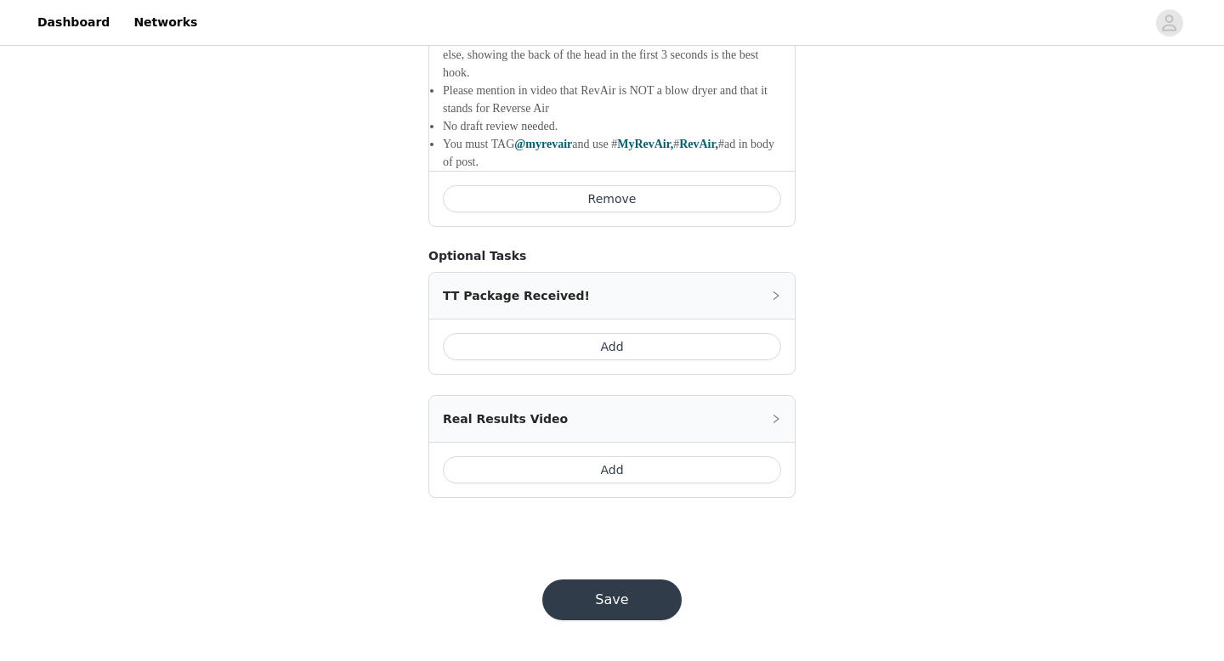
click at [621, 595] on button "Save" at bounding box center [611, 600] width 139 height 41
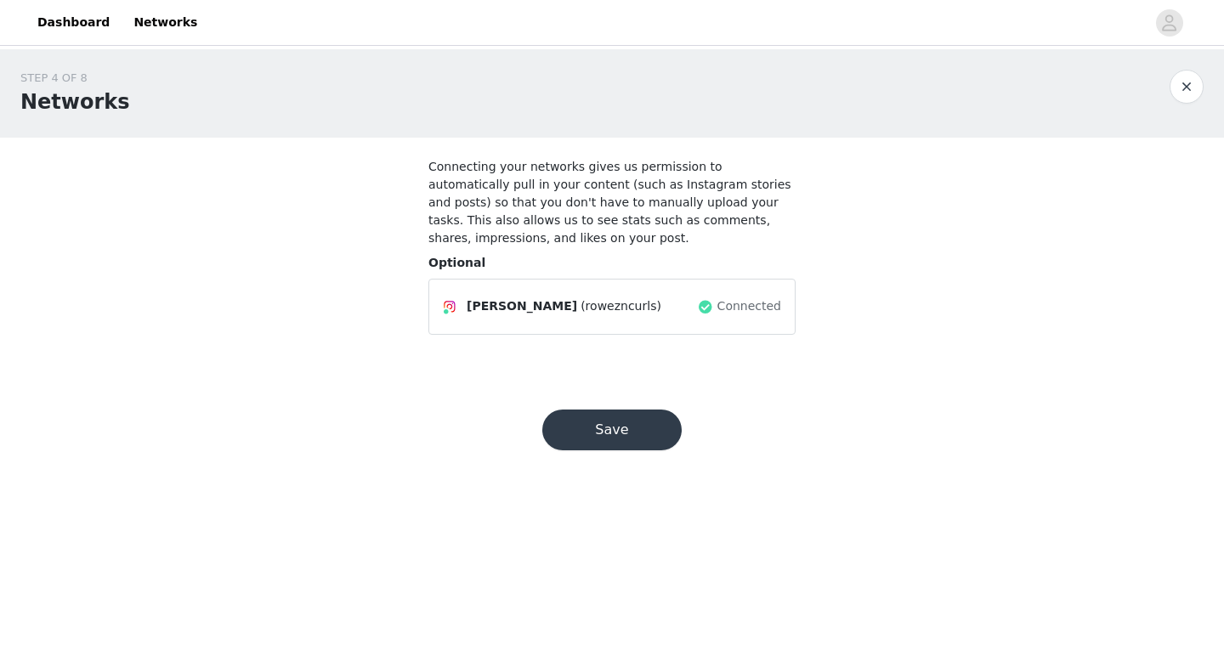
click at [1189, 88] on button "button" at bounding box center [1187, 87] width 34 height 34
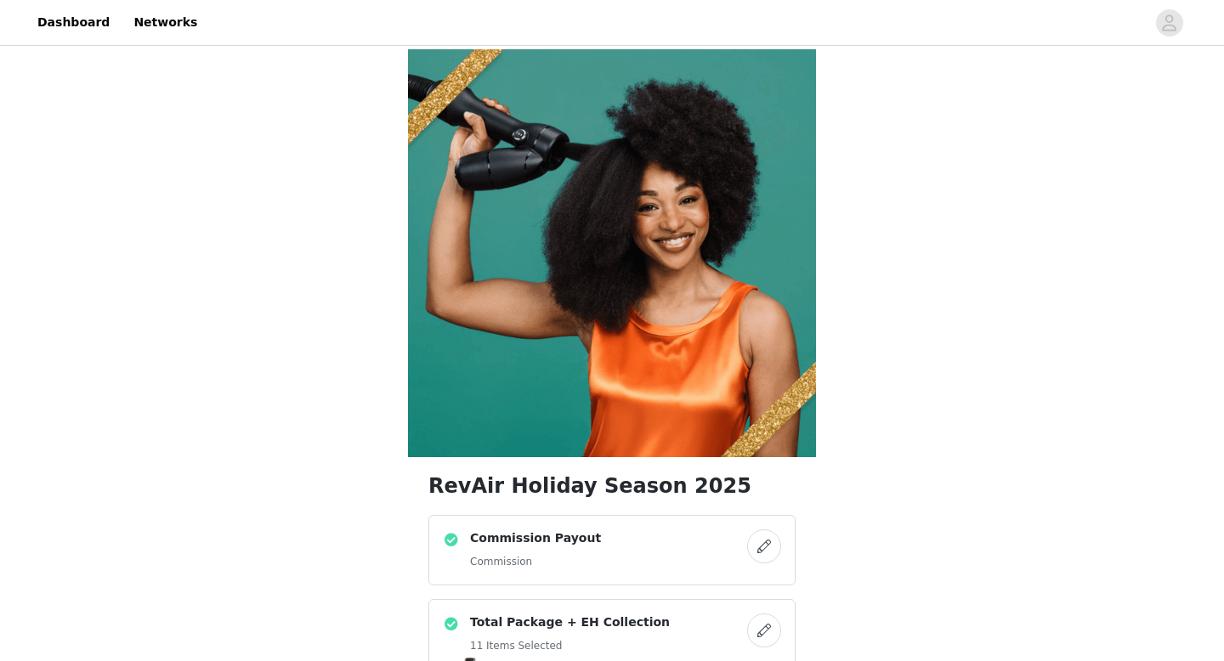
click at [753, 547] on button "button" at bounding box center [764, 547] width 34 height 34
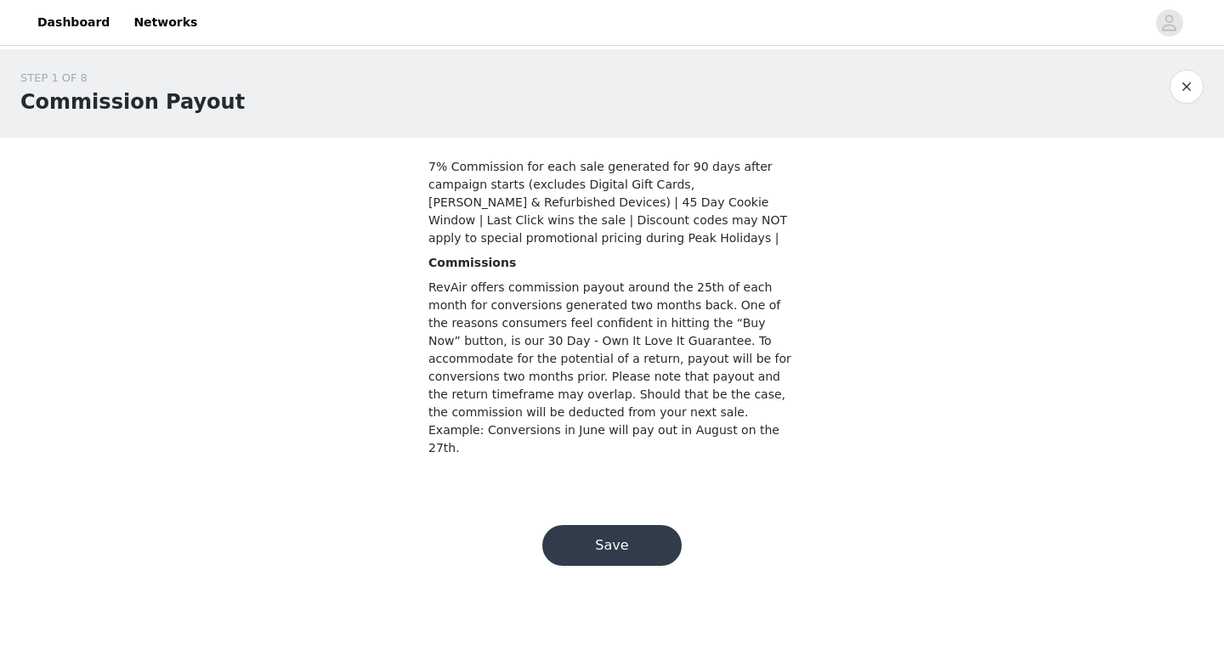
click at [594, 528] on button "Save" at bounding box center [611, 545] width 139 height 41
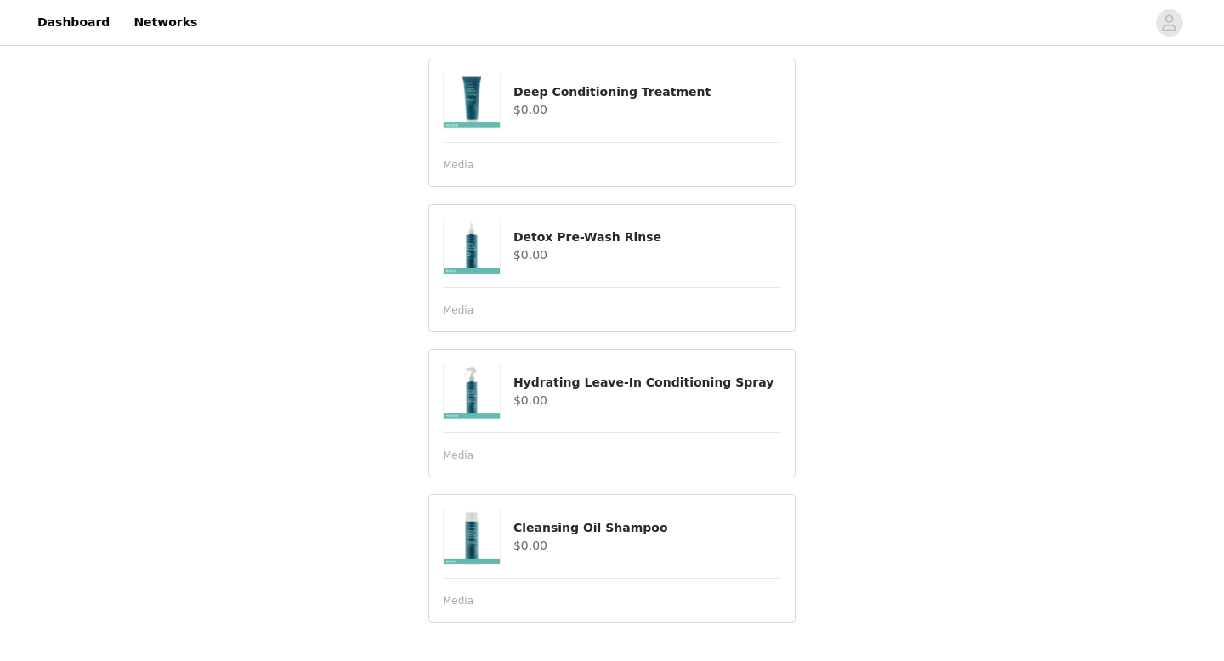
scroll to position [1396, 0]
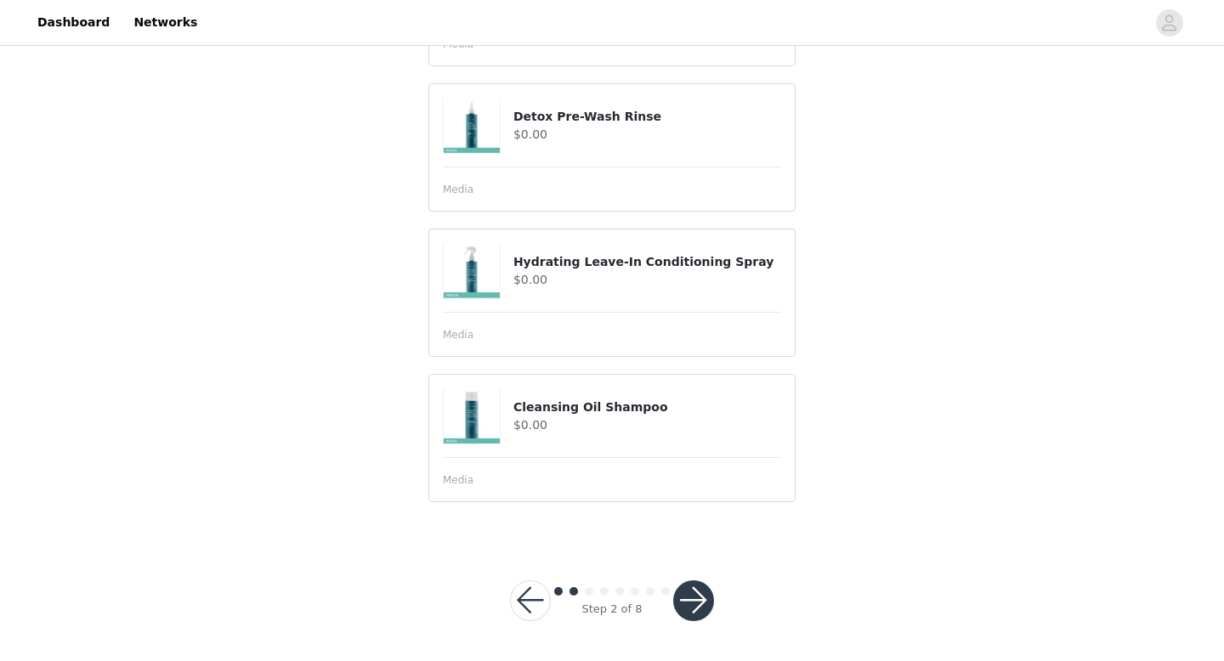
click at [691, 600] on button "button" at bounding box center [693, 601] width 41 height 41
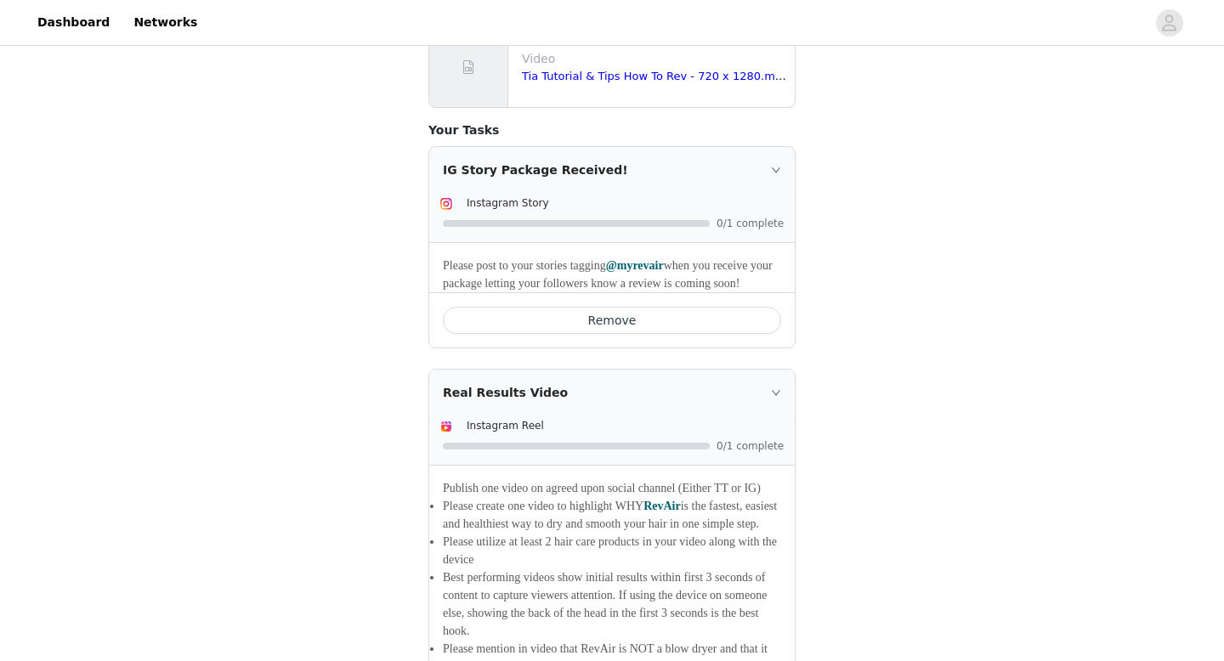
scroll to position [1415, 0]
click at [740, 260] on p "Please post to your stories tagging @myrevair when you receive your package let…" at bounding box center [612, 272] width 338 height 36
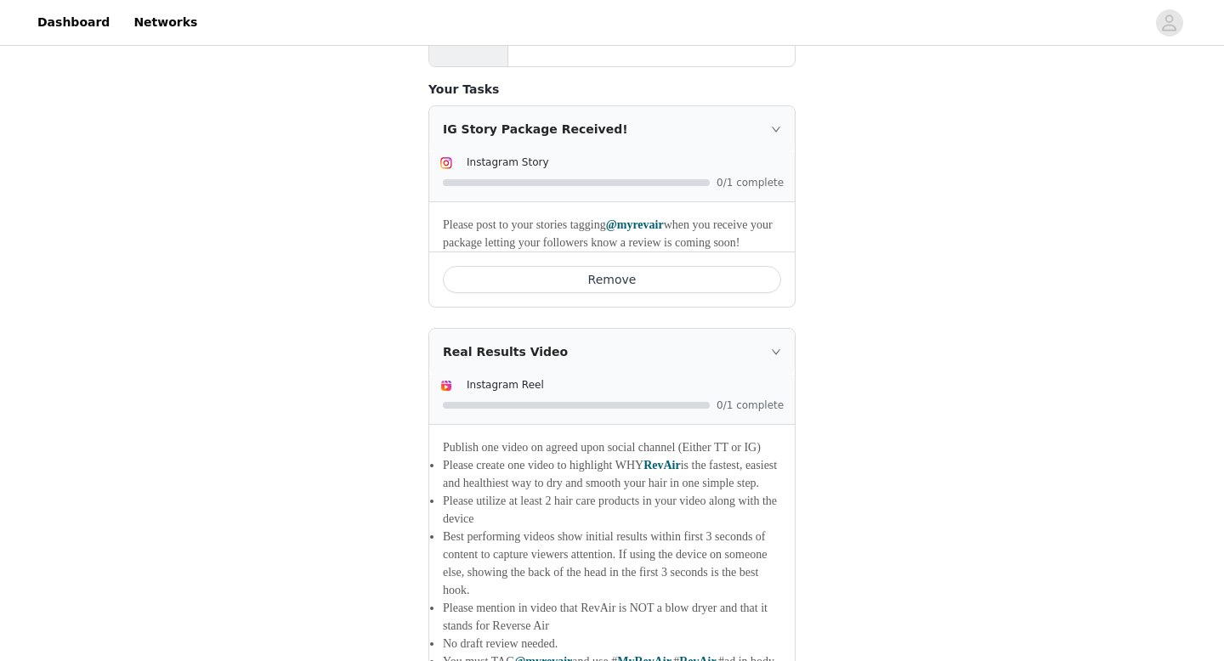
scroll to position [1455, 0]
drag, startPoint x: 440, startPoint y: 208, endPoint x: 752, endPoint y: 226, distance: 312.5
click at [752, 226] on div "Please post to your stories tagging @myrevair when you receive your package let…" at bounding box center [612, 225] width 366 height 49
copy span "Please post to your stories tagging @myrevair when you receive your package let…"
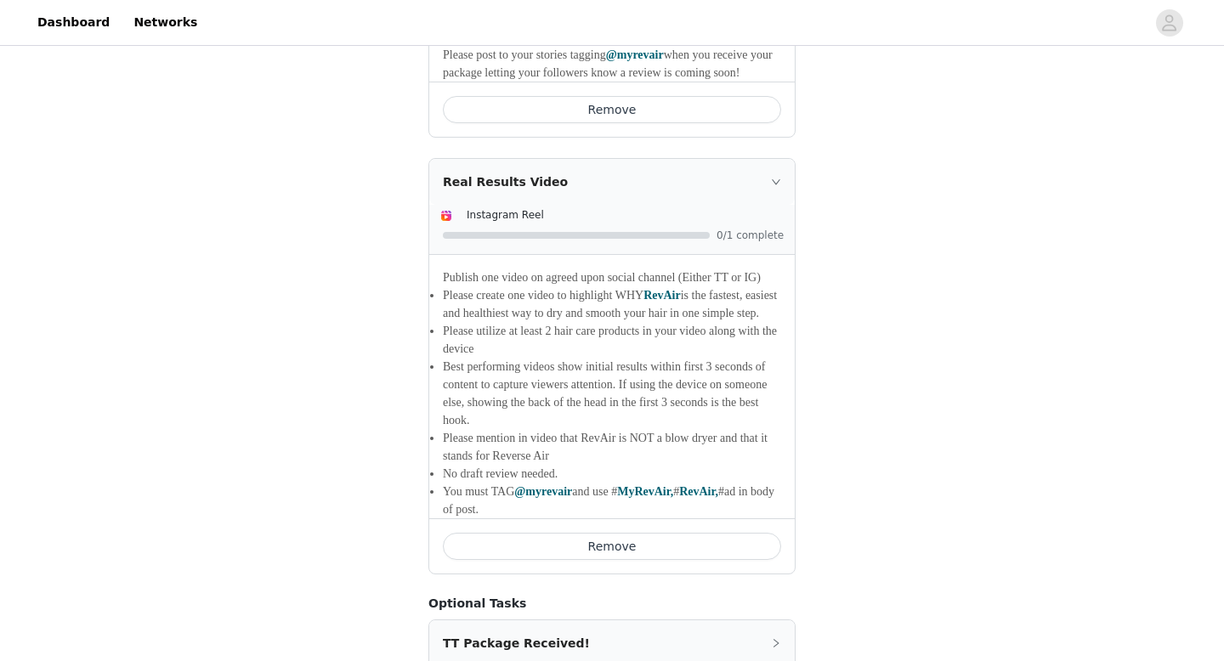
scroll to position [1637, 0]
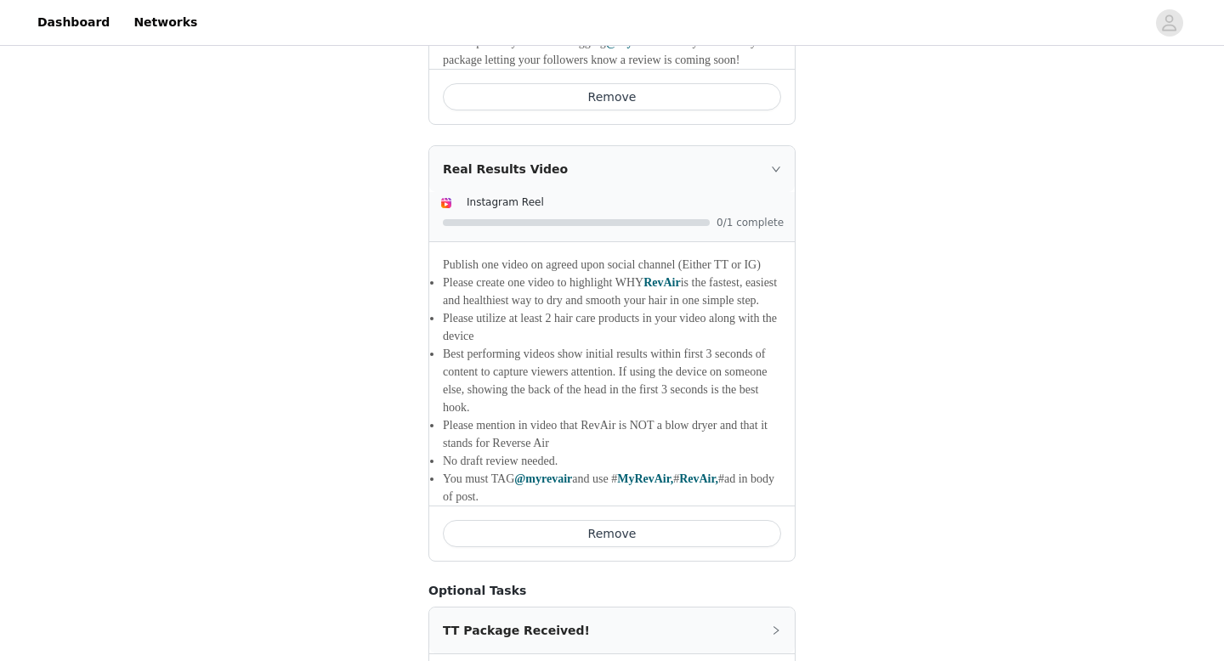
drag, startPoint x: 445, startPoint y: 248, endPoint x: 513, endPoint y: 503, distance: 263.7
click at [513, 503] on div "Publish one video on agreed upon social channel (Either TT or IG) Please create…" at bounding box center [612, 374] width 366 height 264
copy div "Publish one video on agreed upon social channel (Either TT or IG) Please create…"
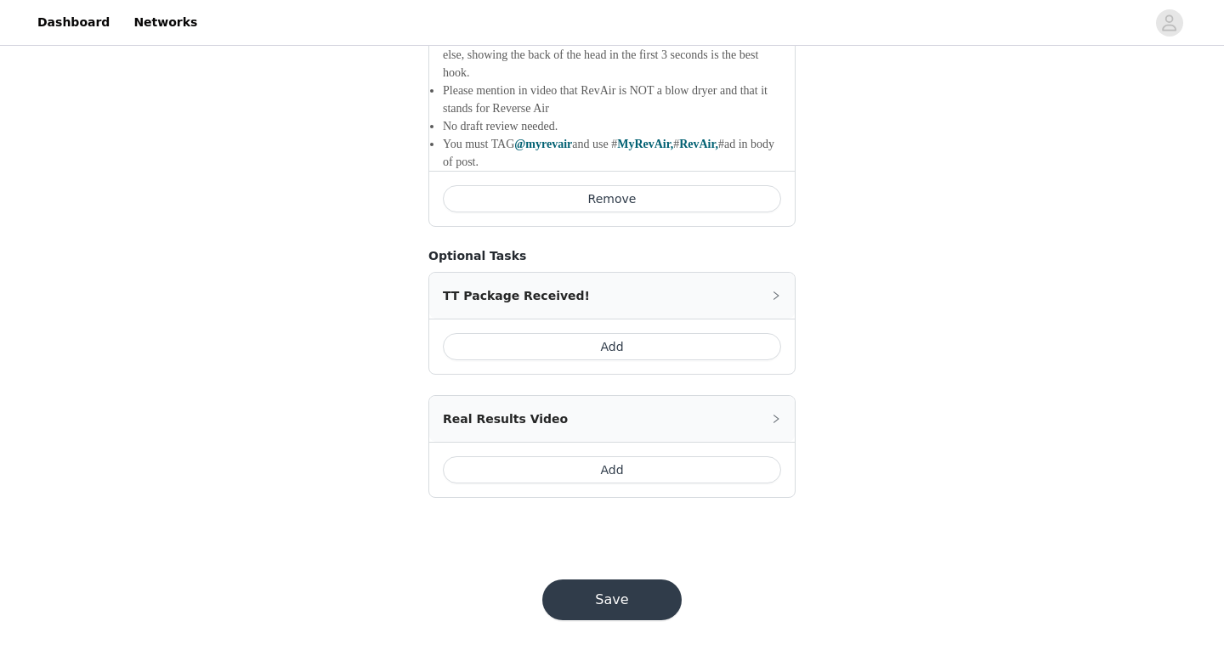
click at [627, 624] on div "Save" at bounding box center [612, 600] width 180 height 82
click at [621, 604] on button "Save" at bounding box center [611, 600] width 139 height 41
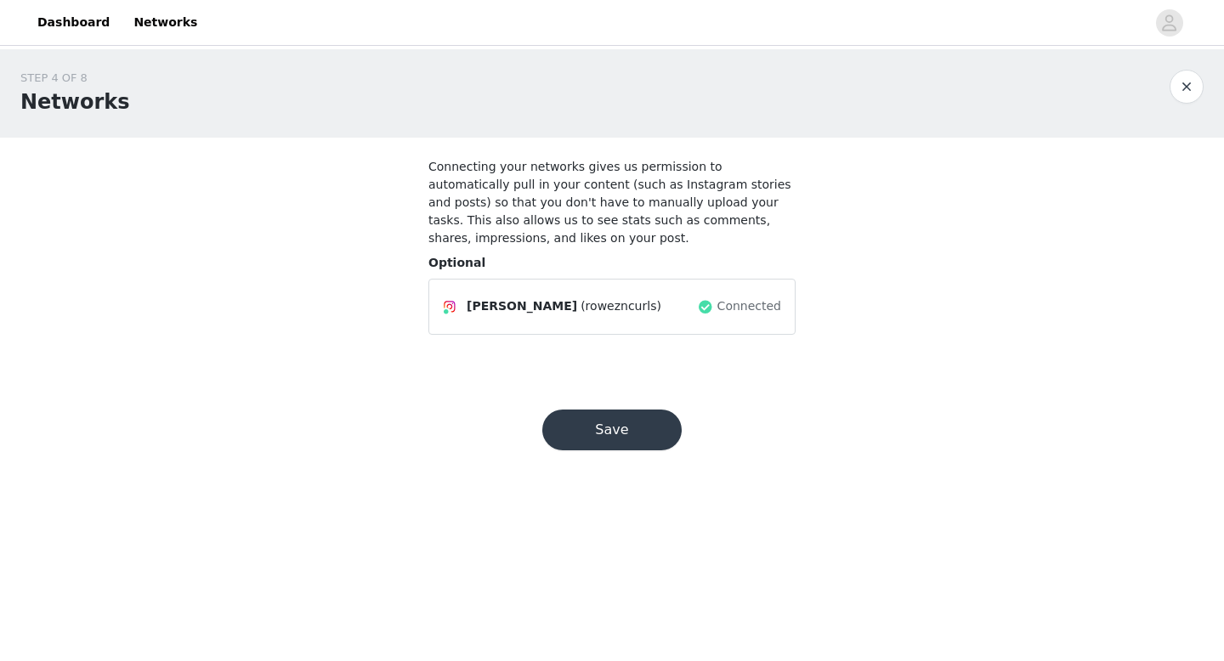
click at [644, 432] on button "Save" at bounding box center [611, 430] width 139 height 41
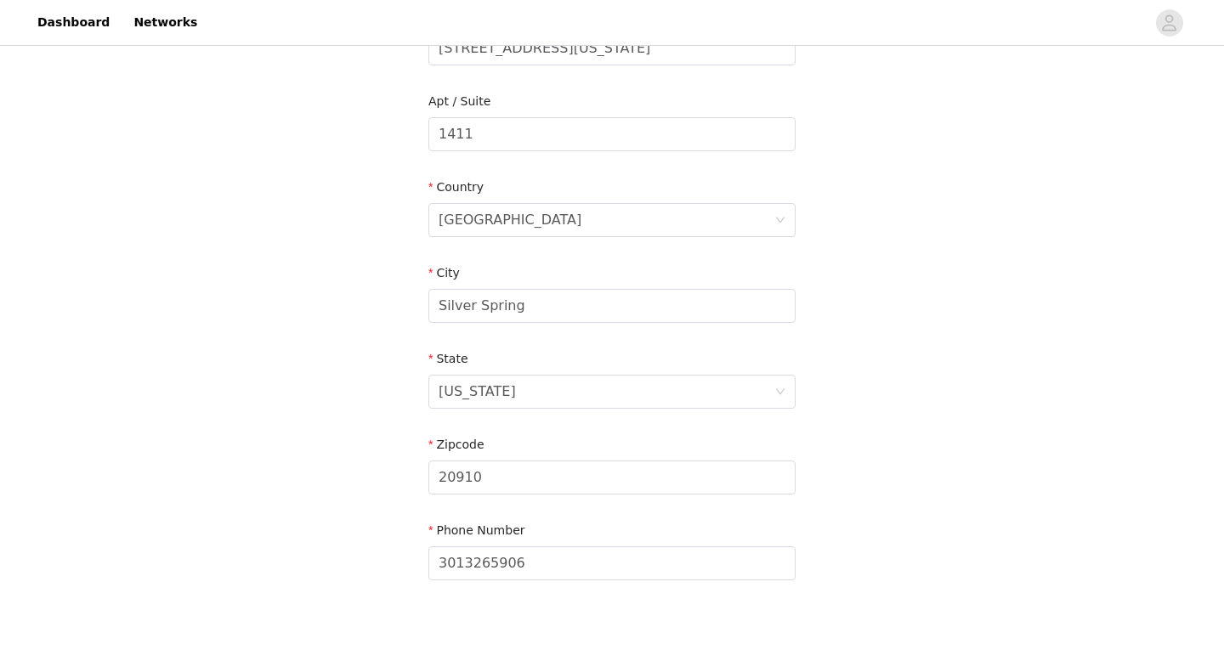
scroll to position [515, 0]
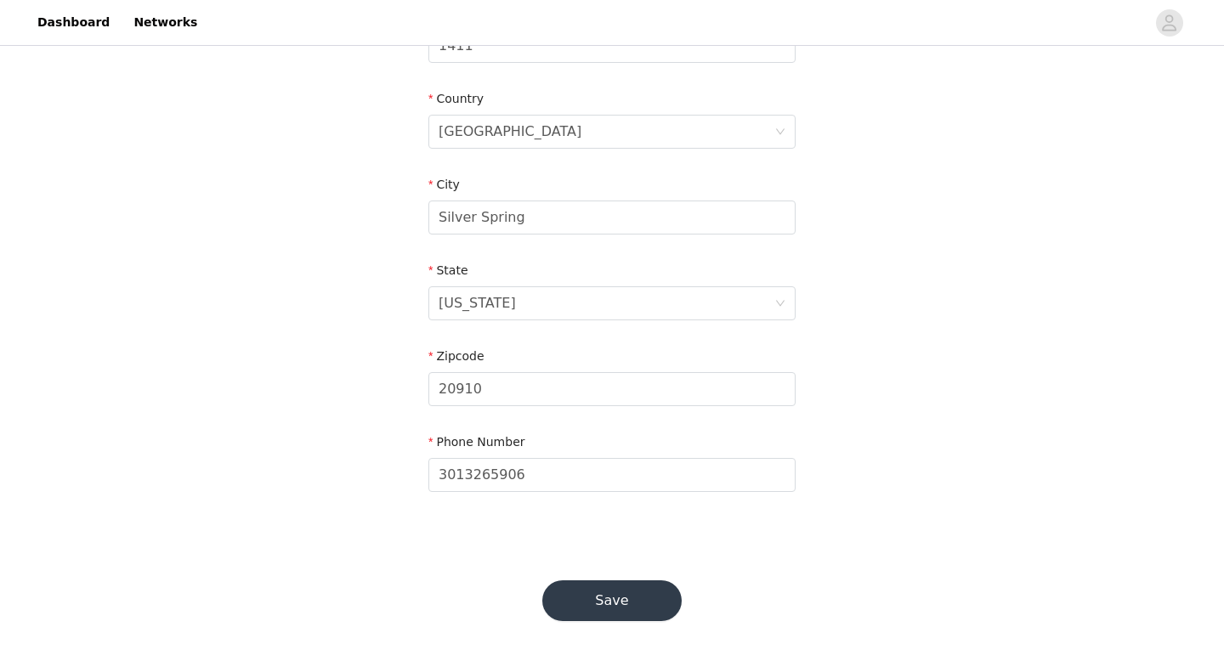
click at [583, 601] on button "Save" at bounding box center [611, 601] width 139 height 41
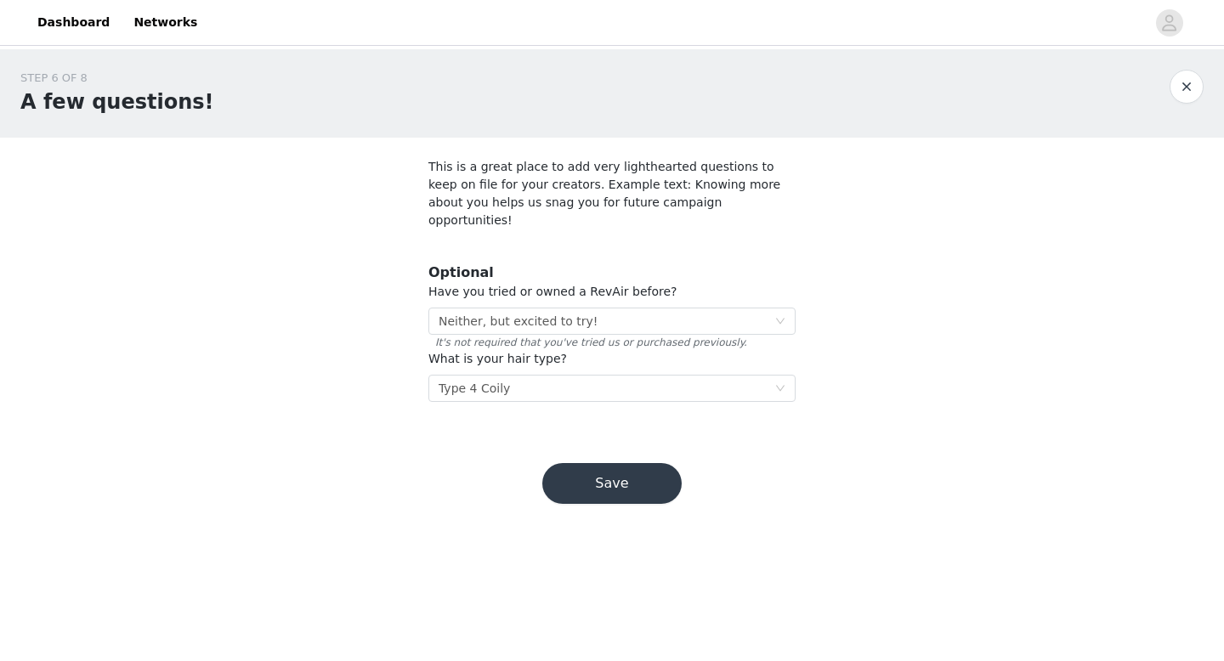
click at [581, 463] on button "Save" at bounding box center [611, 483] width 139 height 41
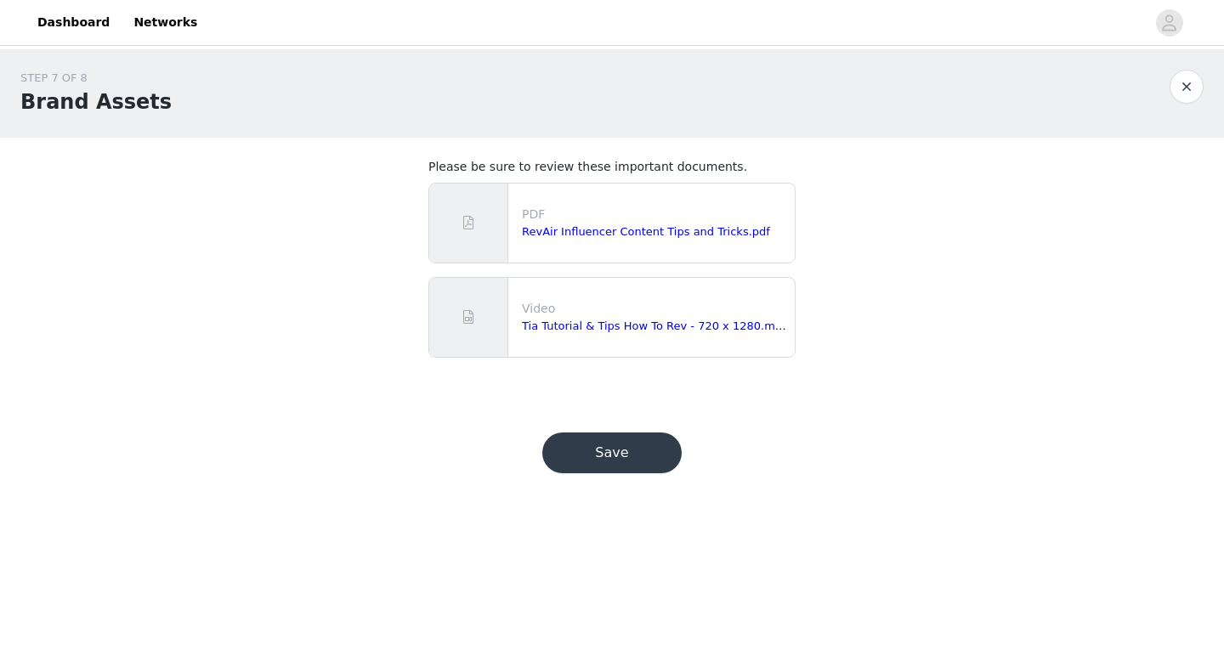
click at [585, 459] on button "Save" at bounding box center [611, 453] width 139 height 41
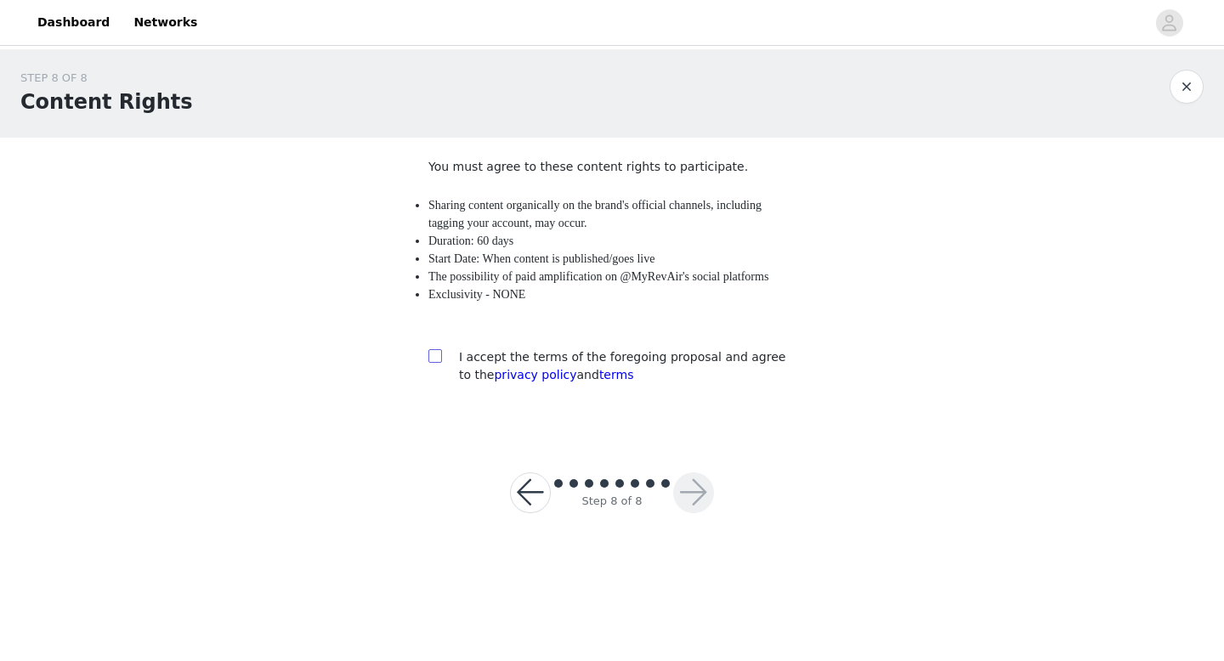
click at [429, 360] on input "checkbox" at bounding box center [434, 355] width 12 height 12
checkbox input "true"
click at [699, 498] on button "button" at bounding box center [693, 493] width 41 height 41
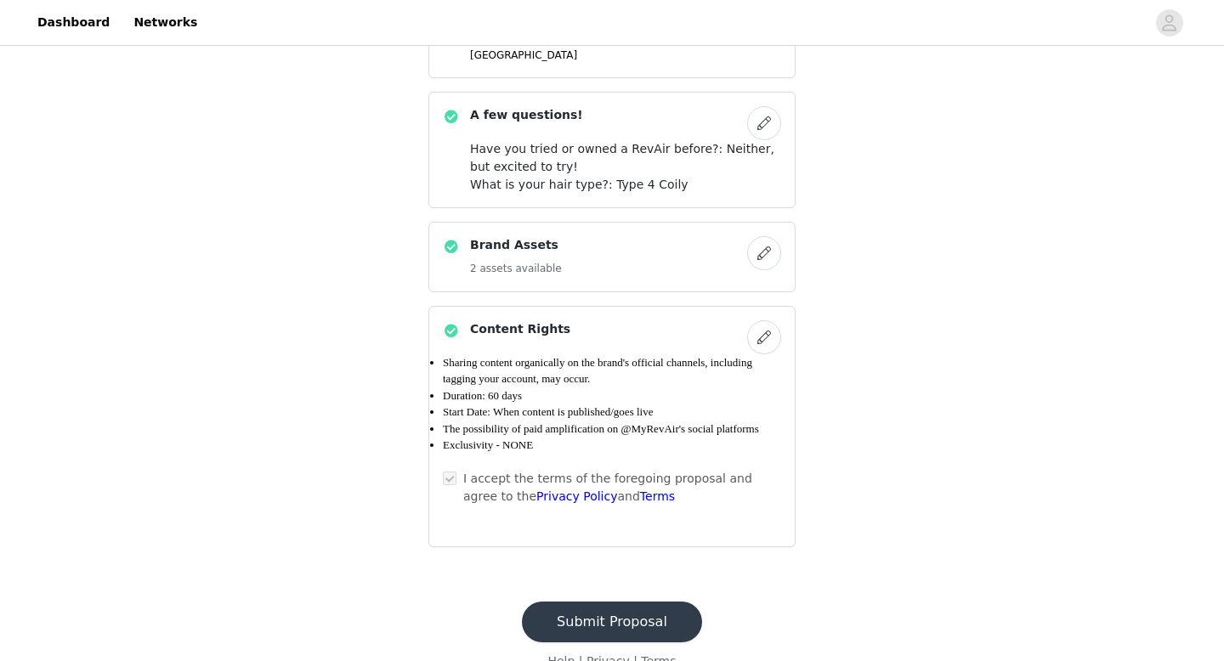
scroll to position [1844, 0]
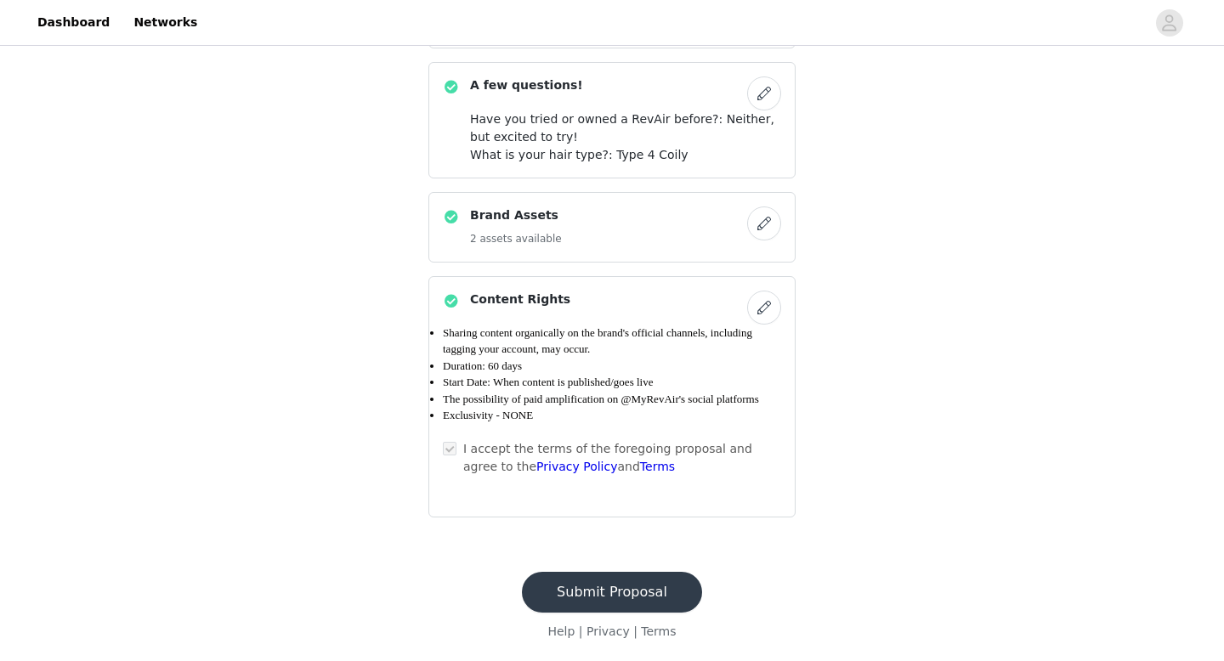
click at [584, 588] on button "Submit Proposal" at bounding box center [612, 592] width 180 height 41
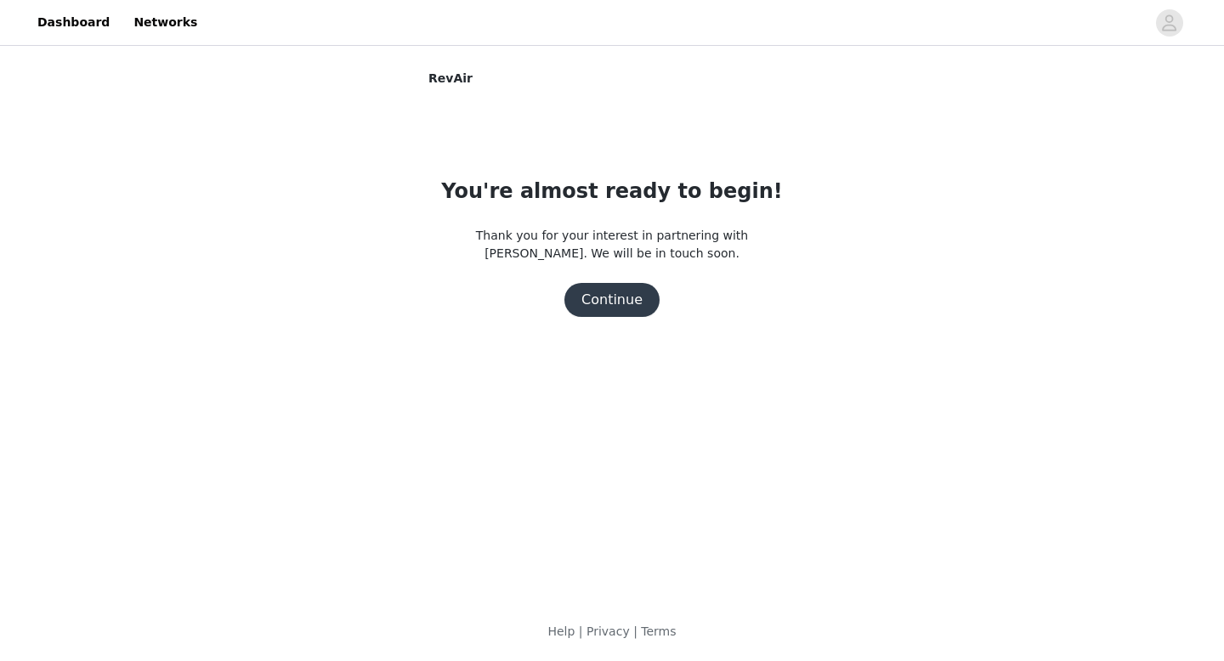
click at [622, 300] on button "Continue" at bounding box center [611, 300] width 95 height 34
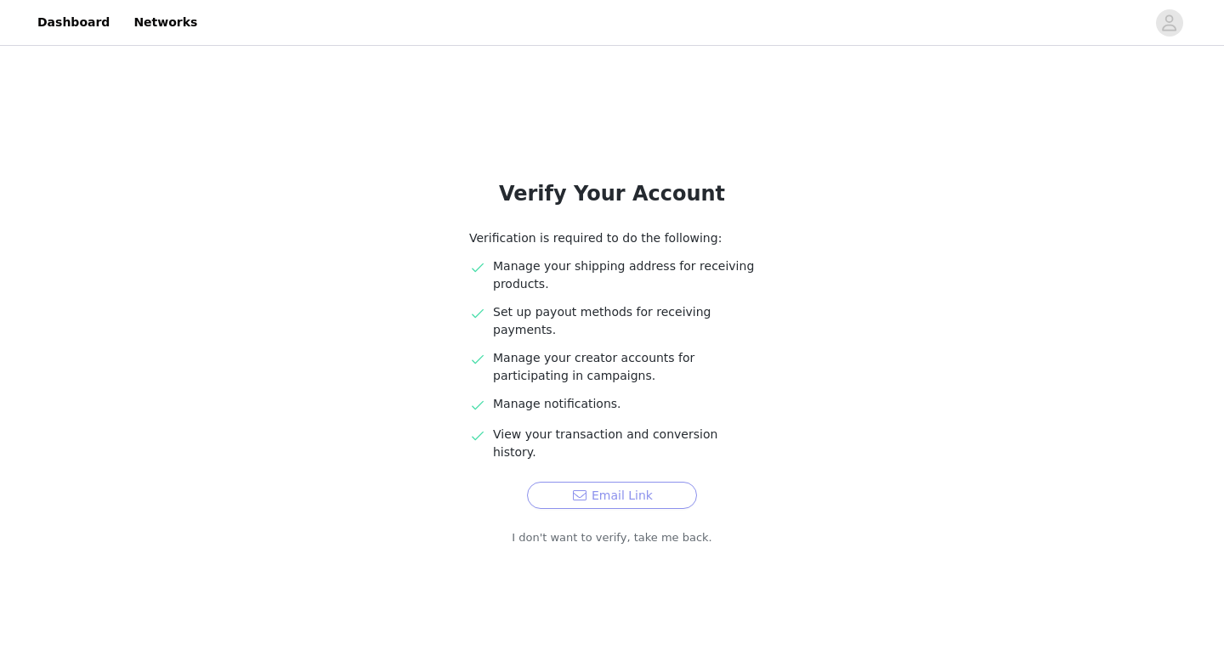
click at [574, 482] on button "Email Link" at bounding box center [612, 495] width 170 height 27
